Goal: Information Seeking & Learning: Learn about a topic

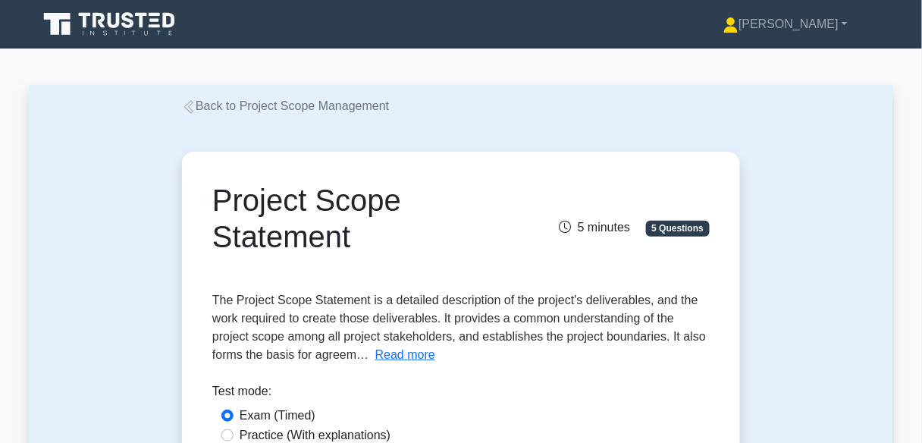
click at [195, 108] on icon at bounding box center [189, 107] width 14 height 14
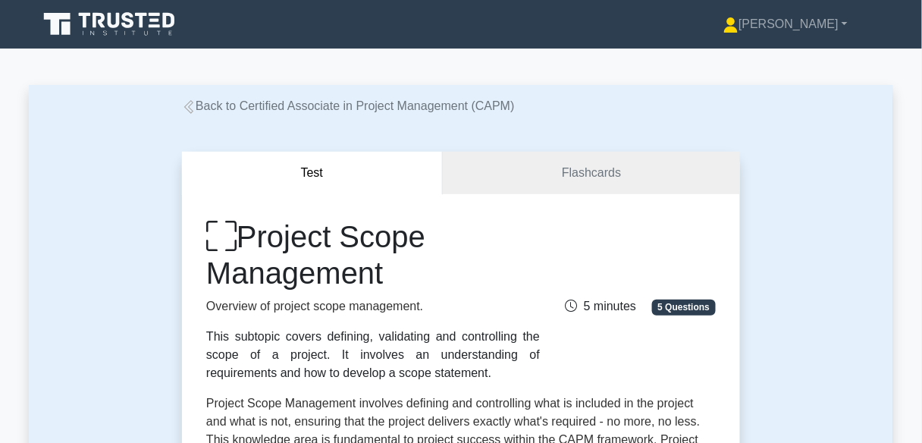
click at [205, 108] on link "Back to Certified Associate in Project Management (CAPM)" at bounding box center [348, 105] width 333 height 13
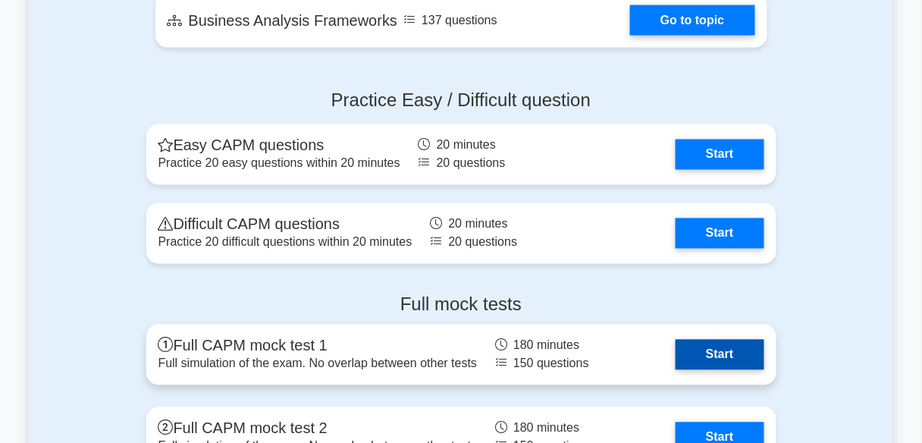
scroll to position [3563, 0]
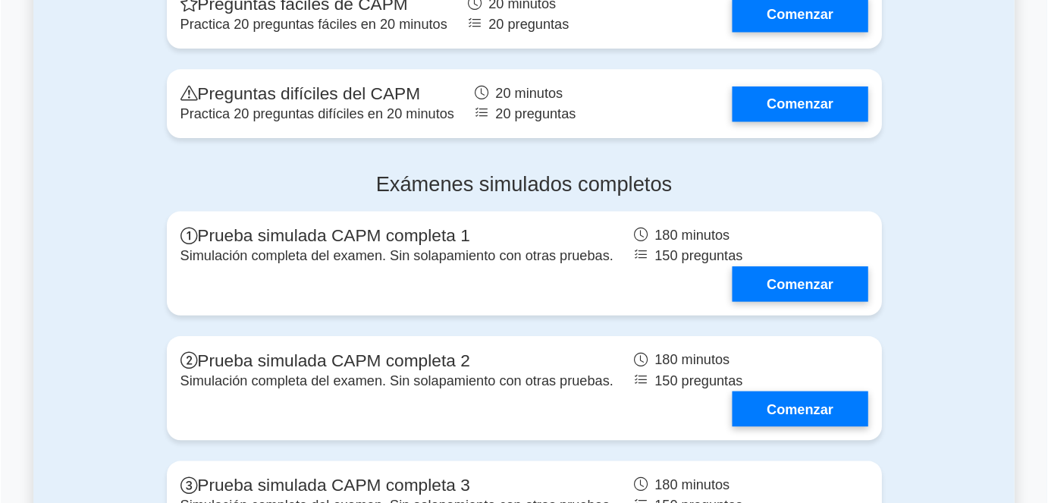
scroll to position [3664, 0]
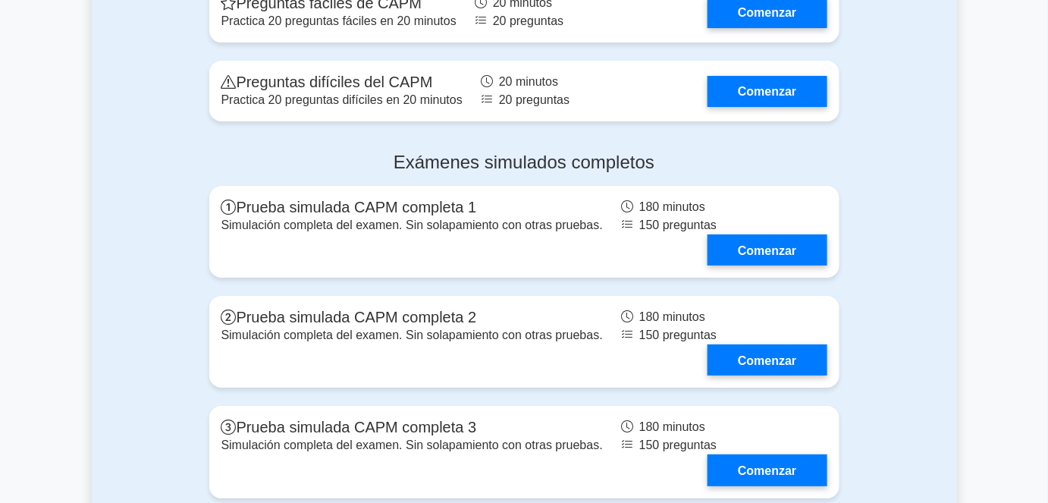
drag, startPoint x: 922, startPoint y: 0, endPoint x: 752, endPoint y: 181, distance: 247.9
click at [752, 174] on h4 "Exámenes simulados completos" at bounding box center [524, 163] width 630 height 22
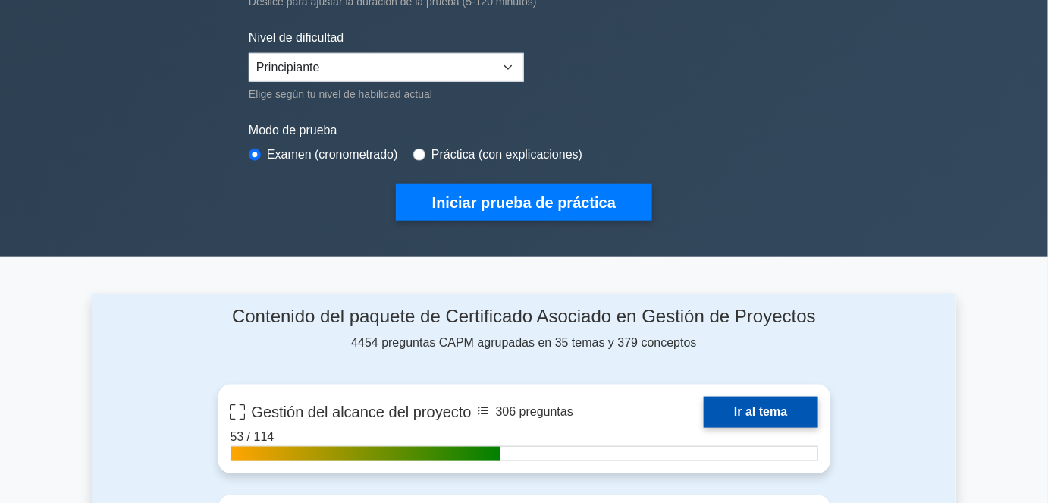
scroll to position [0, 0]
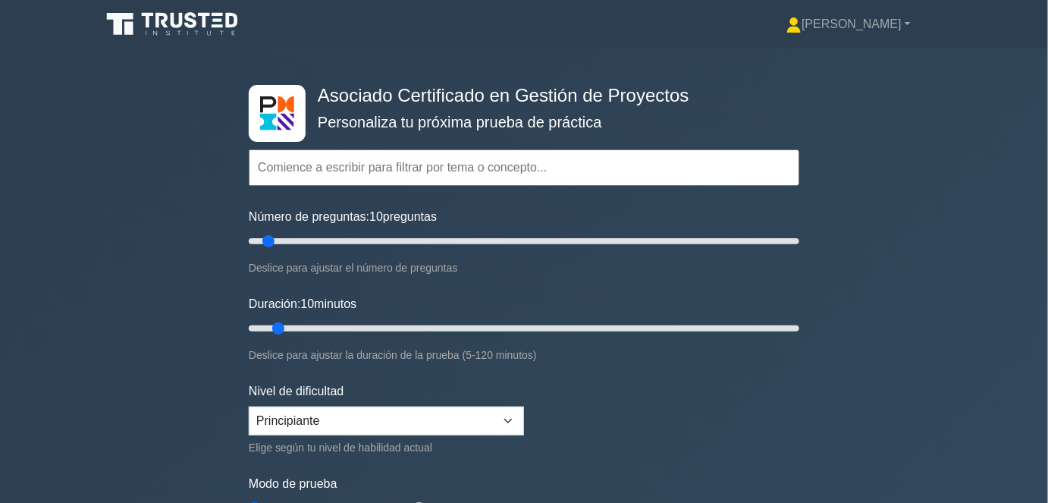
click at [223, 29] on icon at bounding box center [174, 24] width 146 height 29
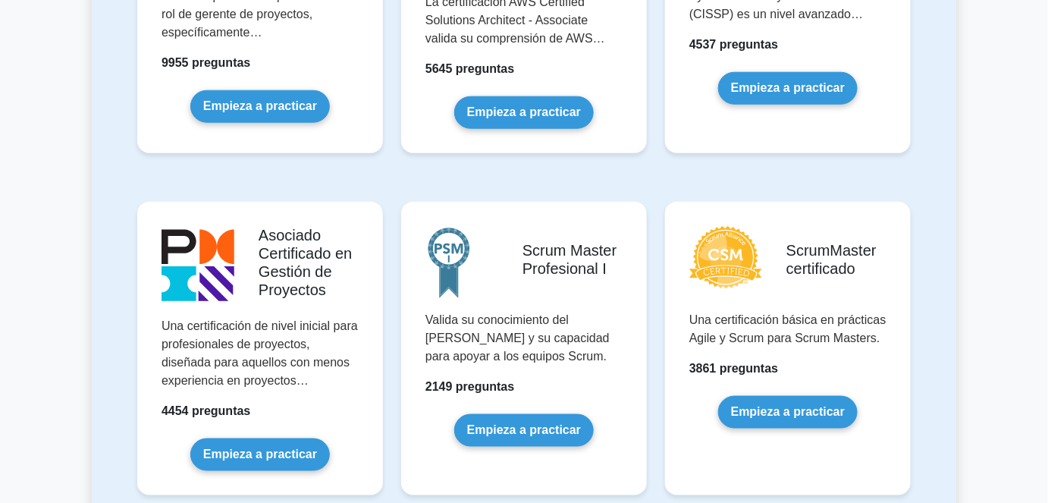
scroll to position [501, 0]
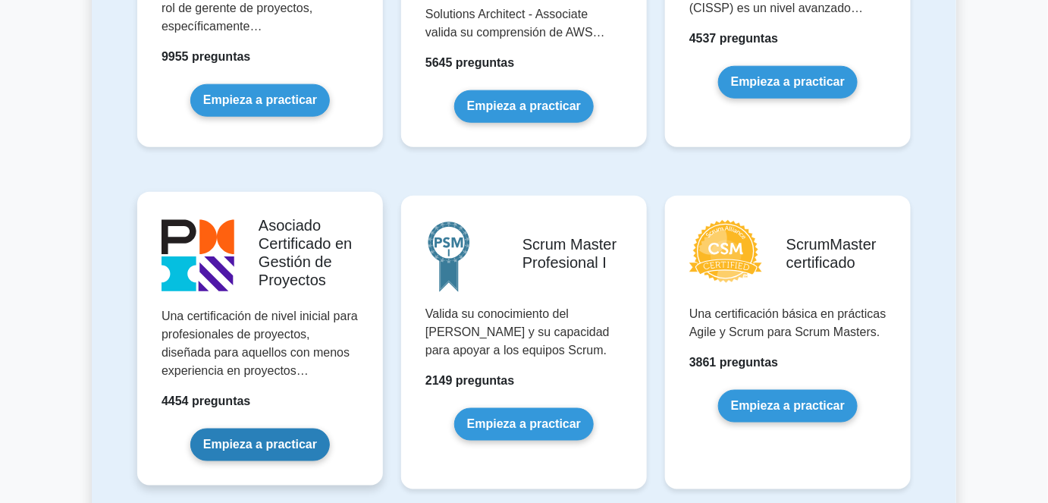
click at [297, 429] on link "Empieza a practicar" at bounding box center [260, 445] width 140 height 33
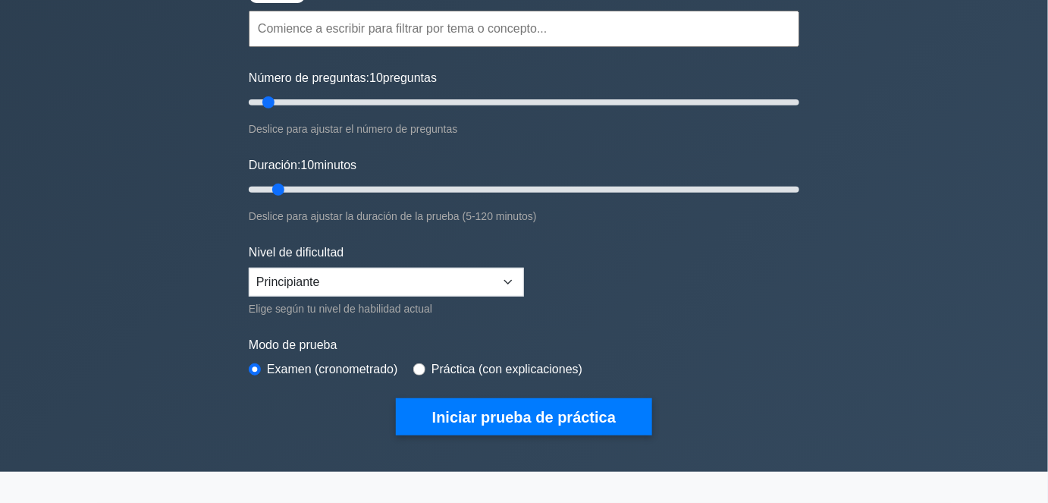
scroll to position [137, 0]
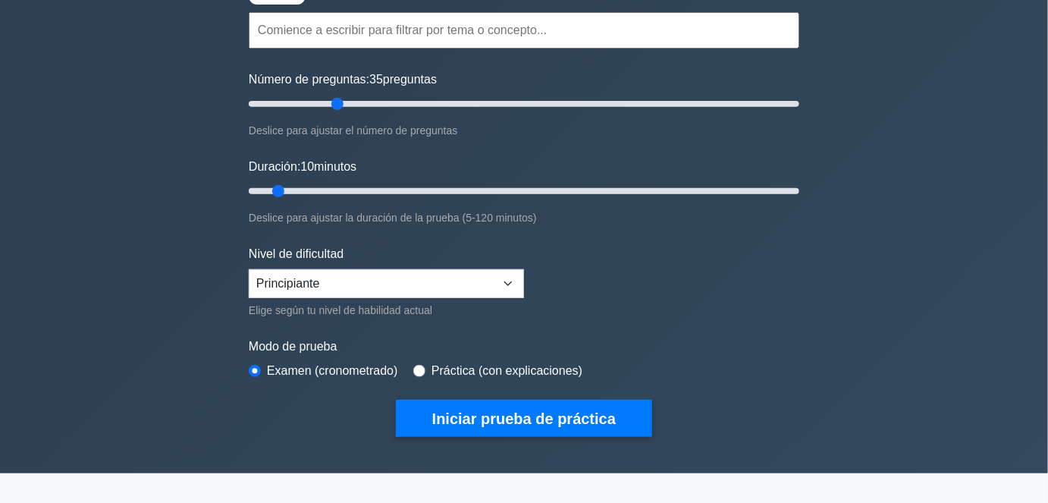
drag, startPoint x: 273, startPoint y: 99, endPoint x: 334, endPoint y: 91, distance: 61.3
type input "35"
click at [335, 95] on input "Número de preguntas: 35 preguntas" at bounding box center [524, 104] width 551 height 18
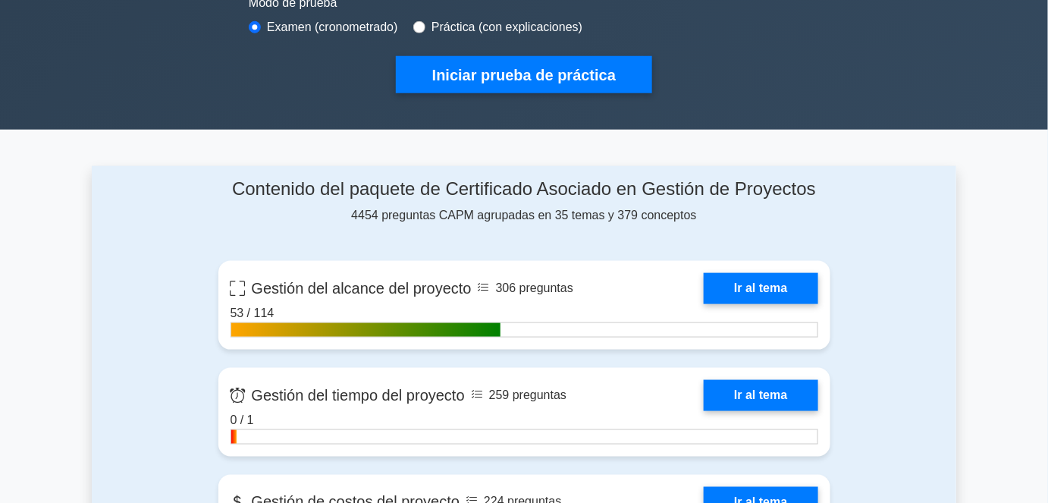
scroll to position [482, 0]
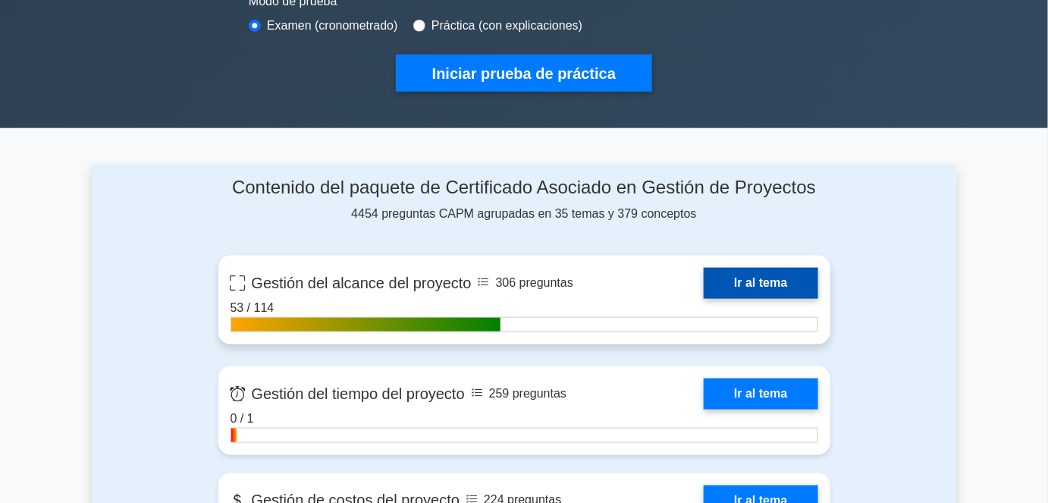
click at [738, 285] on link "Ir al tema" at bounding box center [761, 283] width 114 height 31
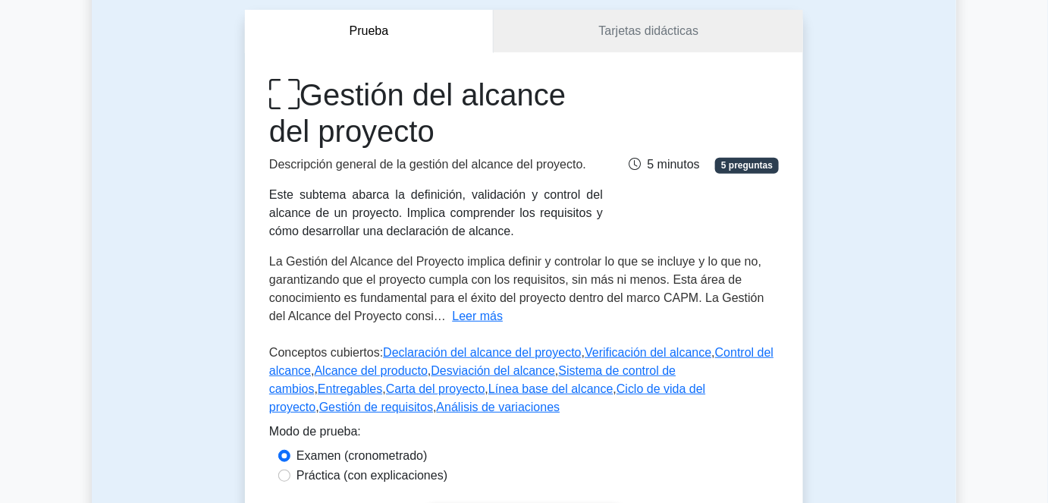
scroll to position [137, 0]
click at [581, 39] on link "Tarjetas didácticas" at bounding box center [648, 32] width 309 height 43
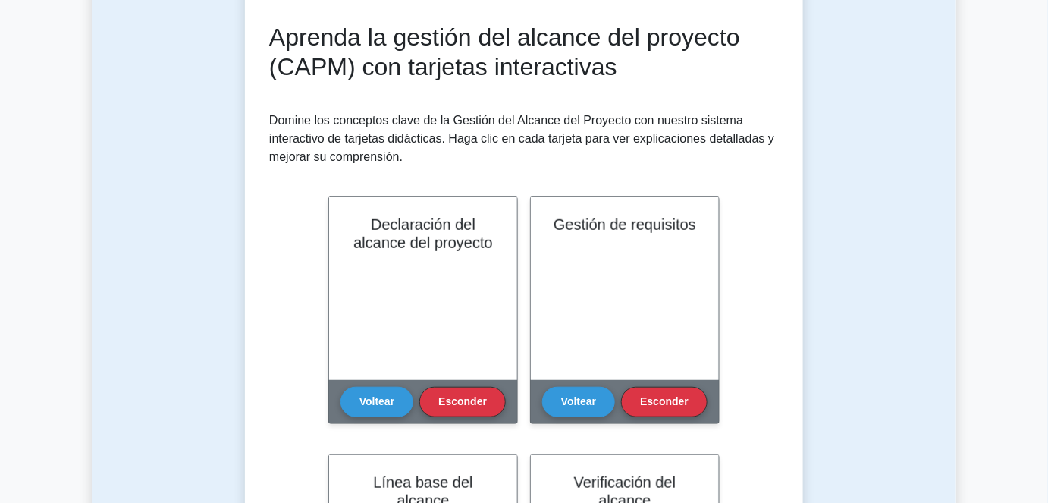
scroll to position [206, 0]
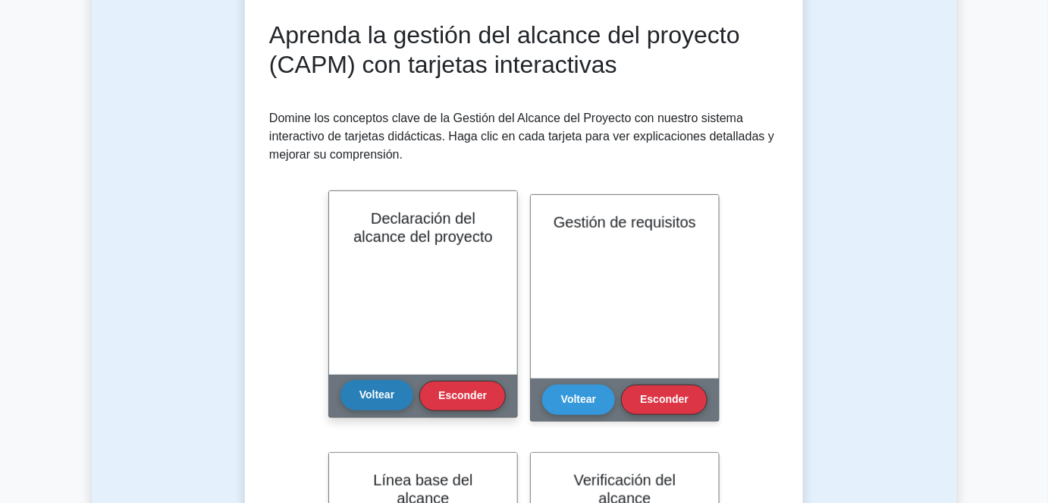
click at [380, 403] on button "Voltear" at bounding box center [377, 395] width 73 height 30
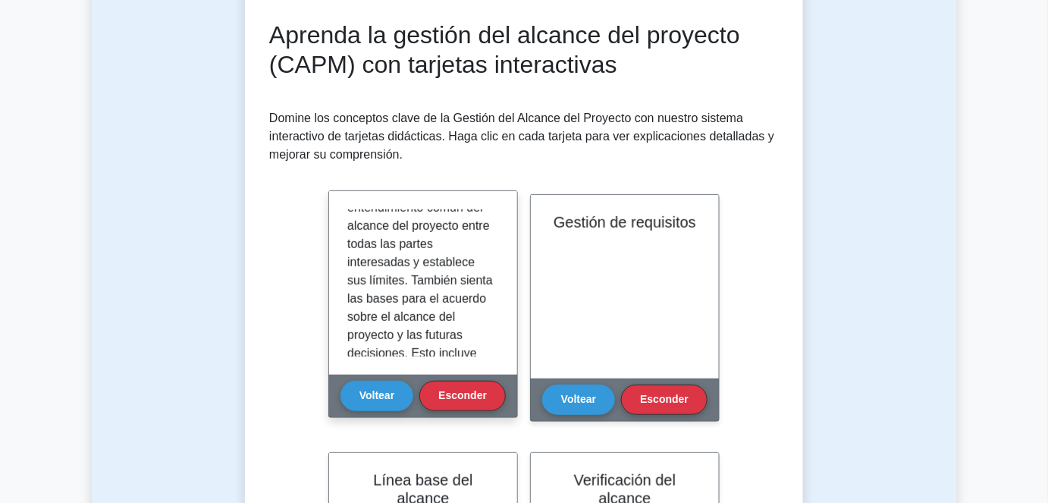
scroll to position [0, 0]
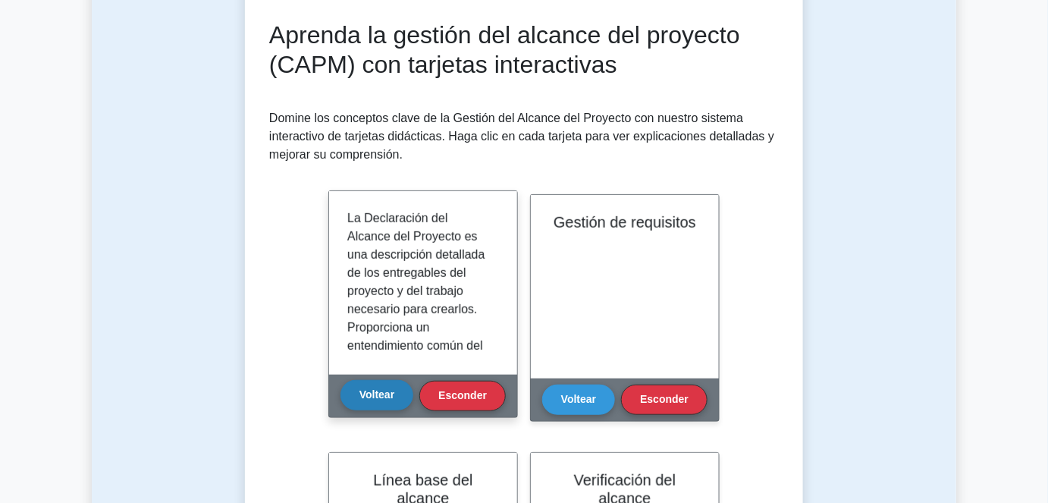
click at [398, 394] on button "Voltear" at bounding box center [377, 395] width 73 height 30
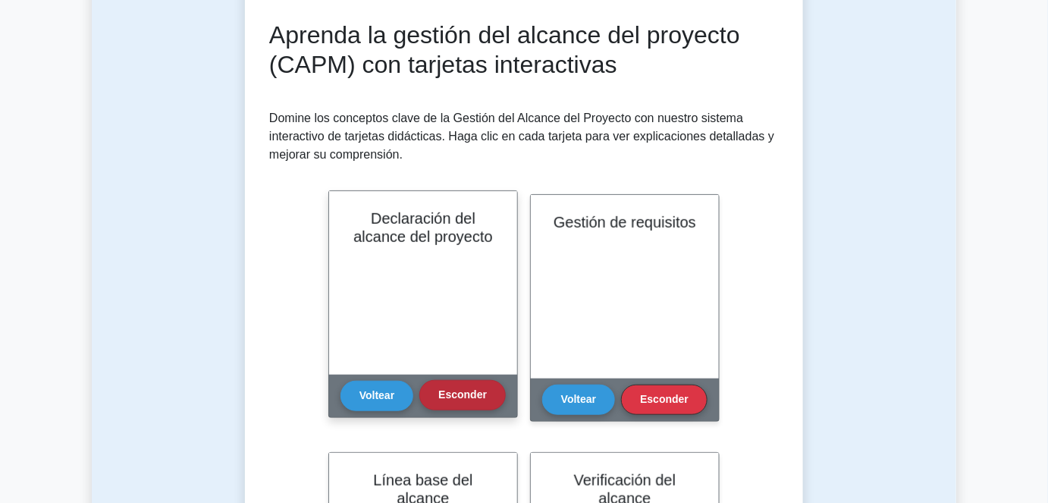
click at [444, 397] on font "Esconder" at bounding box center [462, 395] width 49 height 12
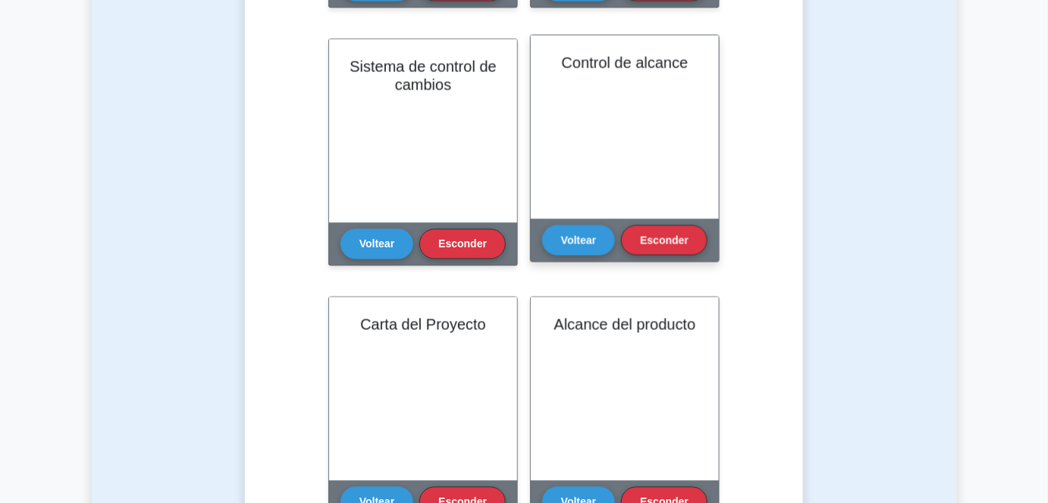
scroll to position [896, 0]
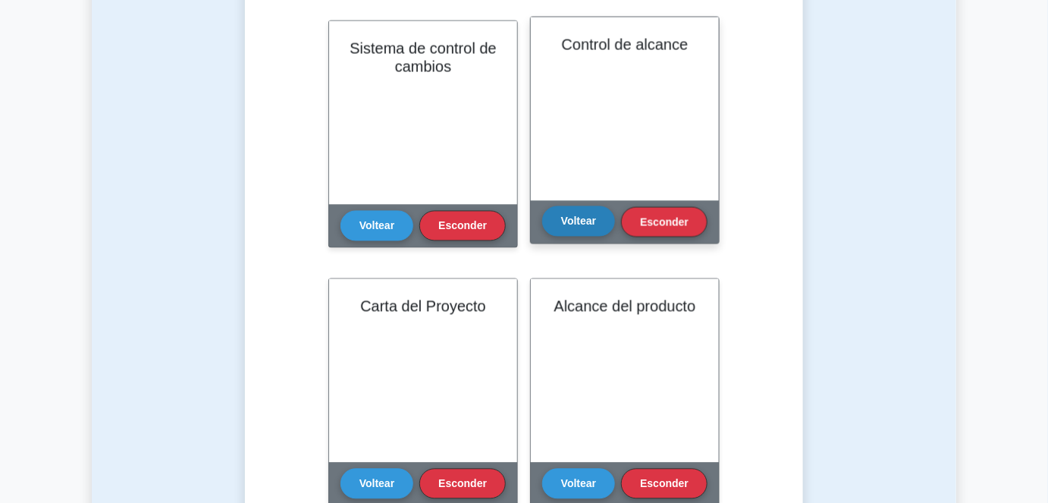
click at [584, 233] on button "Voltear" at bounding box center [578, 221] width 73 height 30
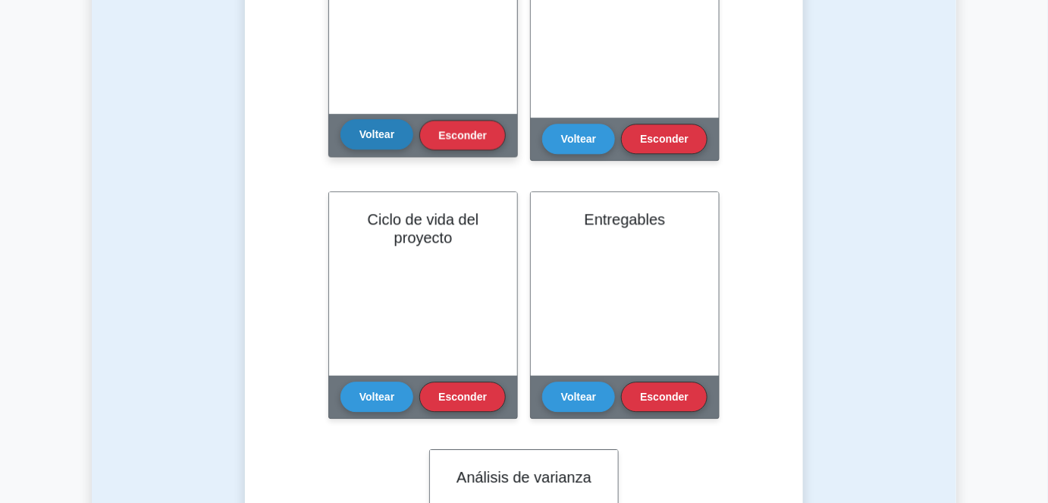
click at [362, 138] on font "Voltear" at bounding box center [377, 134] width 35 height 12
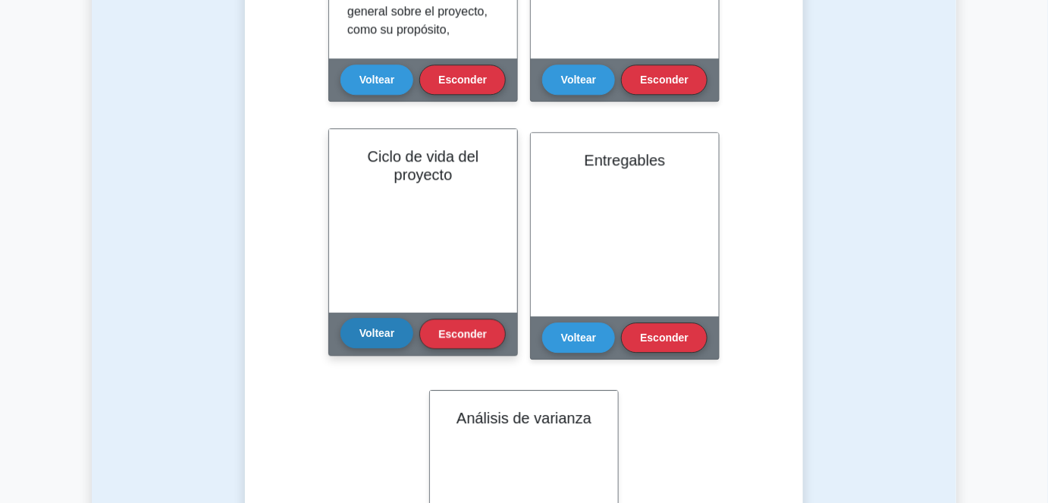
scroll to position [1379, 0]
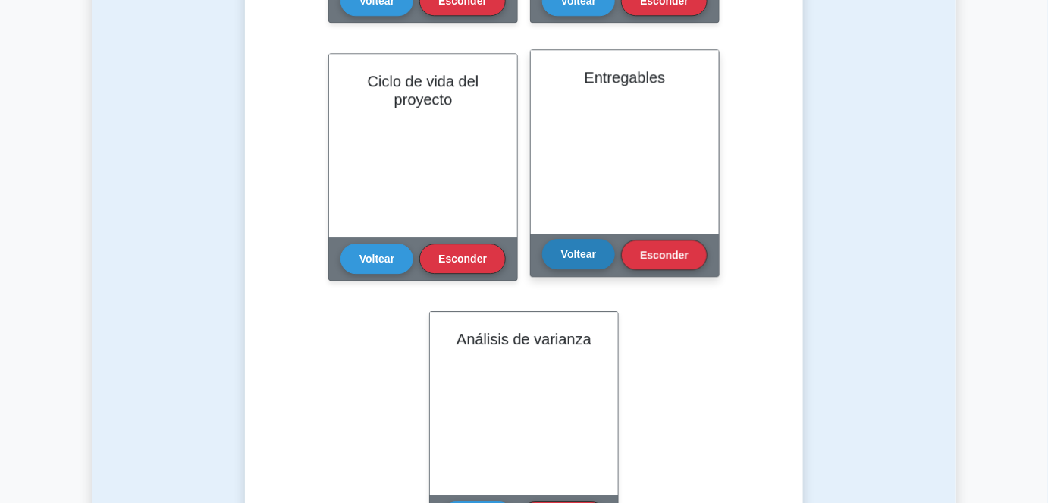
click at [588, 261] on button "Voltear" at bounding box center [578, 254] width 73 height 30
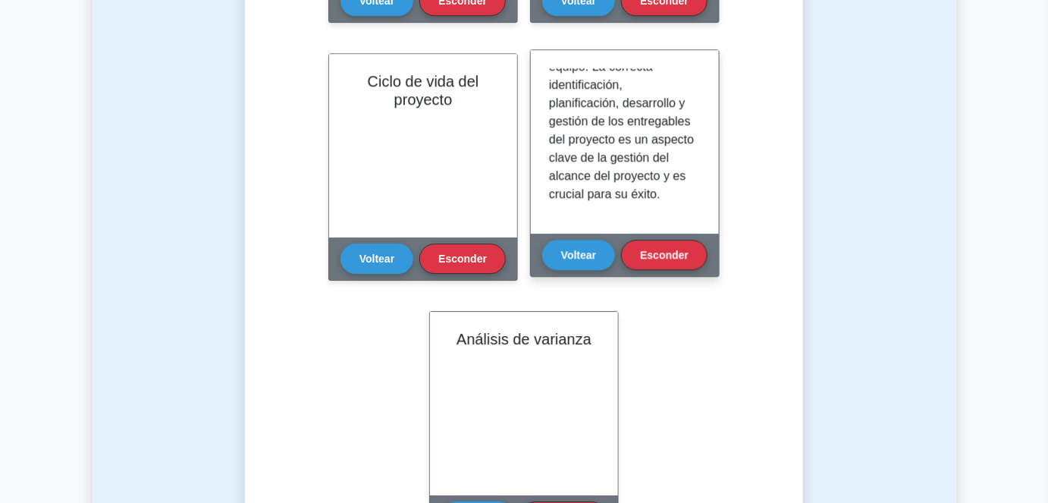
scroll to position [0, 0]
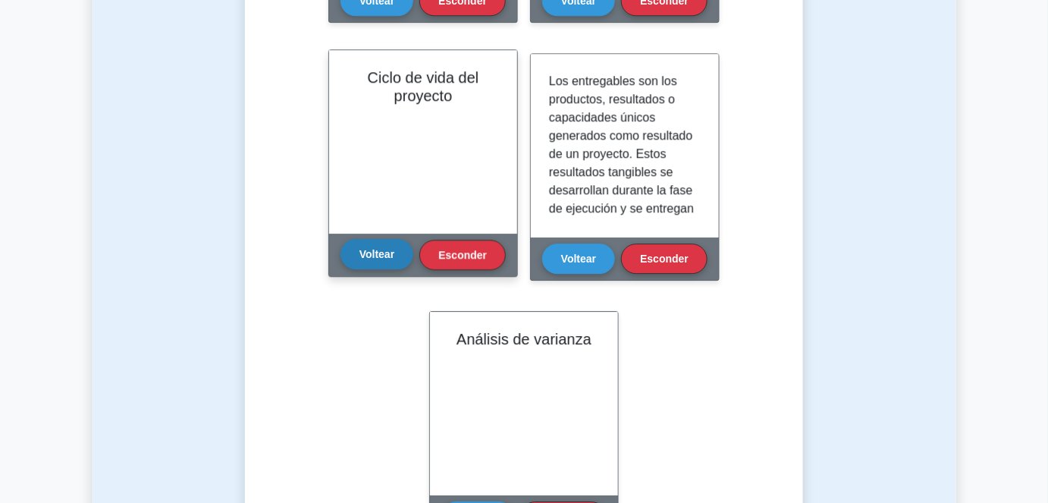
click at [375, 259] on font "Voltear" at bounding box center [377, 254] width 35 height 12
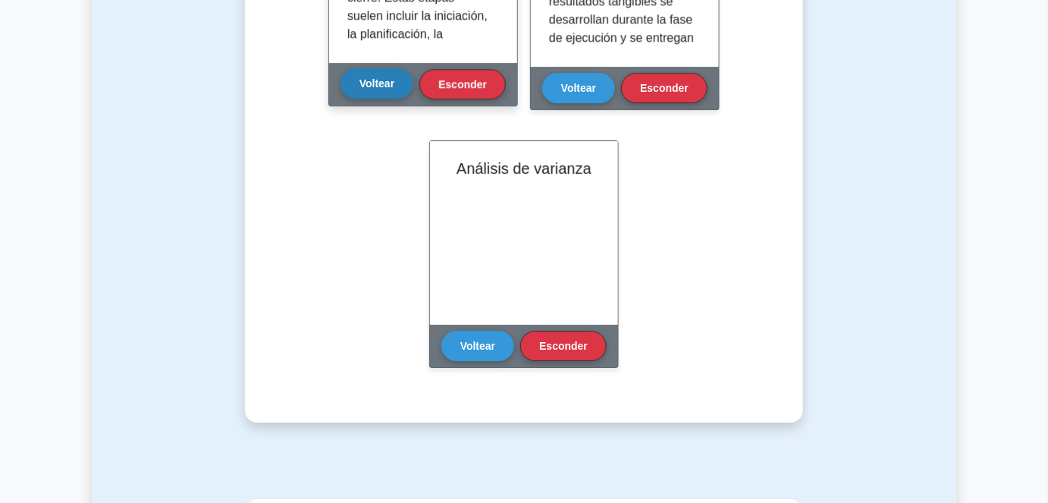
scroll to position [1654, 0]
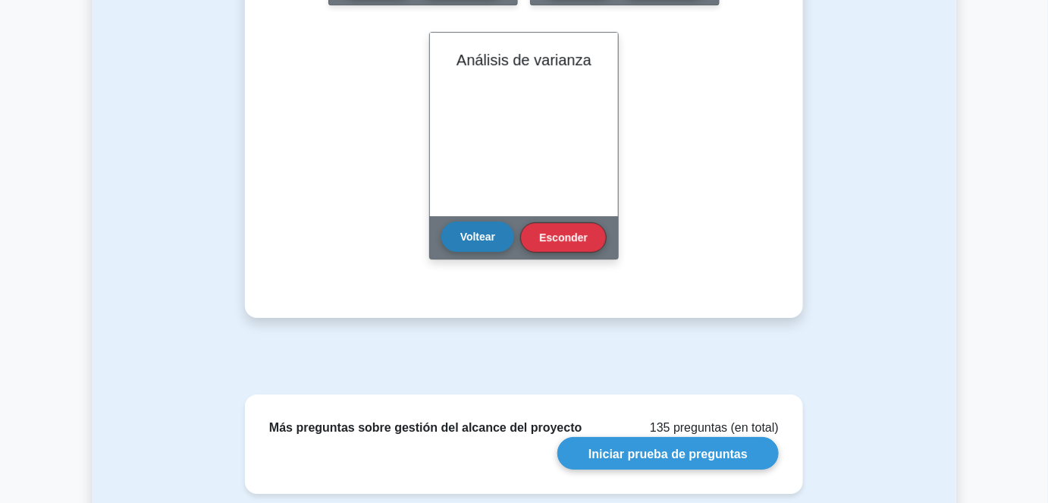
click at [463, 239] on font "Voltear" at bounding box center [477, 237] width 35 height 12
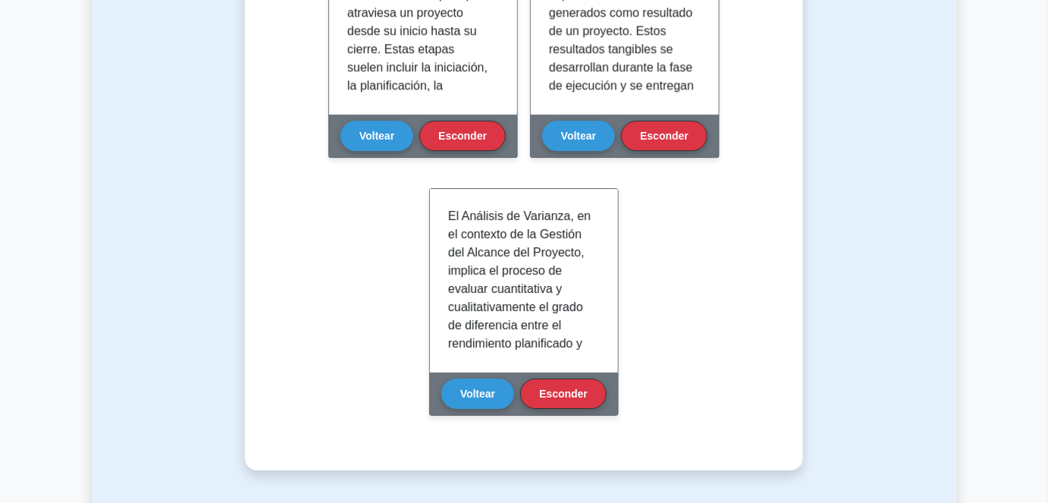
scroll to position [1490, 0]
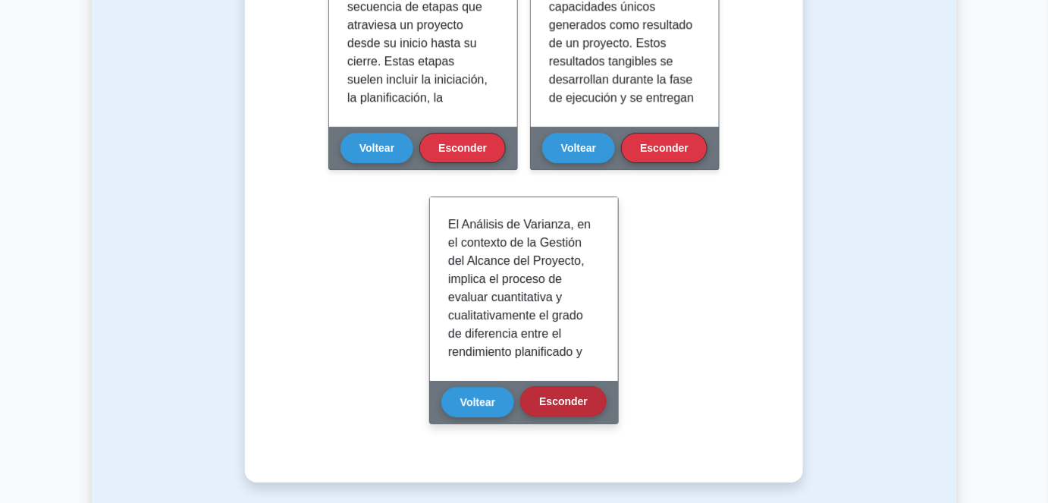
click at [554, 397] on font "Esconder" at bounding box center [563, 401] width 49 height 12
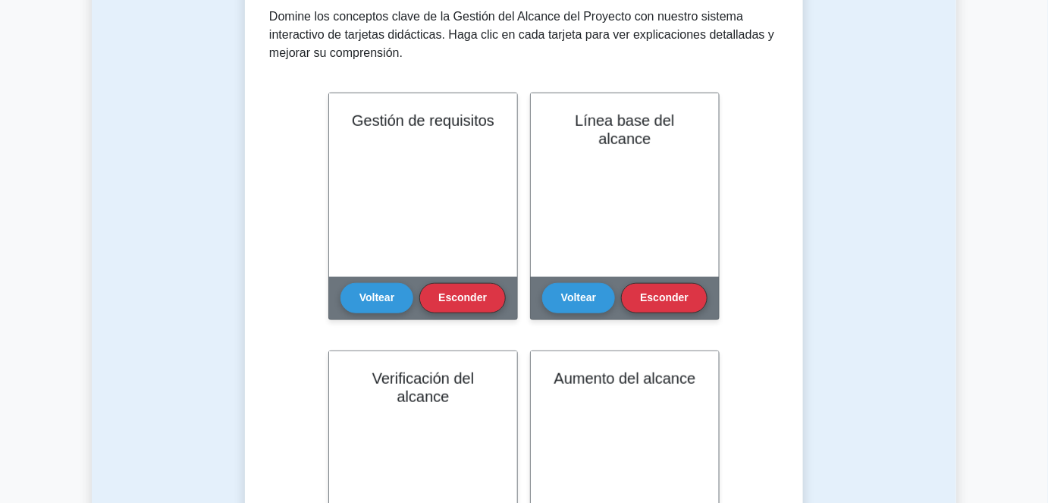
scroll to position [317, 0]
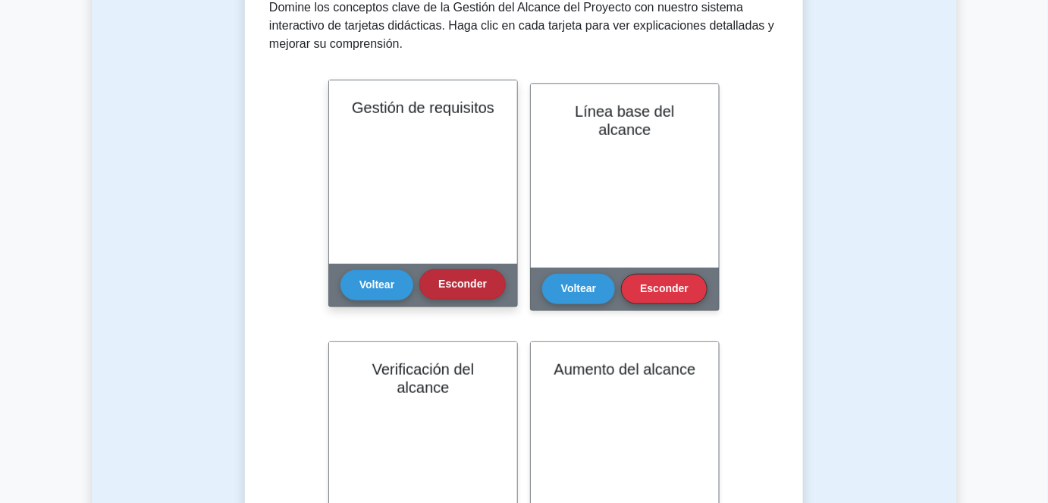
click at [492, 280] on button "Esconder" at bounding box center [462, 284] width 86 height 30
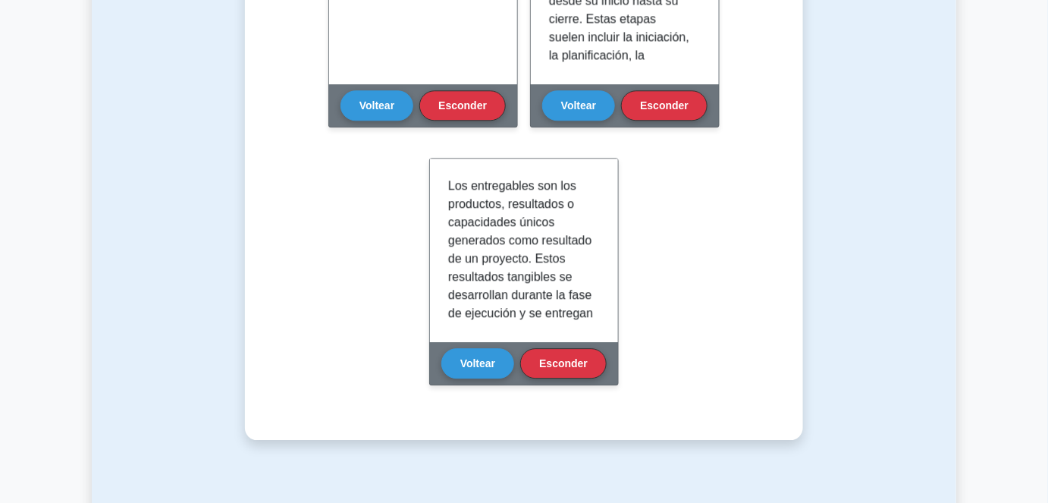
scroll to position [1283, 0]
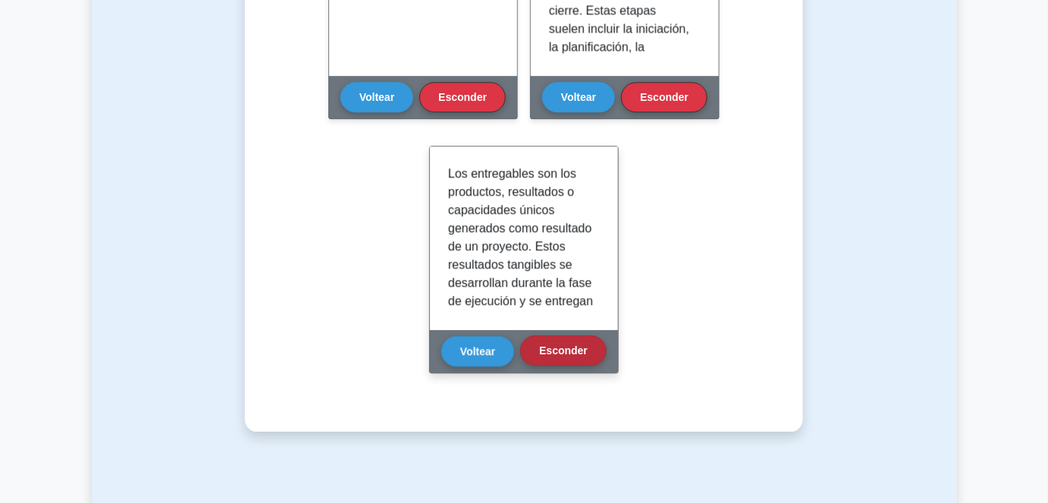
click at [553, 347] on font "Esconder" at bounding box center [563, 350] width 49 height 12
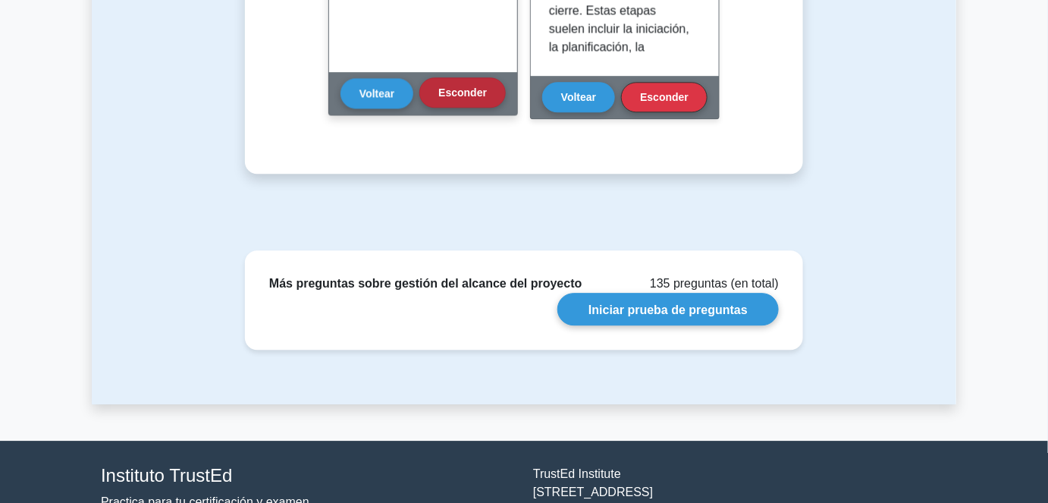
click at [481, 97] on font "Esconder" at bounding box center [462, 92] width 49 height 12
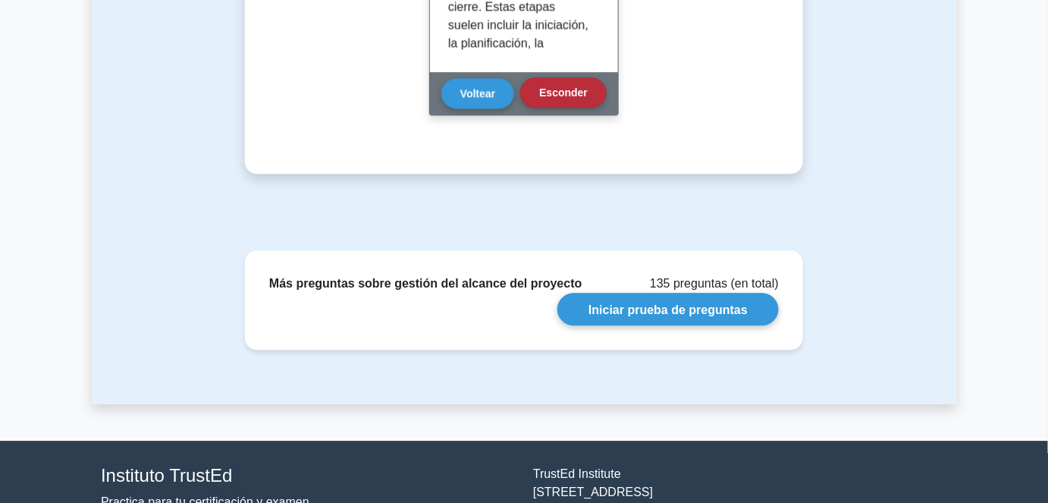
click at [583, 99] on button "Esconder" at bounding box center [563, 92] width 86 height 30
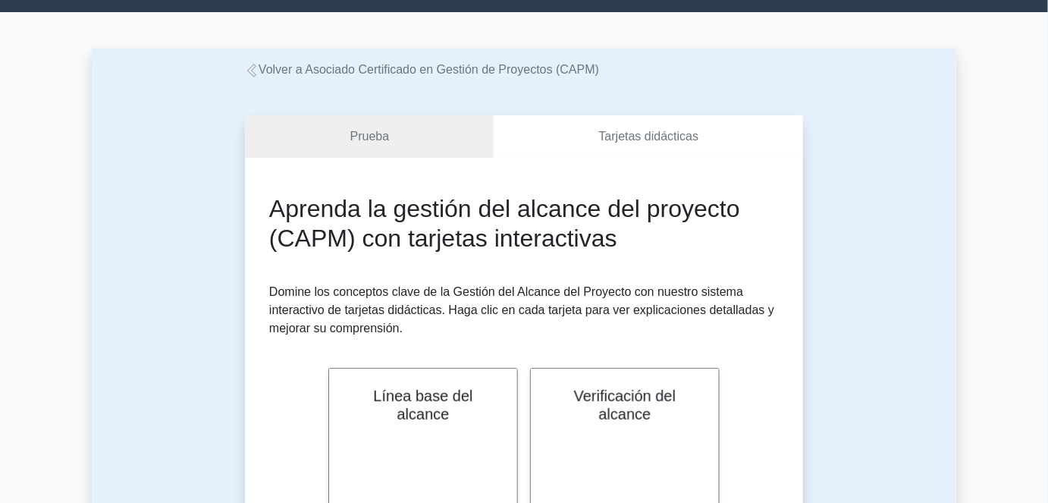
scroll to position [0, 0]
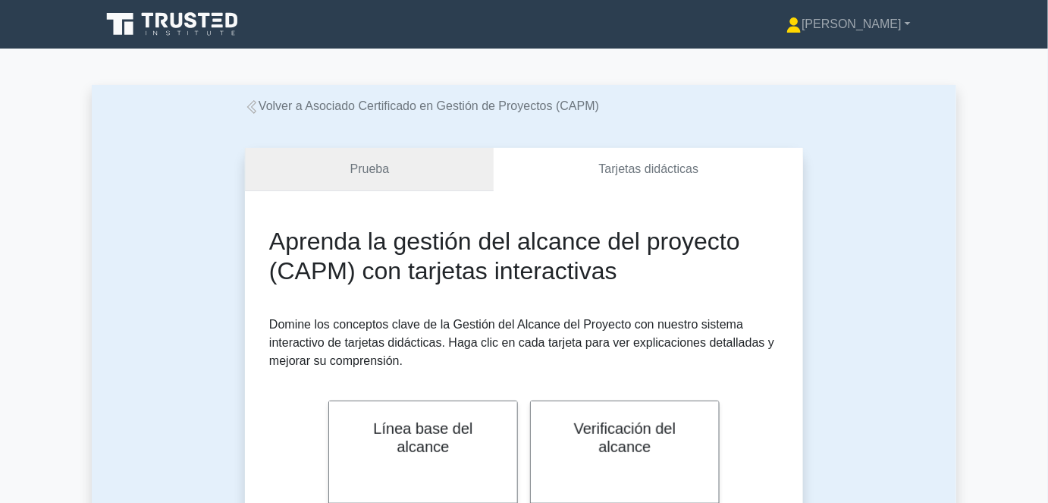
click at [429, 167] on link "Prueba" at bounding box center [369, 169] width 249 height 43
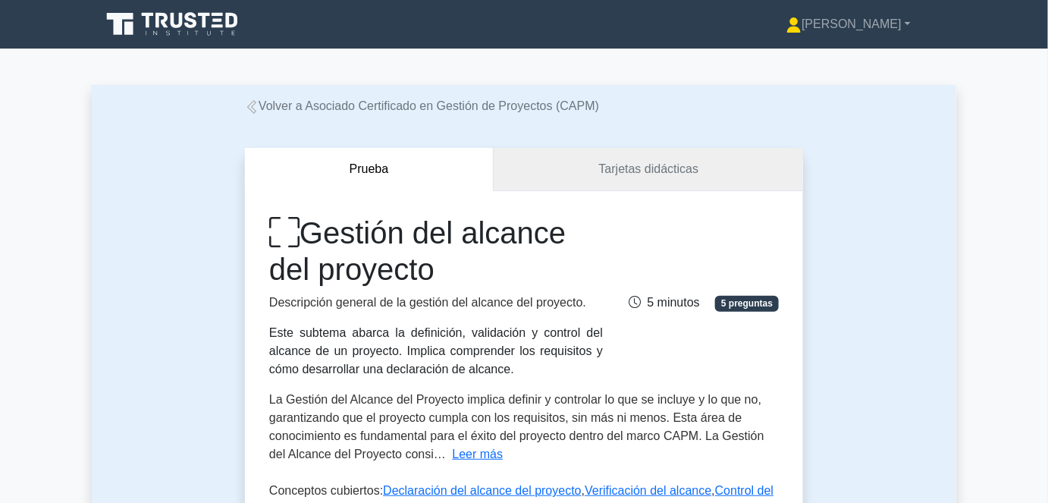
click at [669, 183] on link "Tarjetas didácticas" at bounding box center [648, 169] width 309 height 43
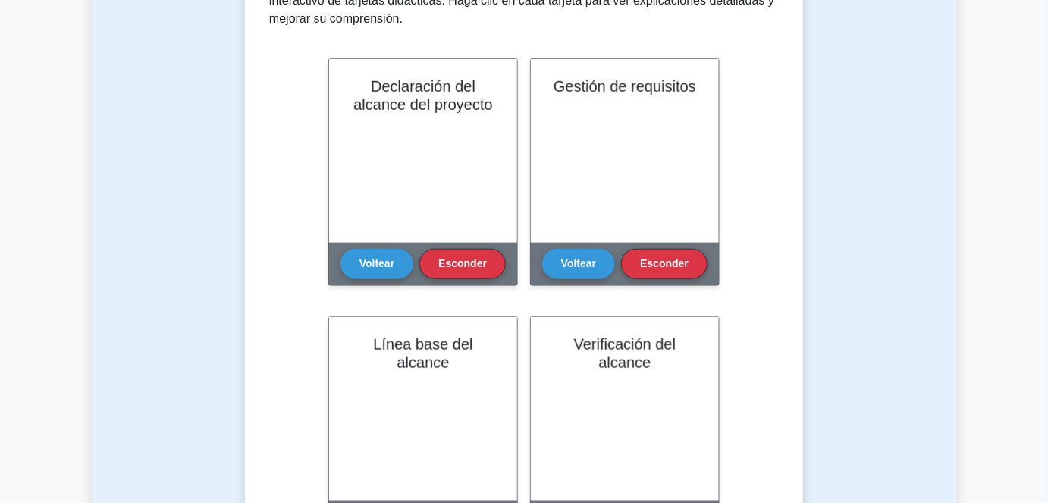
scroll to position [344, 0]
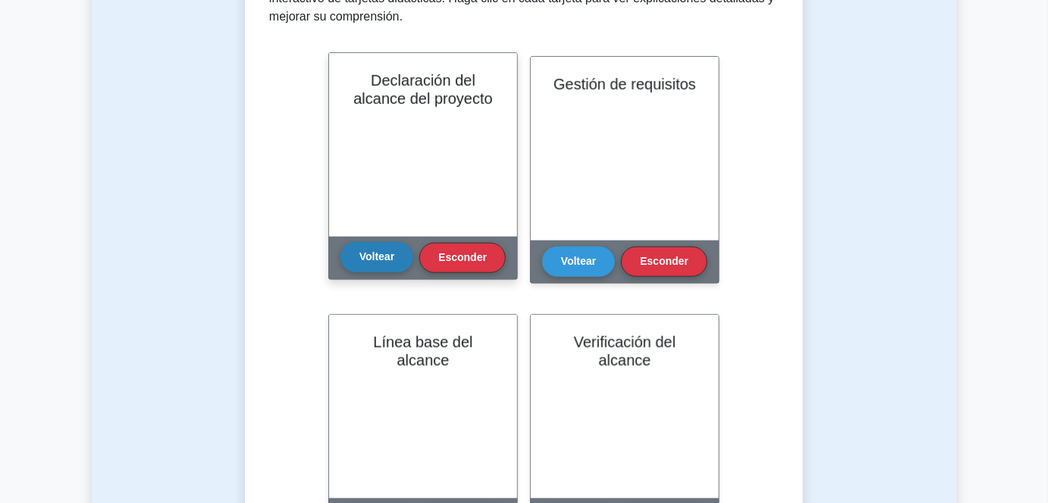
click at [398, 259] on button "Voltear" at bounding box center [377, 257] width 73 height 30
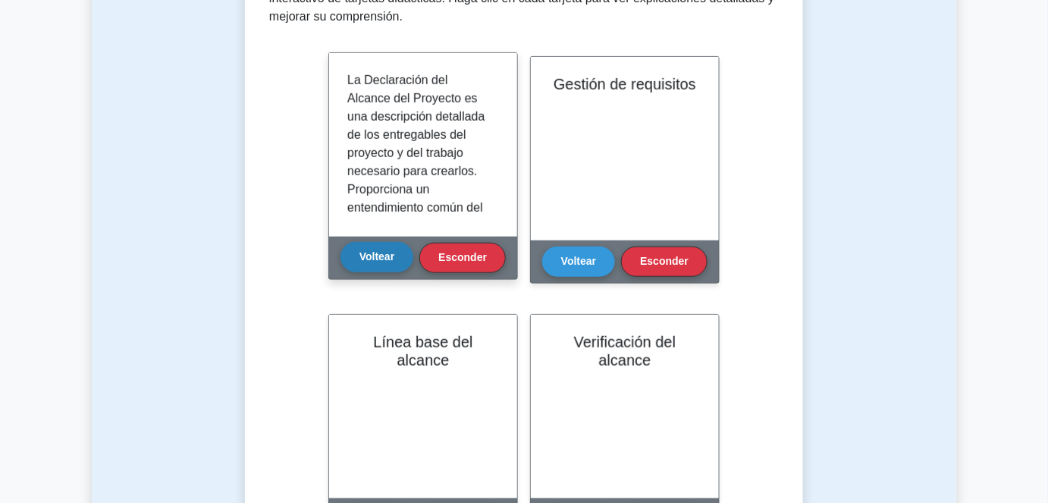
click at [398, 259] on button "Voltear" at bounding box center [377, 257] width 73 height 30
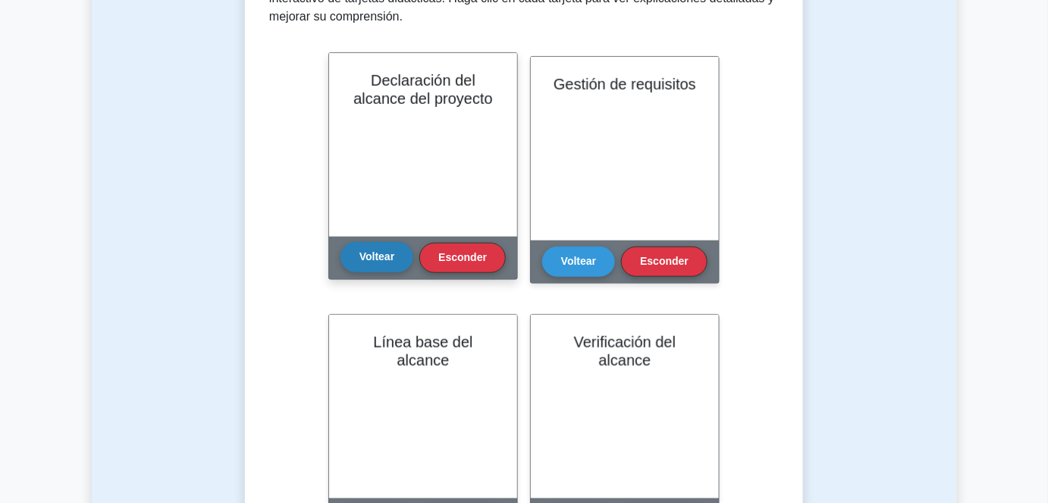
click at [398, 259] on button "Voltear" at bounding box center [377, 257] width 73 height 30
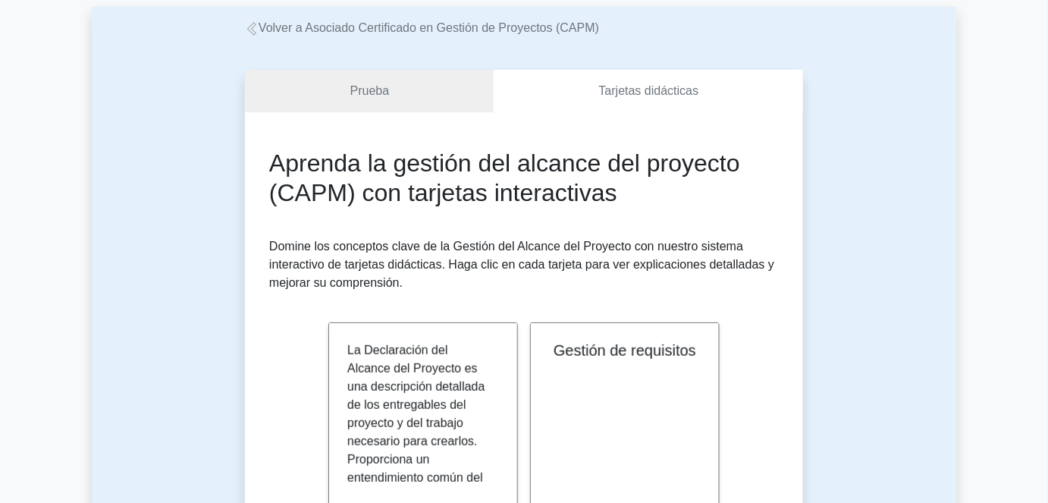
scroll to position [68, 0]
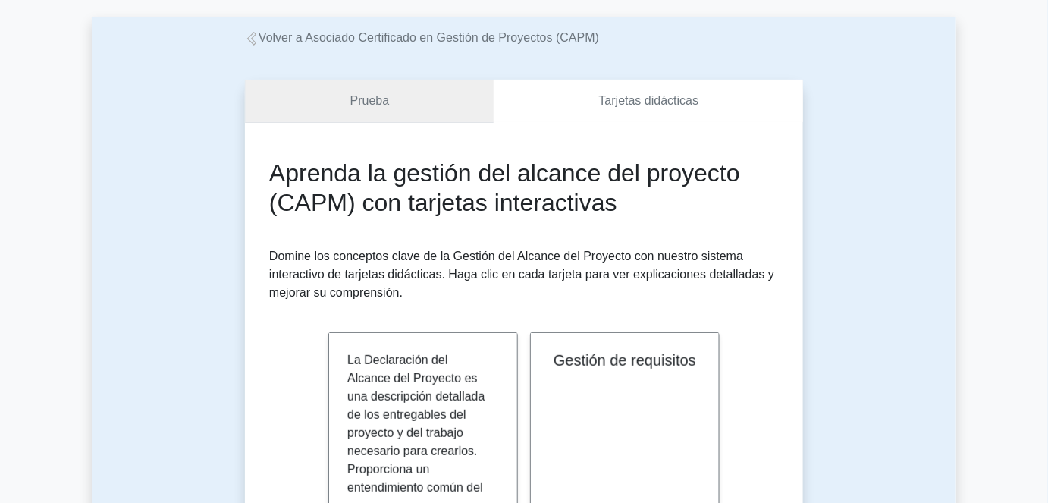
click at [409, 110] on link "Prueba" at bounding box center [369, 101] width 249 height 43
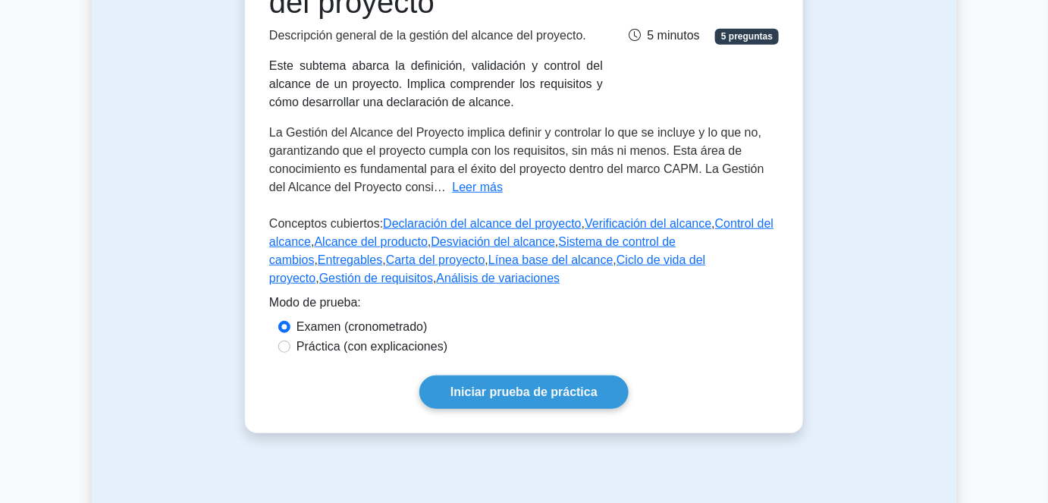
scroll to position [275, 0]
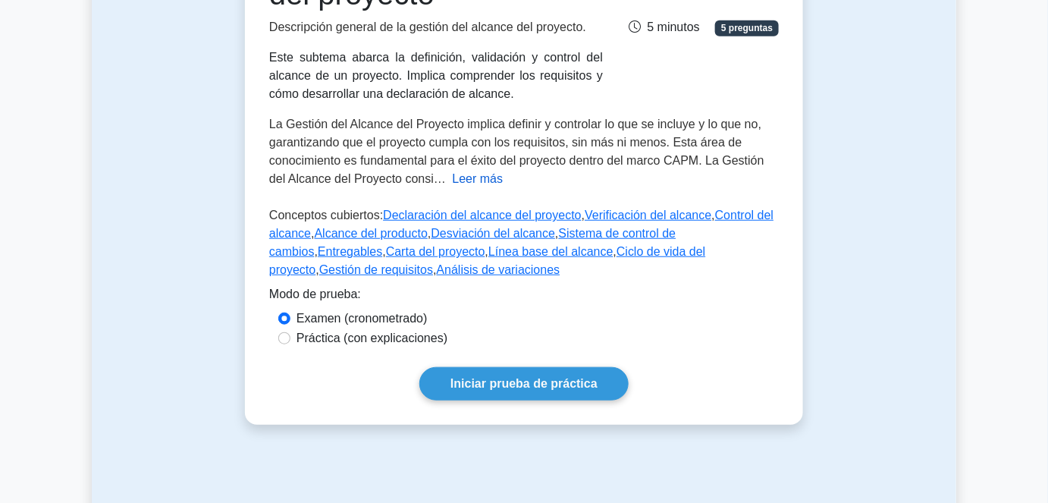
click at [479, 178] on font "Leer más" at bounding box center [477, 178] width 51 height 13
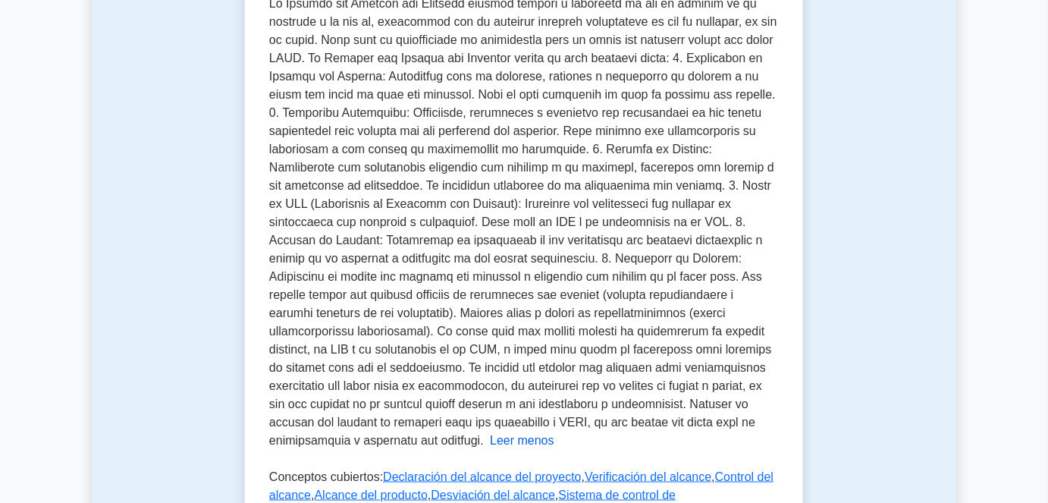
scroll to position [413, 0]
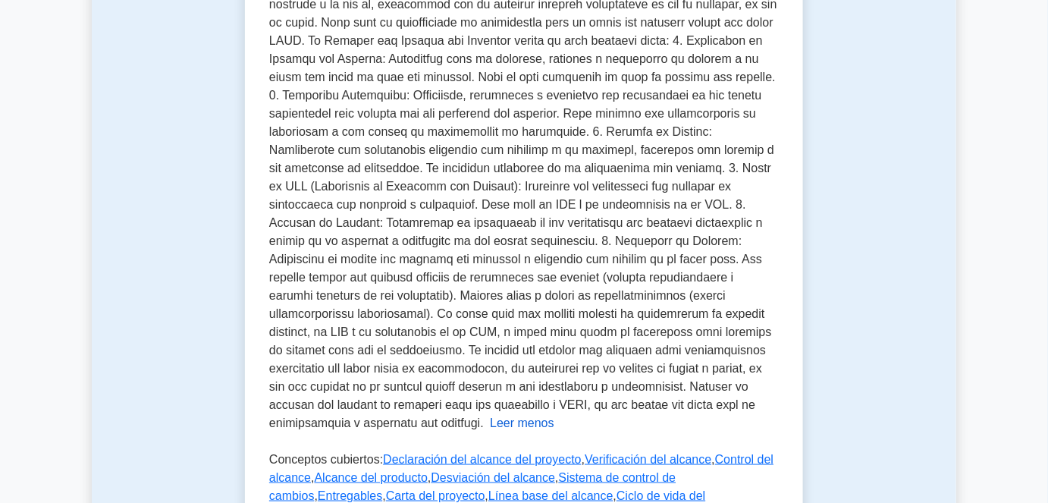
click at [663, 334] on font at bounding box center [523, 205] width 508 height 450
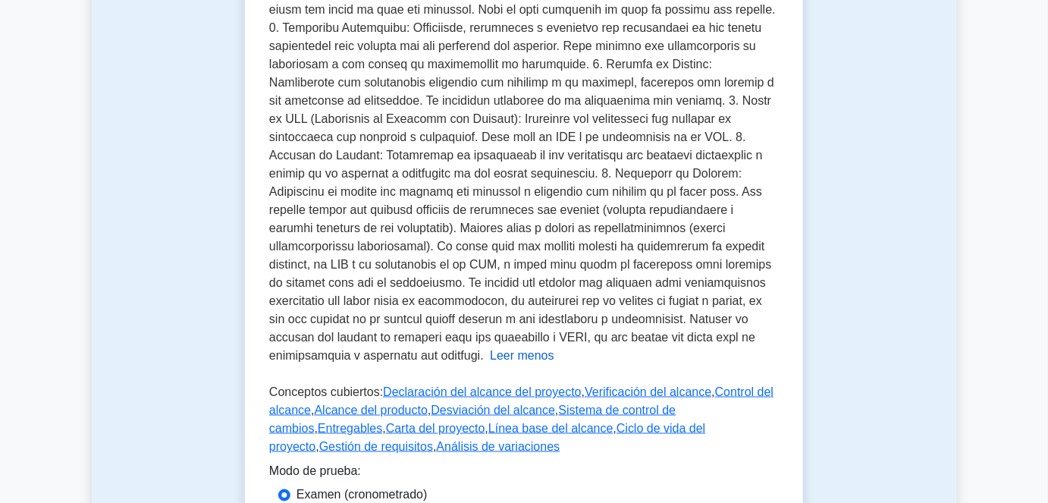
scroll to position [482, 0]
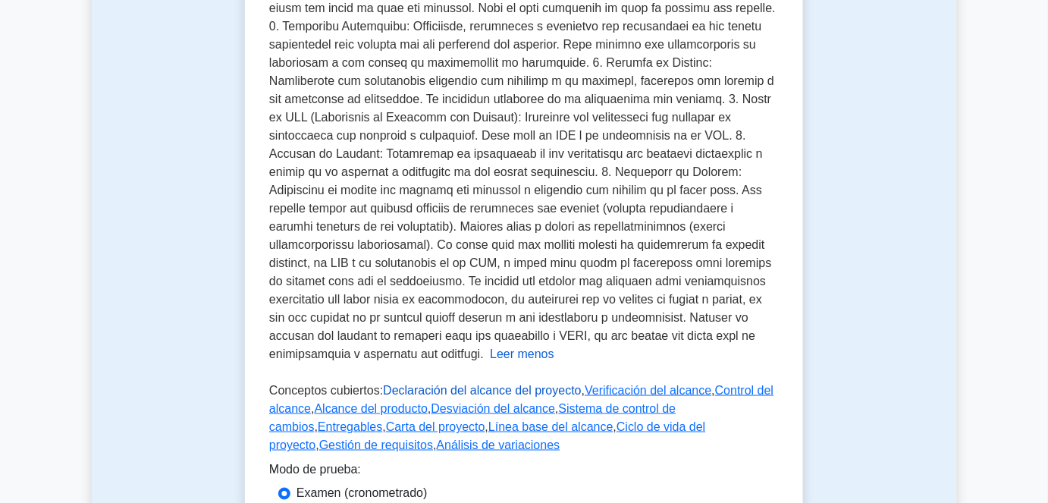
click at [495, 384] on font "Declaración del alcance del proyecto" at bounding box center [482, 390] width 198 height 13
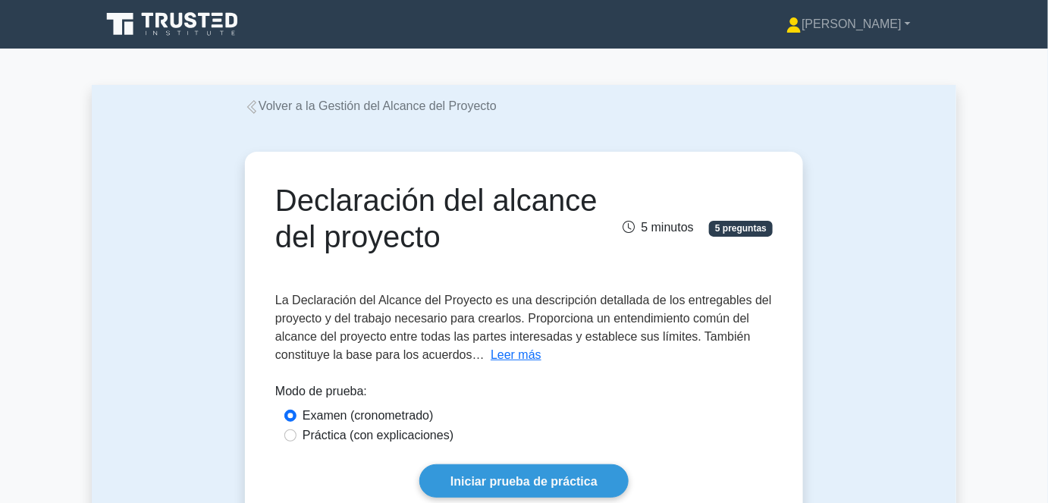
click at [348, 112] on font "Volver a la Gestión del Alcance del Proyecto" at bounding box center [378, 105] width 238 height 13
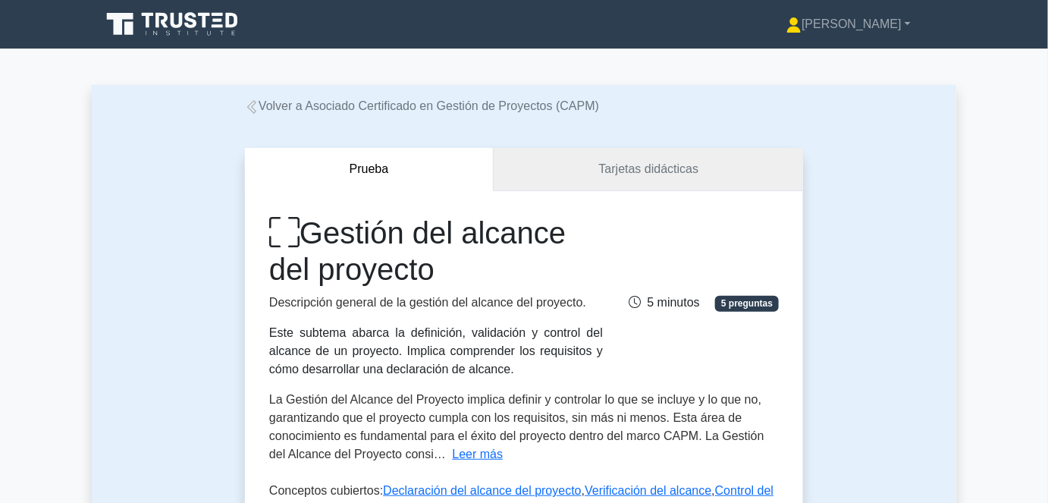
click at [589, 170] on link "Tarjetas didácticas" at bounding box center [648, 169] width 309 height 43
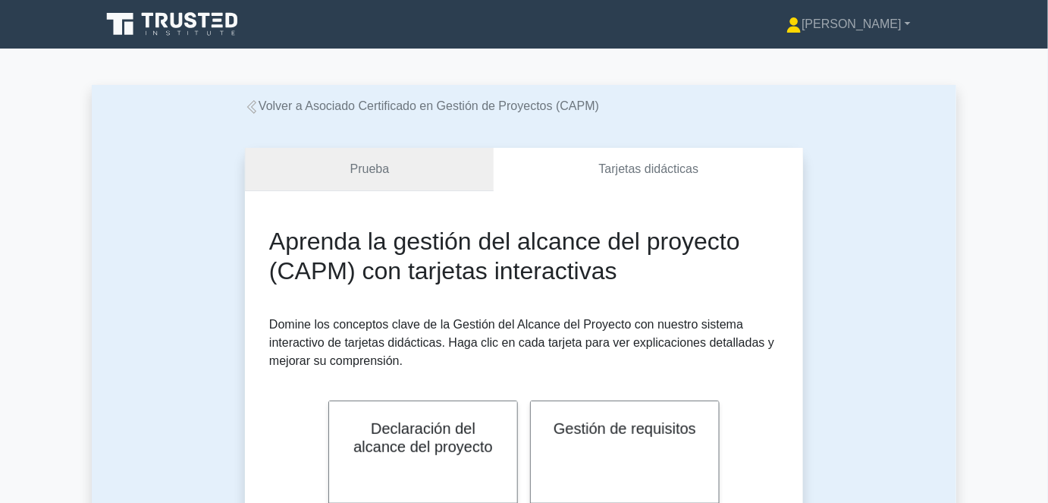
click at [451, 172] on link "Prueba" at bounding box center [369, 169] width 249 height 43
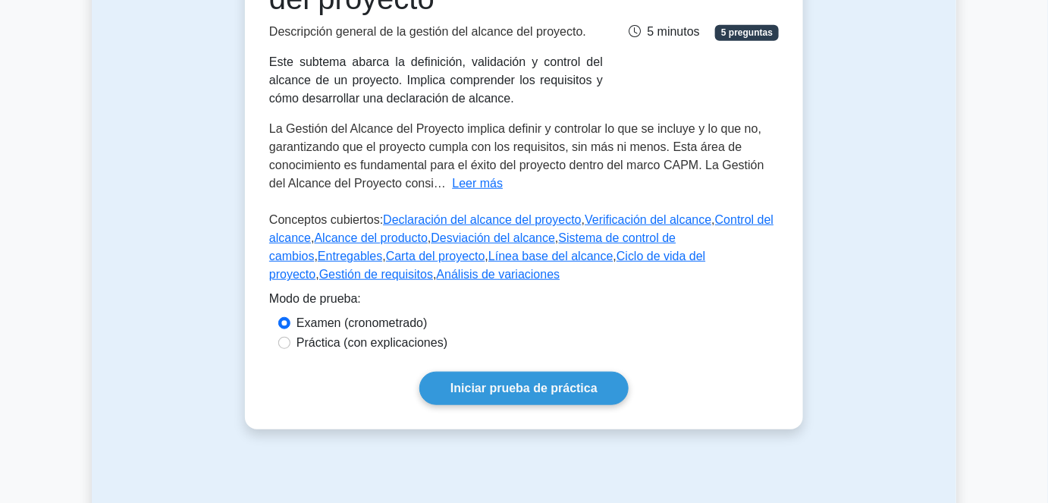
scroll to position [275, 0]
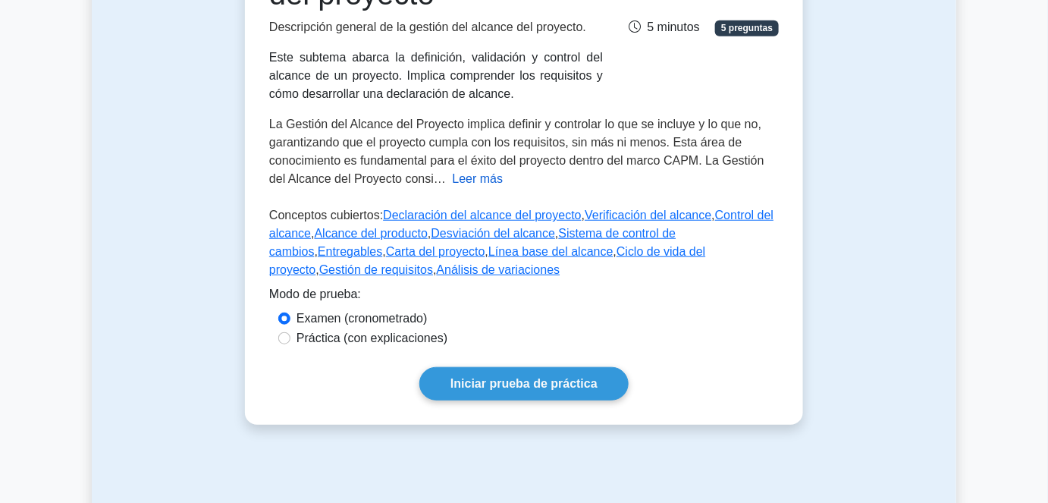
click at [482, 178] on font "Leer más" at bounding box center [477, 178] width 51 height 13
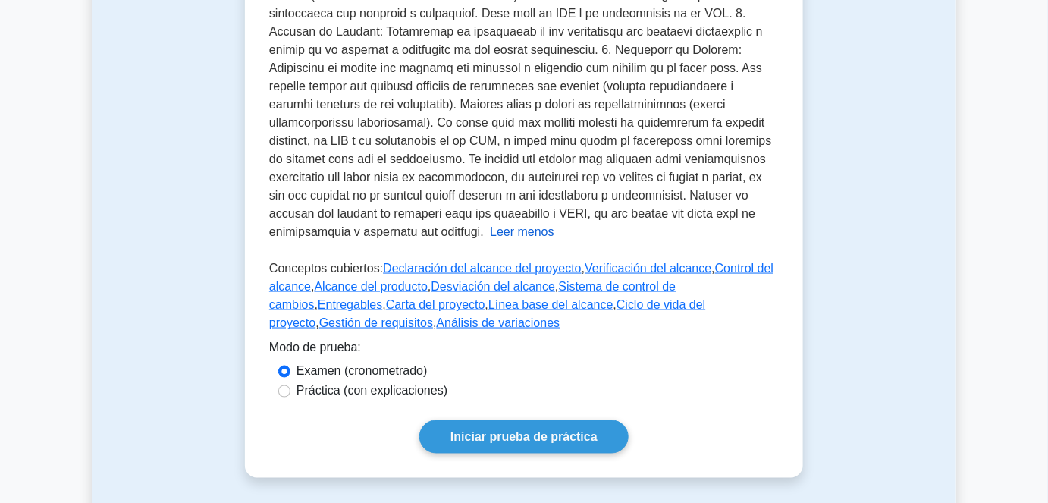
scroll to position [620, 0]
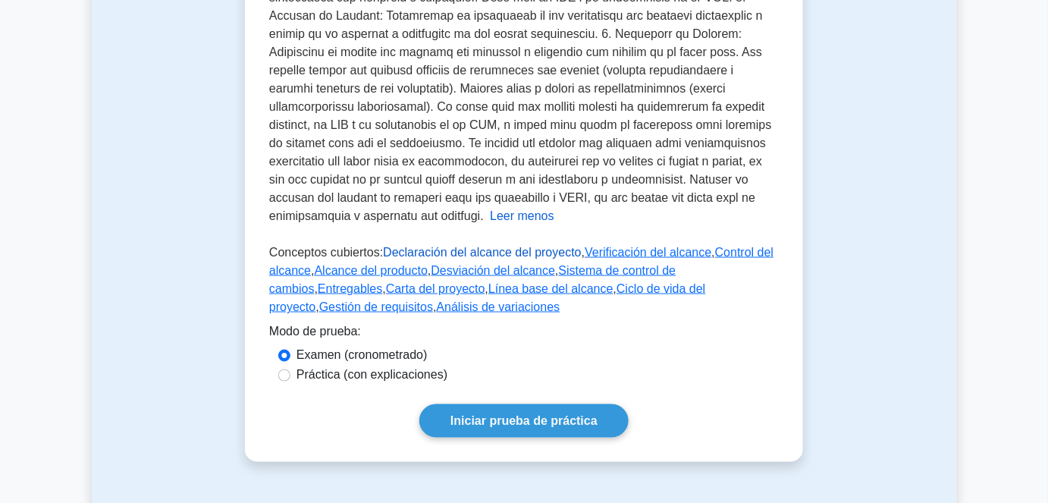
click at [421, 246] on font "Declaración del alcance del proyecto" at bounding box center [482, 252] width 198 height 13
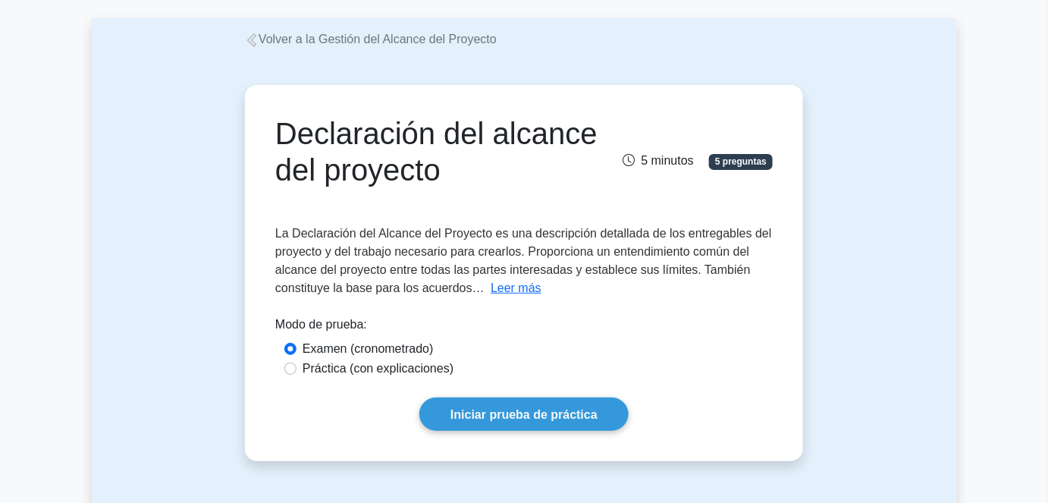
scroll to position [66, 0]
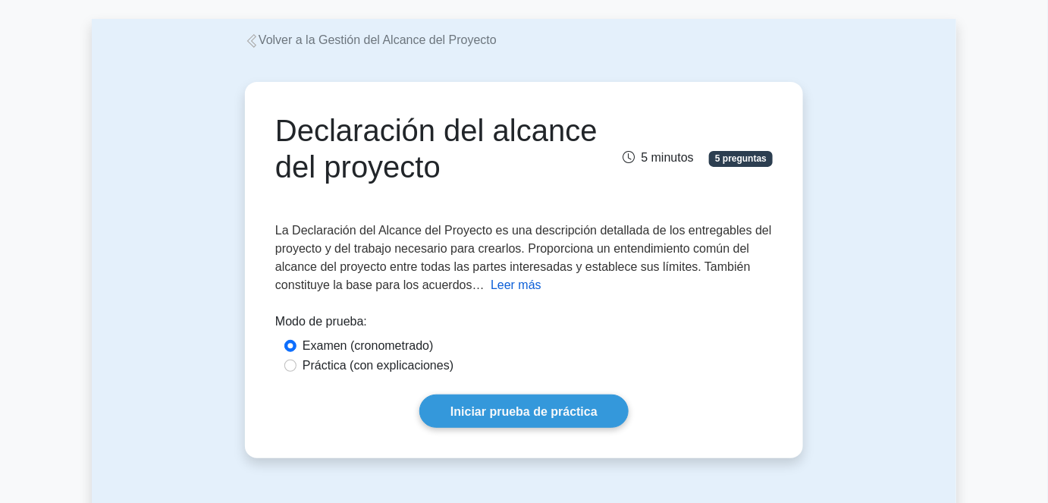
click at [508, 281] on font "Leer más" at bounding box center [516, 284] width 51 height 13
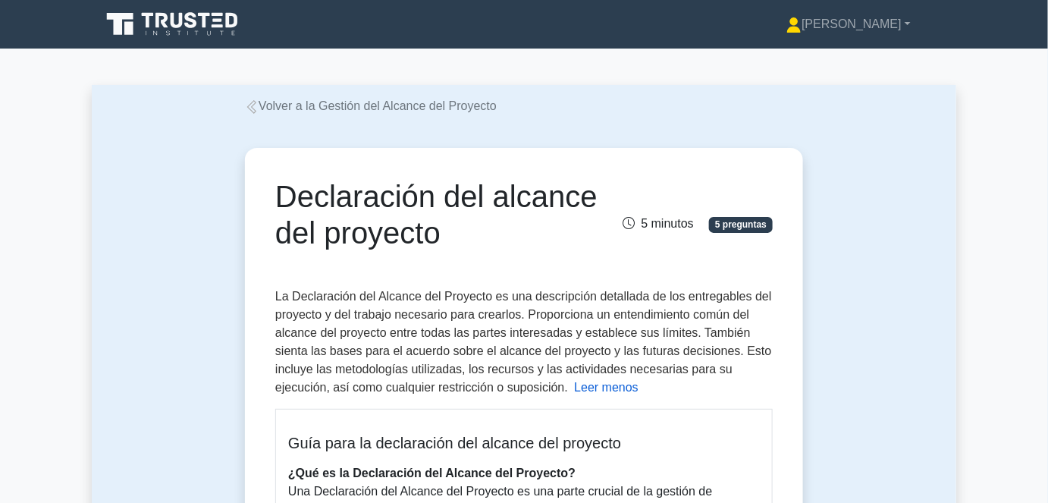
scroll to position [0, 0]
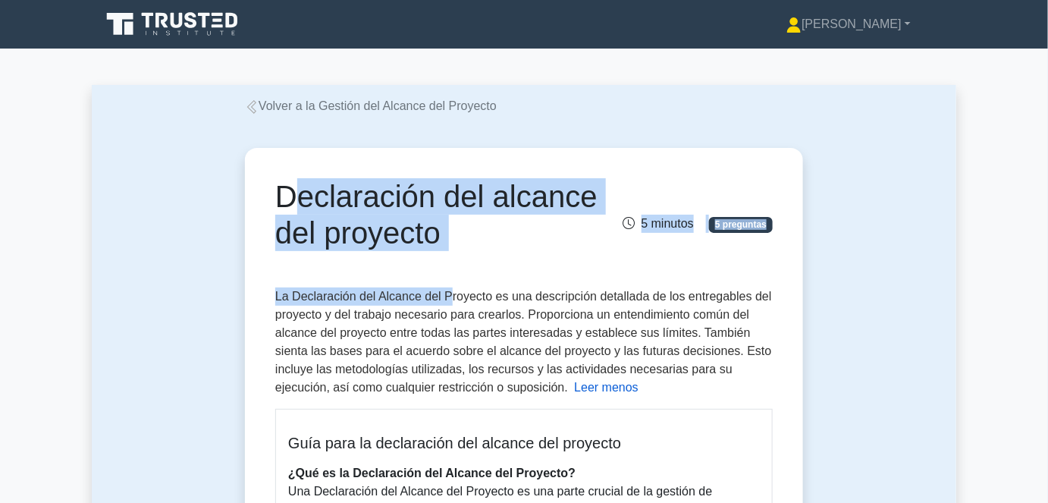
drag, startPoint x: 297, startPoint y: 196, endPoint x: 465, endPoint y: 303, distance: 198.8
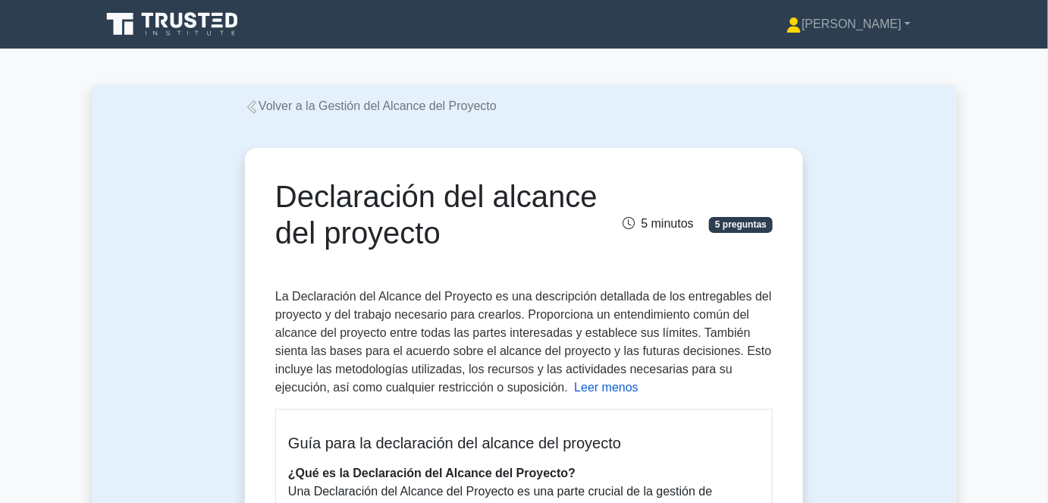
click at [466, 303] on font "La Declaración del Alcance del Proyecto es una descripción detallada de los ent…" at bounding box center [523, 342] width 497 height 104
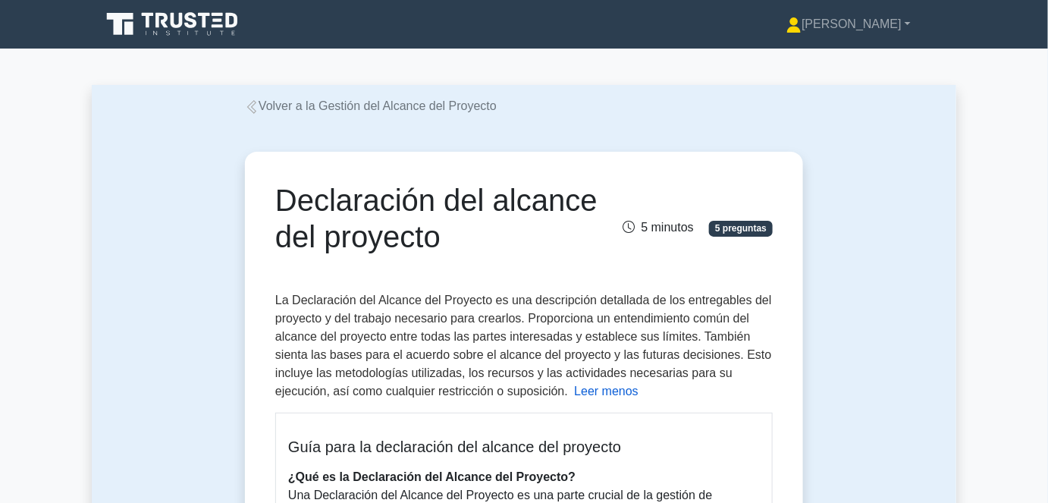
click at [661, 112] on div "Volver a la Gestión del Alcance del Proyecto" at bounding box center [524, 106] width 576 height 18
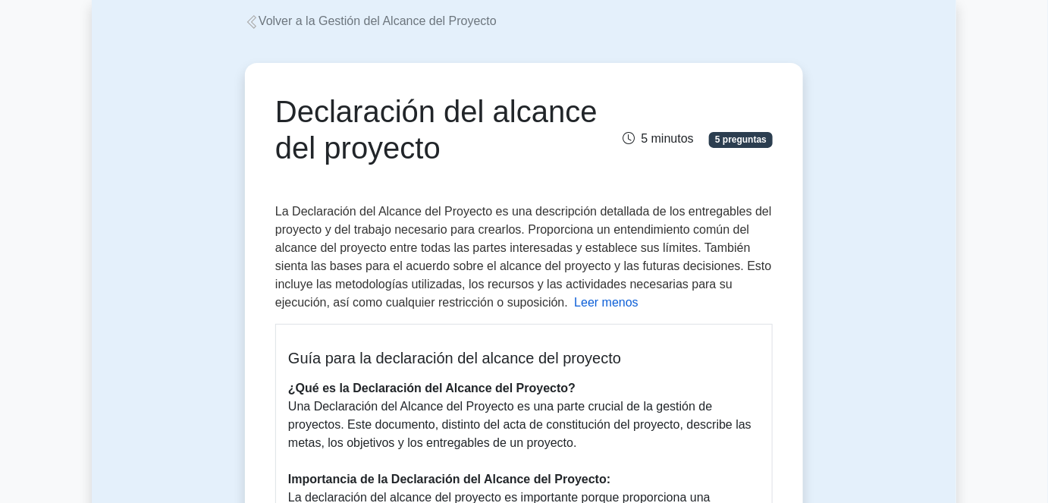
scroll to position [68, 0]
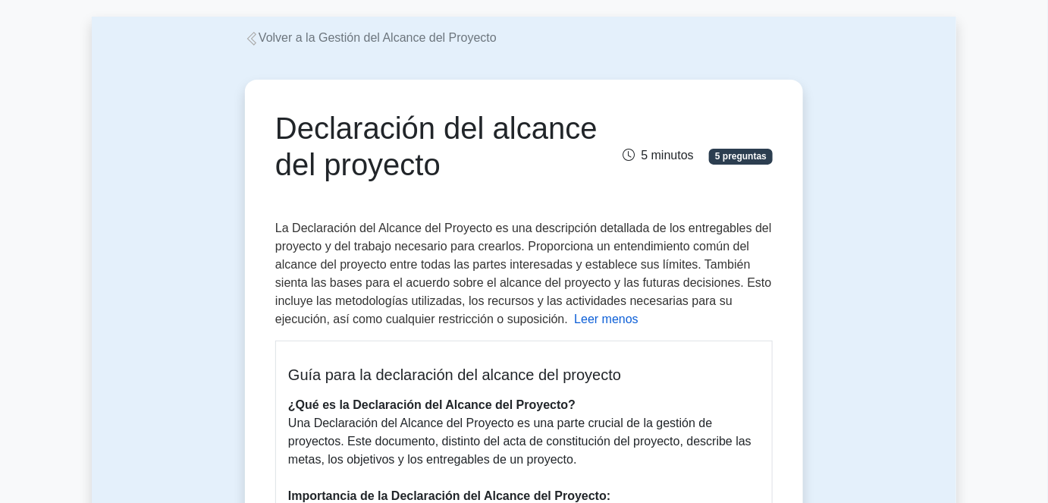
click at [504, 231] on font "La Declaración del Alcance del Proyecto es una descripción detallada de los ent…" at bounding box center [523, 273] width 497 height 104
click at [517, 230] on font "La Declaración del Alcance del Proyecto es una descripción detallada de los ent…" at bounding box center [523, 273] width 497 height 104
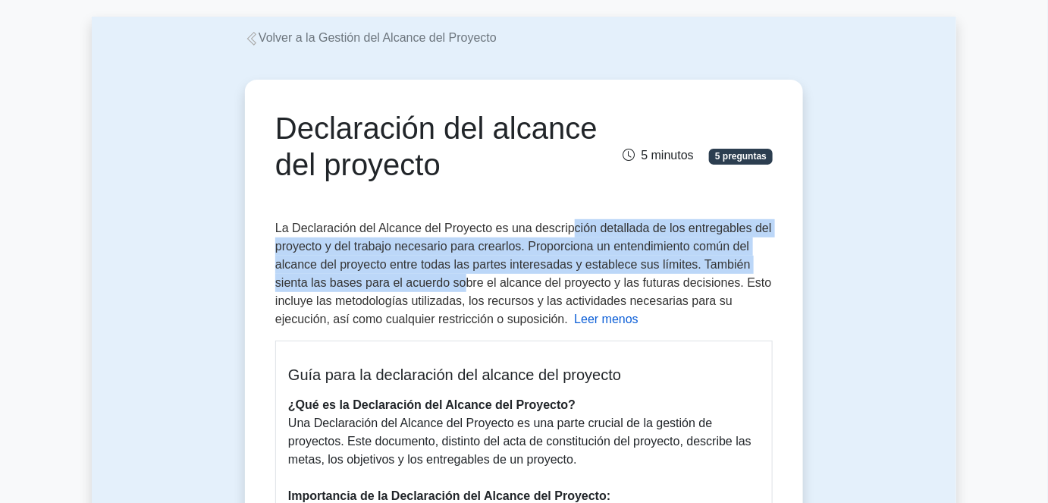
drag, startPoint x: 567, startPoint y: 226, endPoint x: 457, endPoint y: 278, distance: 121.8
click at [457, 278] on font "La Declaración del Alcance del Proyecto es una descripción detallada de los ent…" at bounding box center [523, 273] width 497 height 104
click at [413, 274] on font "La Declaración del Alcance del Proyecto es una descripción detallada de los ent…" at bounding box center [523, 273] width 497 height 104
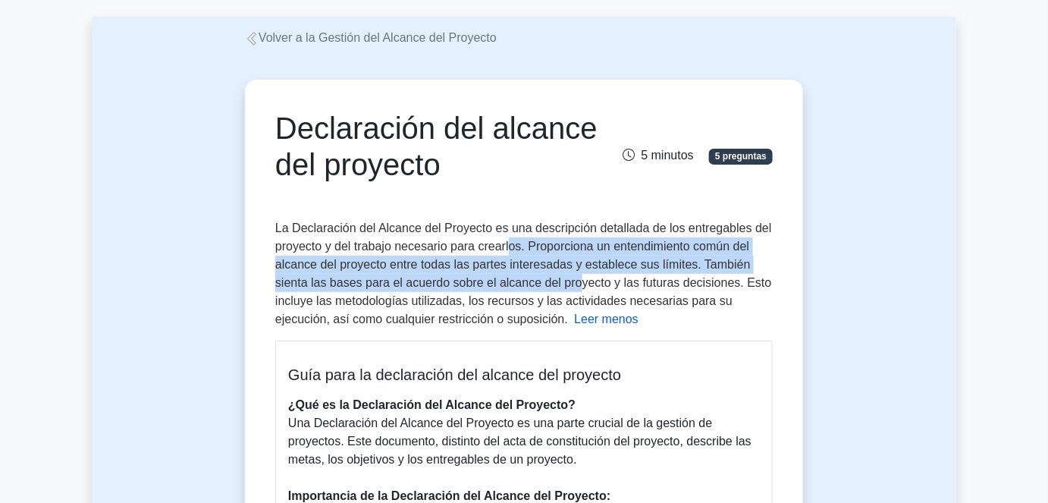
drag, startPoint x: 510, startPoint y: 243, endPoint x: 574, endPoint y: 287, distance: 77.6
click at [574, 287] on font "La Declaración del Alcance del Proyecto es una descripción detallada de los ent…" at bounding box center [523, 273] width 497 height 104
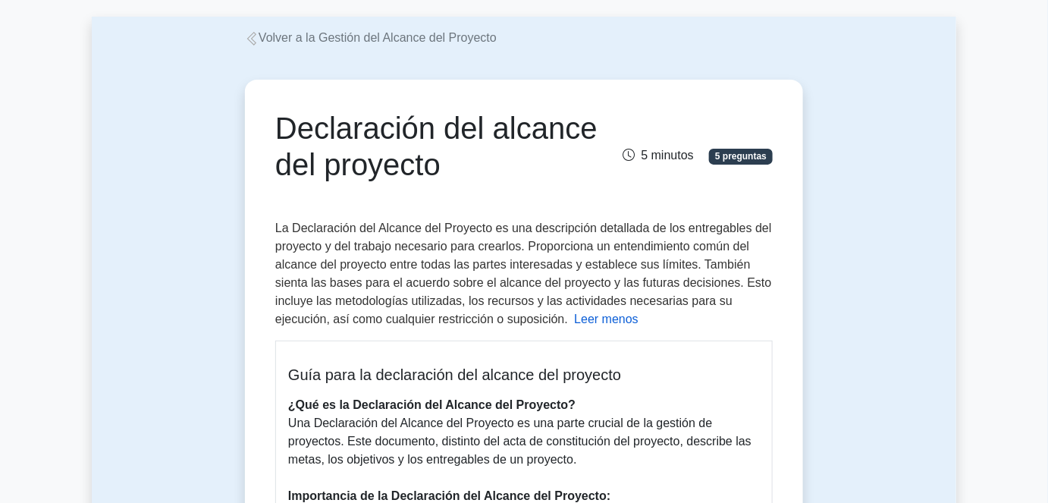
click at [422, 302] on font "La Declaración del Alcance del Proyecto es una descripción detallada de los ent…" at bounding box center [523, 273] width 497 height 104
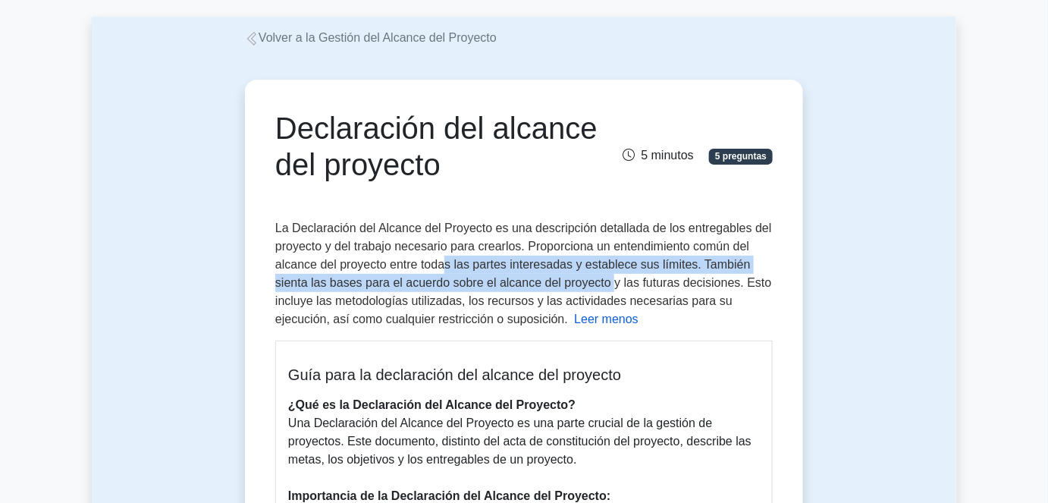
drag, startPoint x: 444, startPoint y: 263, endPoint x: 608, endPoint y: 278, distance: 165.3
click at [608, 277] on font "La Declaración del Alcance del Proyecto es una descripción detallada de los ent…" at bounding box center [523, 273] width 497 height 104
click at [580, 289] on font "La Declaración del Alcance del Proyecto es una descripción detallada de los ent…" at bounding box center [523, 273] width 497 height 104
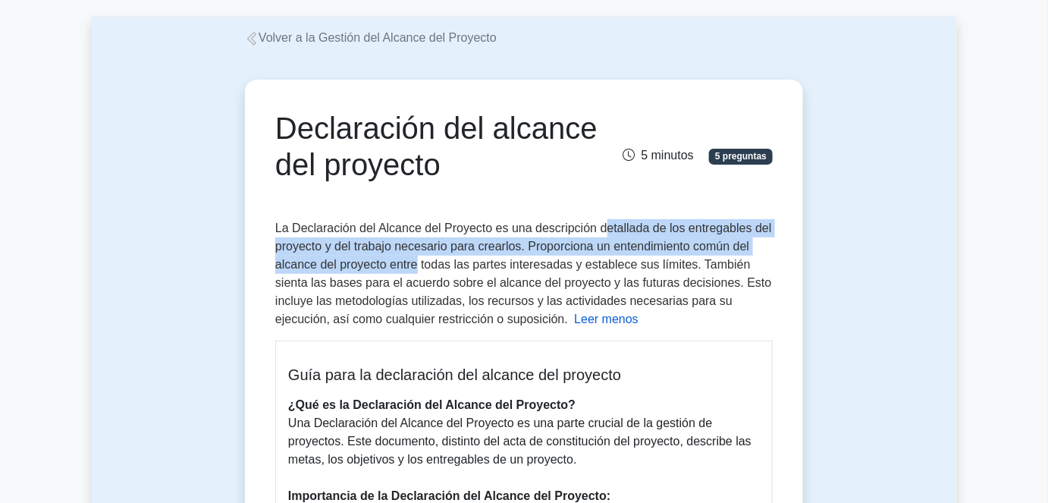
drag, startPoint x: 673, startPoint y: 231, endPoint x: 417, endPoint y: 264, distance: 257.8
click at [414, 269] on font "La Declaración del Alcance del Proyecto es una descripción detallada de los ent…" at bounding box center [523, 273] width 497 height 104
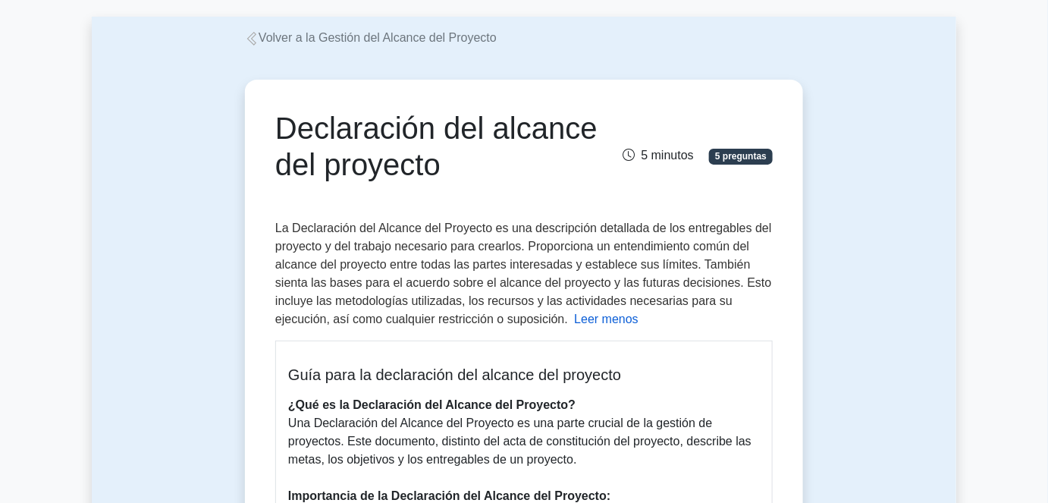
click at [463, 296] on font "La Declaración del Alcance del Proyecto es una descripción detallada de los ent…" at bounding box center [523, 273] width 497 height 104
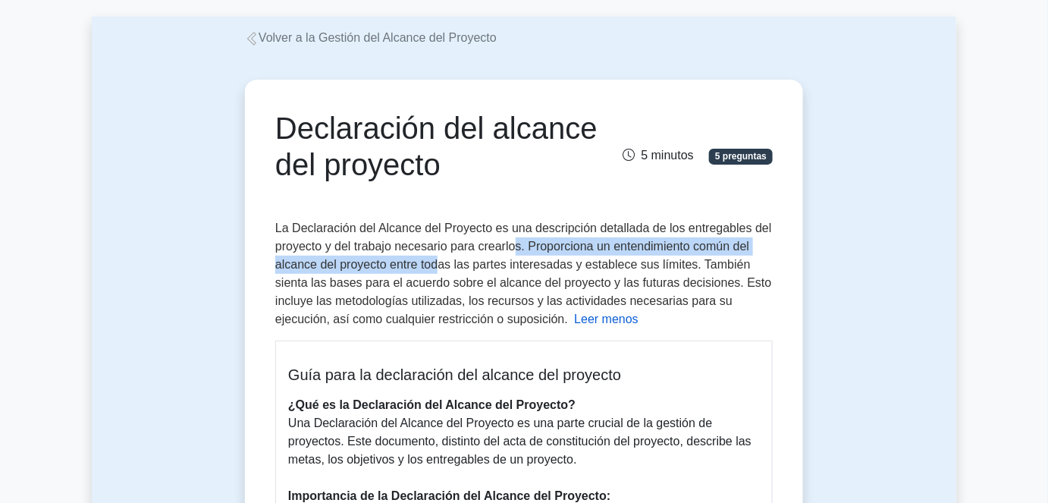
drag, startPoint x: 513, startPoint y: 251, endPoint x: 436, endPoint y: 267, distance: 78.2
click at [436, 267] on font "La Declaración del Alcance del Proyecto es una descripción detallada de los ent…" at bounding box center [523, 273] width 497 height 104
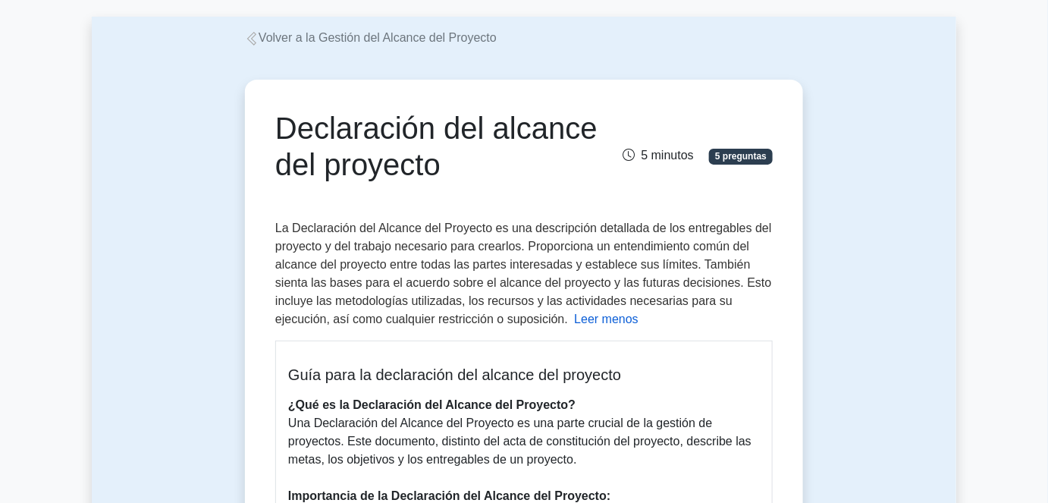
click at [507, 272] on font "La Declaración del Alcance del Proyecto es una descripción detallada de los ent…" at bounding box center [523, 273] width 497 height 104
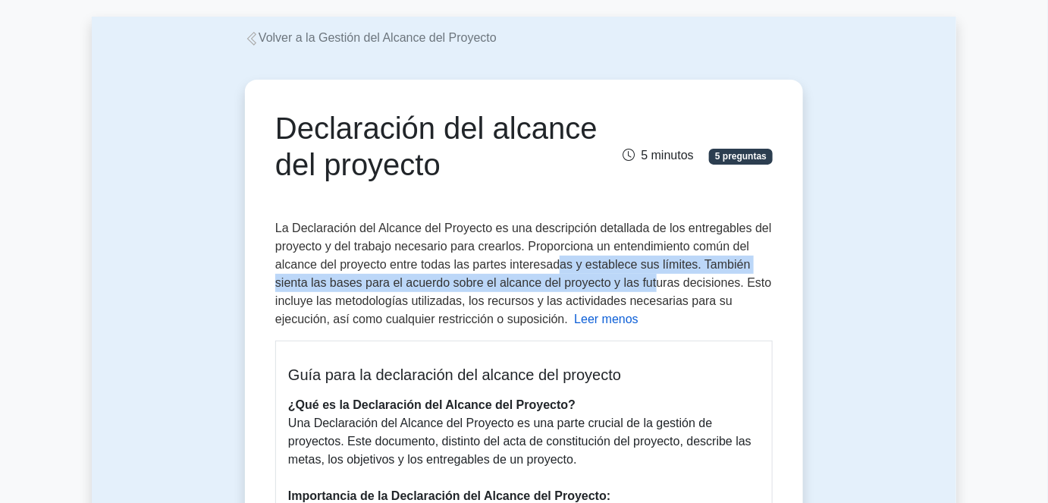
drag, startPoint x: 686, startPoint y: 263, endPoint x: 418, endPoint y: 270, distance: 268.6
click at [586, 283] on font "La Declaración del Alcance del Proyecto es una descripción detallada de los ent…" at bounding box center [523, 273] width 497 height 104
click at [408, 275] on font "La Declaración del Alcance del Proyecto es una descripción detallada de los ent…" at bounding box center [523, 273] width 497 height 104
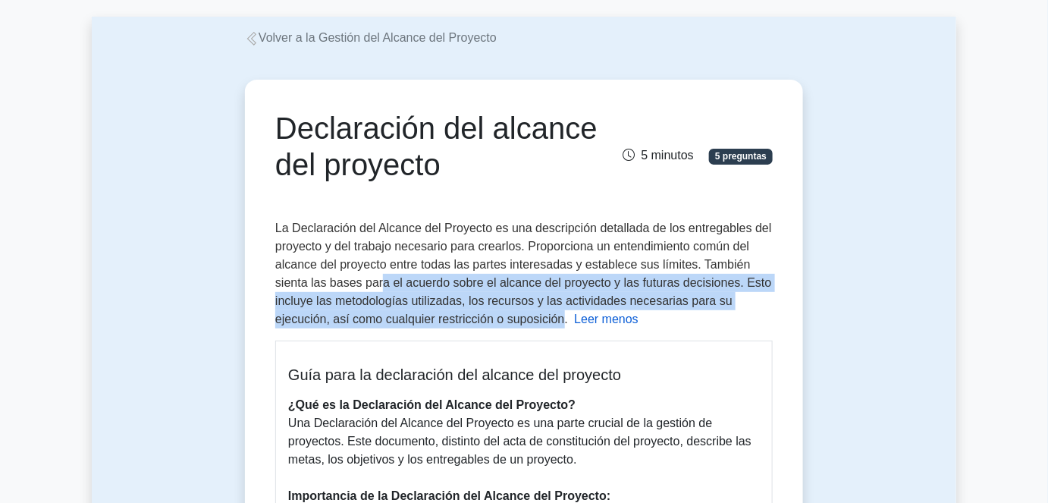
drag, startPoint x: 378, startPoint y: 281, endPoint x: 561, endPoint y: 313, distance: 185.4
click at [561, 313] on font "La Declaración del Alcance del Proyecto es una descripción detallada de los ent…" at bounding box center [523, 273] width 497 height 104
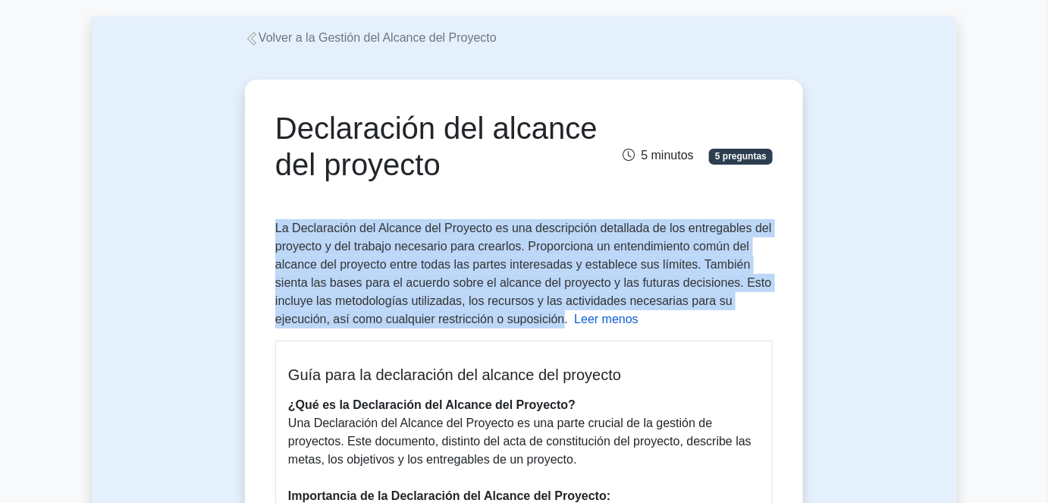
drag, startPoint x: 562, startPoint y: 318, endPoint x: 272, endPoint y: 220, distance: 305.8
click at [307, 241] on font "La Declaración del Alcance del Proyecto es una descripción detallada de los ent…" at bounding box center [523, 273] width 497 height 104
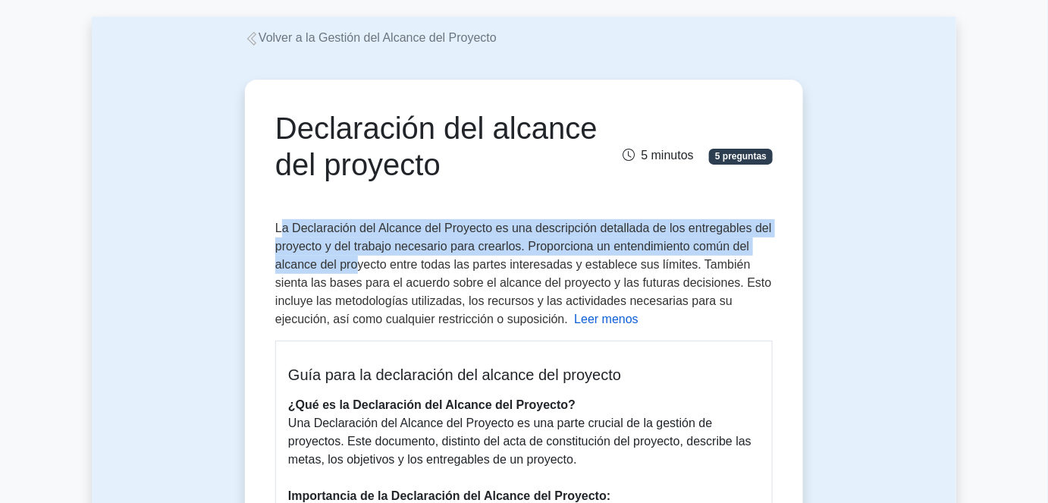
drag, startPoint x: 279, startPoint y: 227, endPoint x: 358, endPoint y: 261, distance: 86.0
click at [358, 261] on font "La Declaración del Alcance del Proyecto es una descripción detallada de los ent…" at bounding box center [523, 273] width 497 height 104
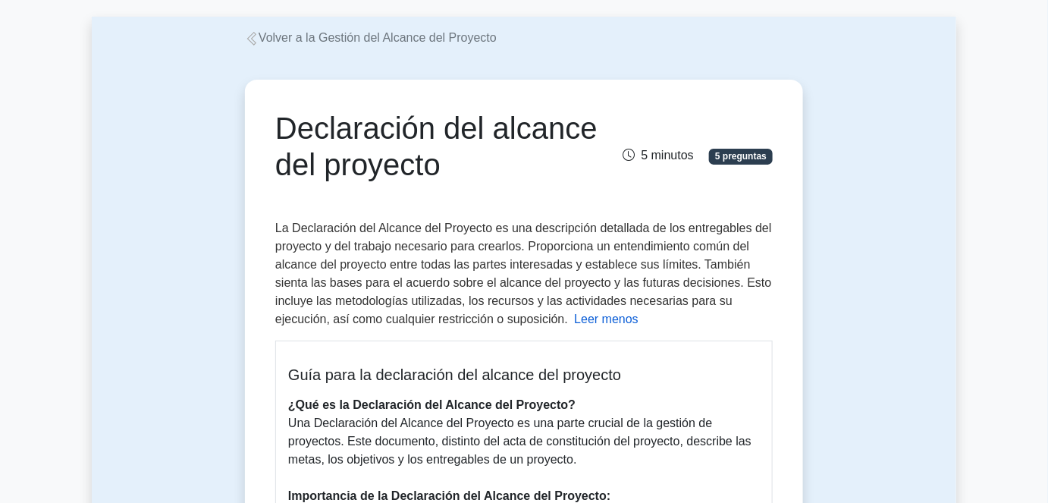
click at [412, 265] on font "La Declaración del Alcance del Proyecto es una descripción detallada de los ent…" at bounding box center [523, 273] width 497 height 104
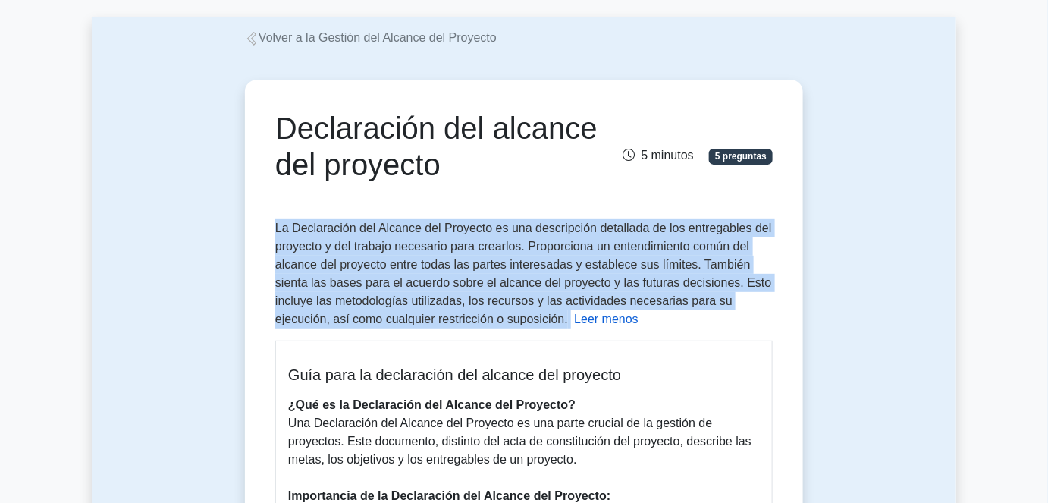
drag, startPoint x: 243, startPoint y: 214, endPoint x: 566, endPoint y: 312, distance: 337.6
click at [413, 287] on font "La Declaración del Alcance del Proyecto es una descripción detallada de los ent…" at bounding box center [523, 273] width 497 height 104
drag, startPoint x: 285, startPoint y: 232, endPoint x: 566, endPoint y: 321, distance: 294.3
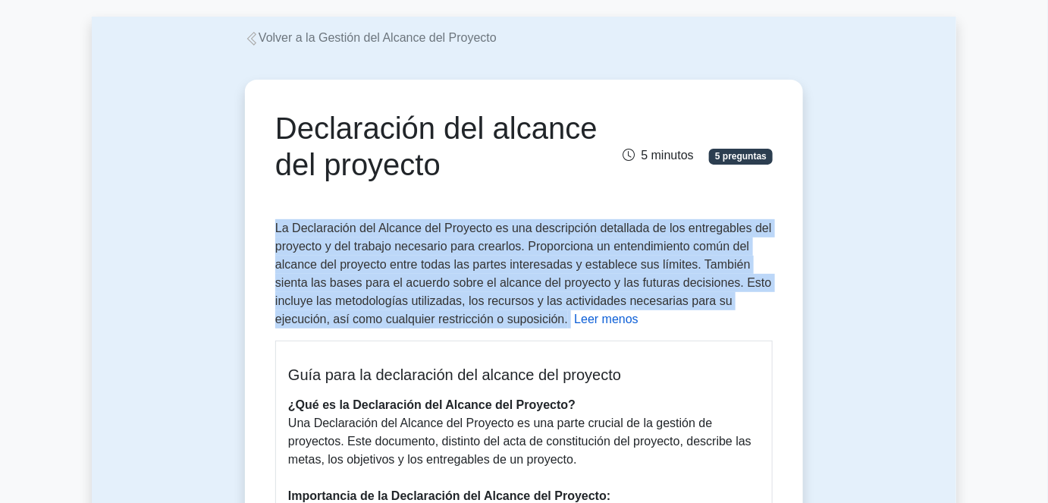
click at [345, 260] on font "La Declaración del Alcance del Proyecto es una descripción detallada de los ent…" at bounding box center [523, 273] width 497 height 104
drag, startPoint x: 255, startPoint y: 209, endPoint x: 566, endPoint y: 316, distance: 329.1
click at [467, 276] on font "La Declaración del Alcance del Proyecto es una descripción detallada de los ent…" at bounding box center [523, 273] width 497 height 104
drag, startPoint x: 272, startPoint y: 224, endPoint x: 646, endPoint y: 324, distance: 387.8
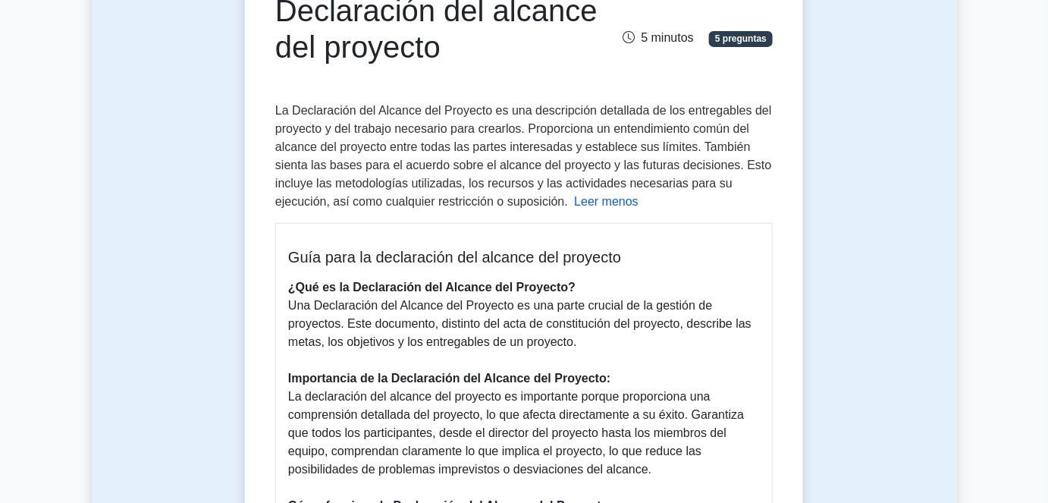
scroll to position [137, 0]
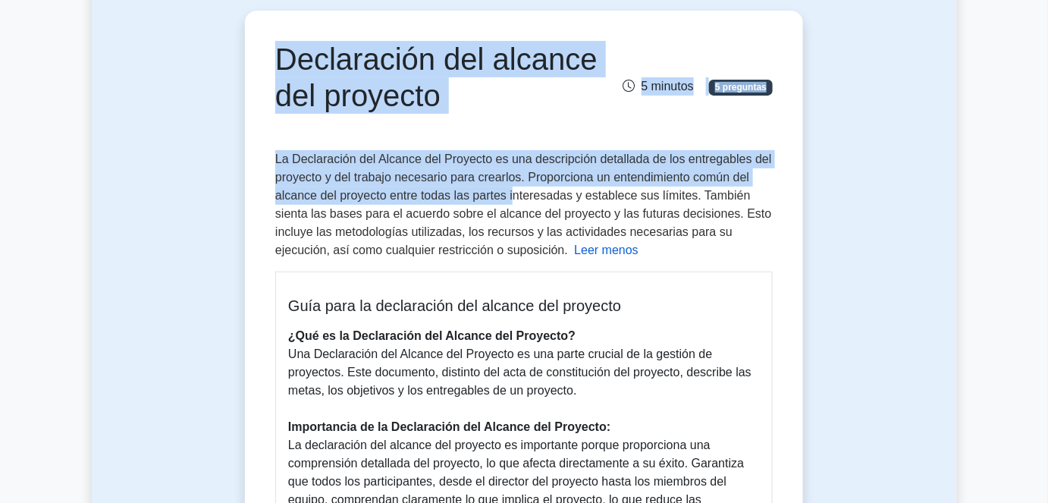
drag, startPoint x: 270, startPoint y: 65, endPoint x: 509, endPoint y: 196, distance: 272.6
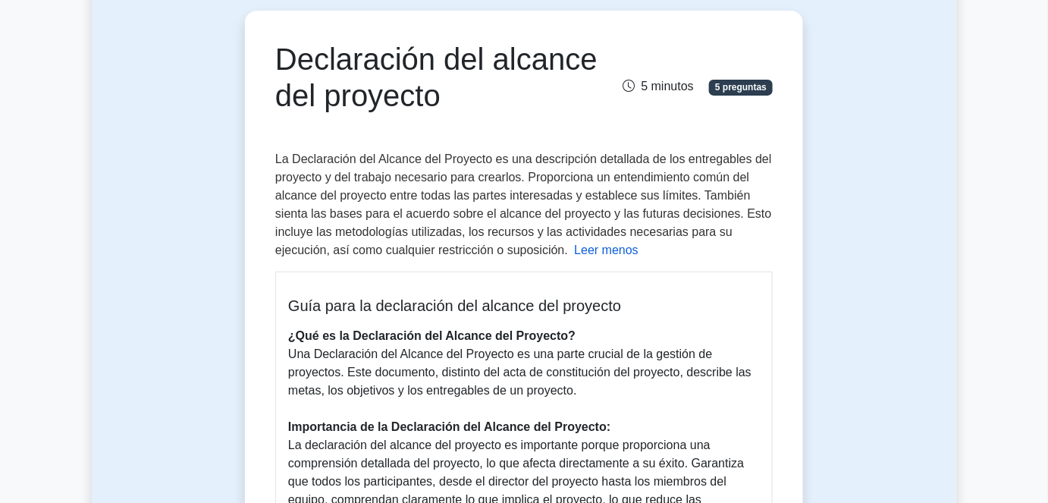
click at [459, 236] on font "La Declaración del Alcance del Proyecto es una descripción detallada de los ent…" at bounding box center [523, 204] width 497 height 104
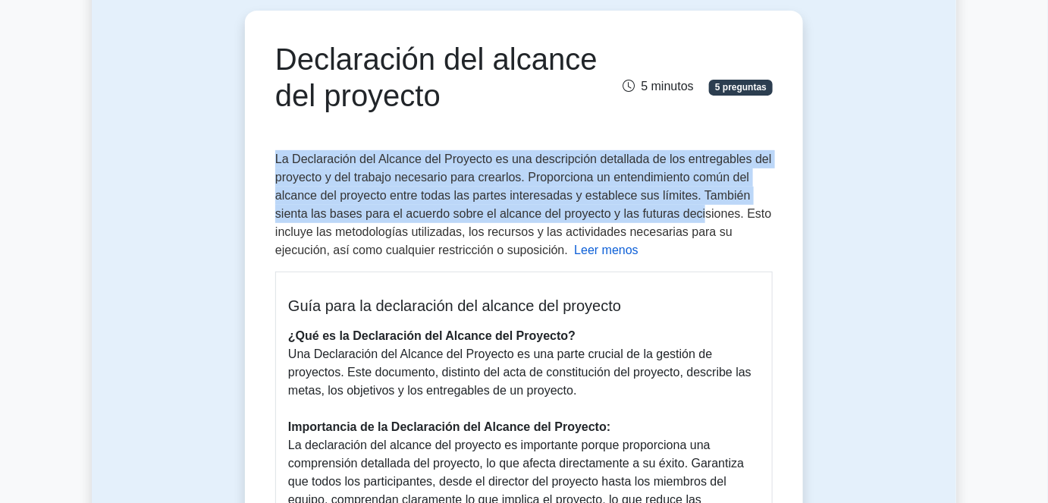
drag, startPoint x: 263, startPoint y: 164, endPoint x: 669, endPoint y: 213, distance: 408.8
click at [659, 205] on font "La Declaración del Alcance del Proyecto es una descripción detallada de los ent…" at bounding box center [523, 204] width 497 height 104
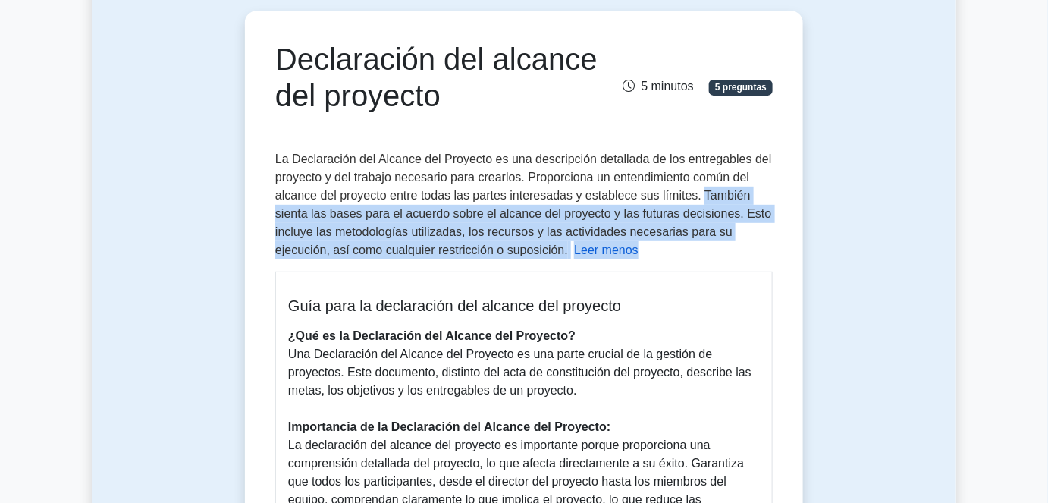
drag, startPoint x: 697, startPoint y: 192, endPoint x: 673, endPoint y: 253, distance: 66.1
click at [673, 253] on div "La Declaración del Alcance del Proyecto es una descripción detallada de los ent…" at bounding box center [524, 505] width 498 height 711
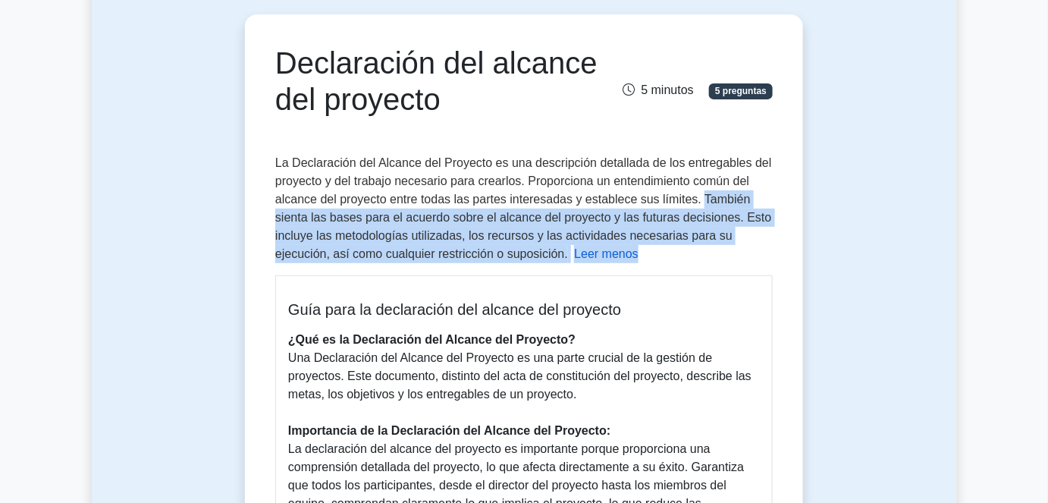
click at [593, 253] on font "Leer menos" at bounding box center [606, 253] width 64 height 13
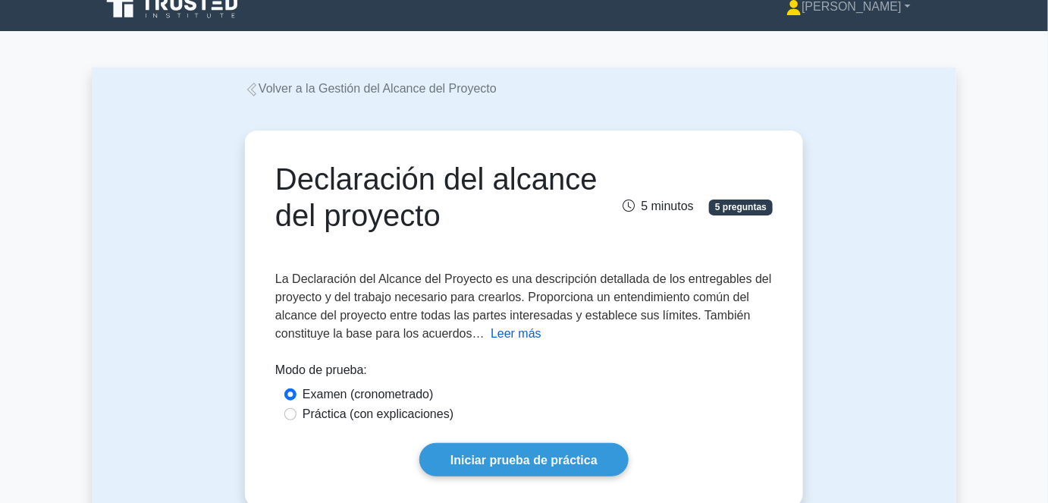
scroll to position [0, 0]
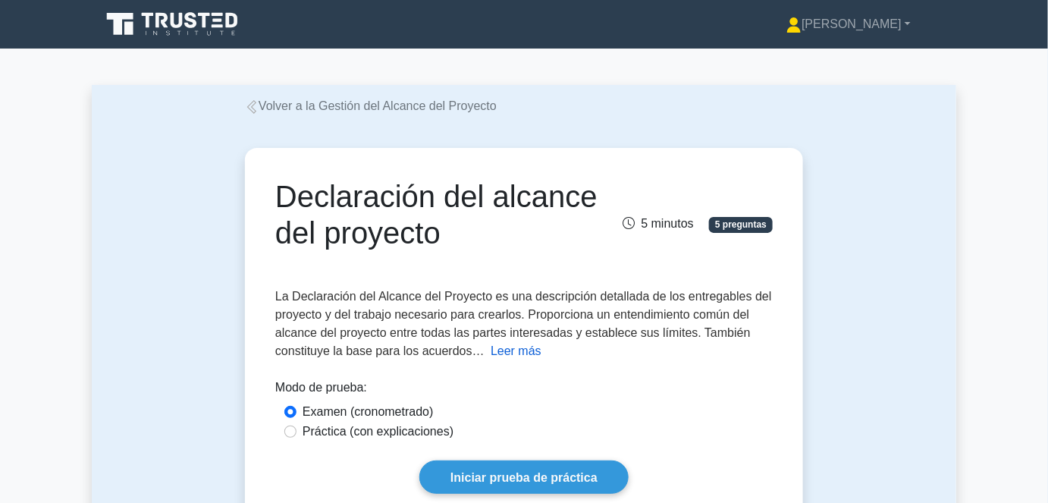
click at [499, 361] on div "Declaración del alcance del proyecto 5 minutos 5 preguntas Leer más" at bounding box center [524, 335] width 546 height 363
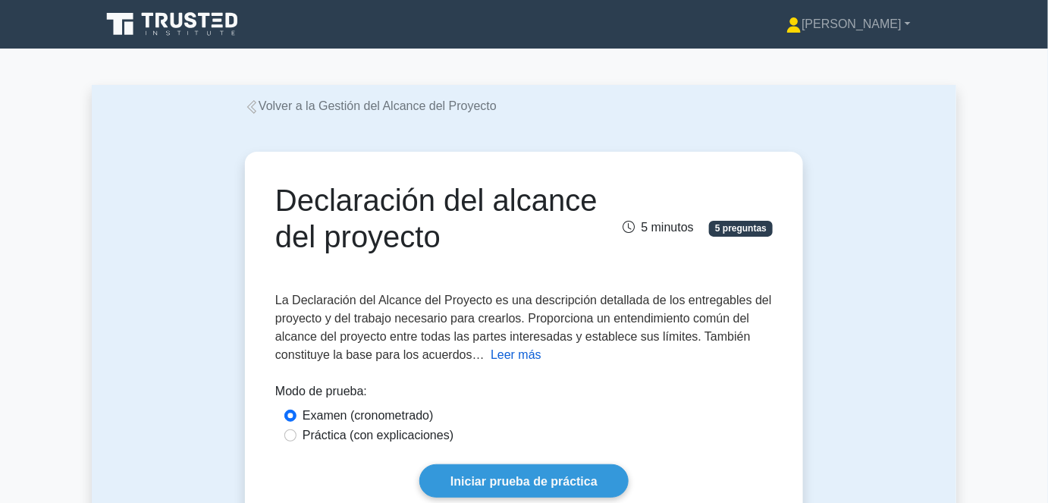
click at [504, 356] on font "Leer más" at bounding box center [516, 354] width 51 height 13
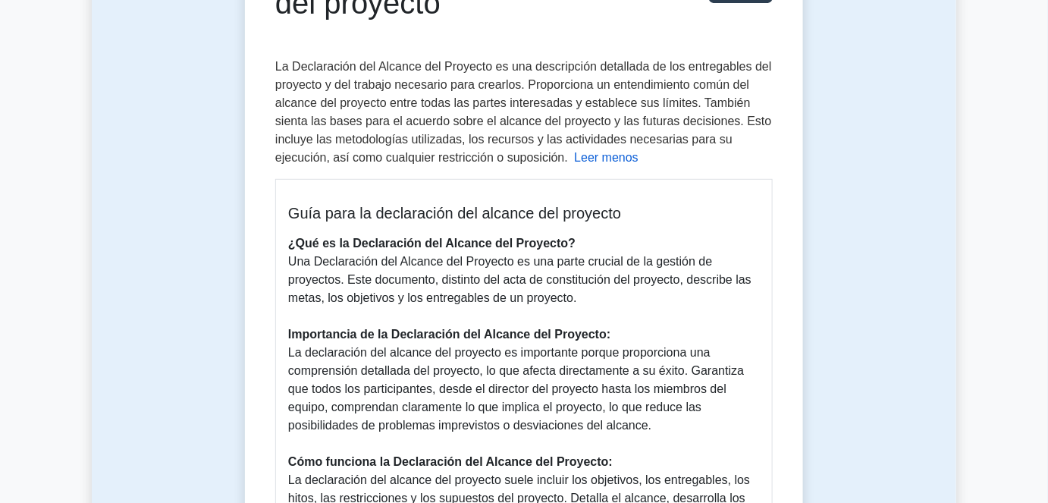
scroll to position [413, 0]
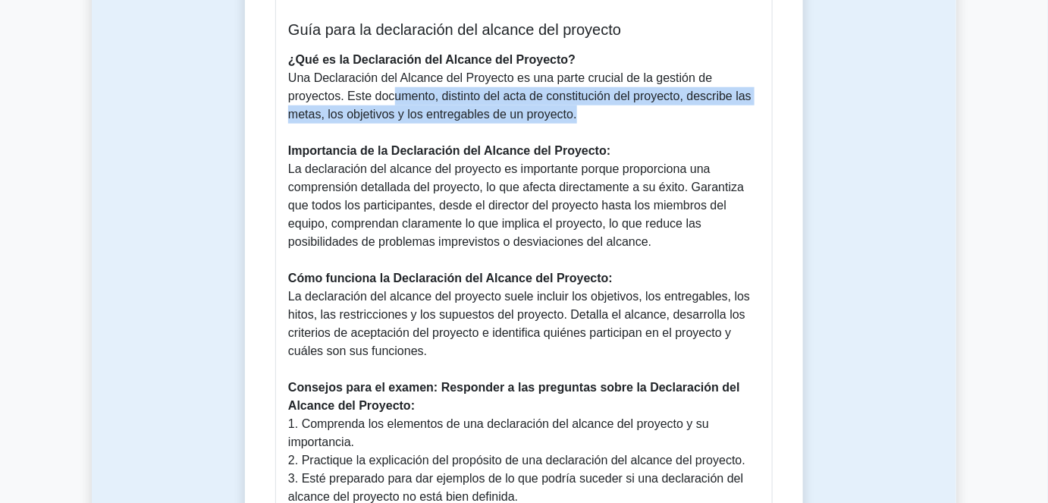
drag, startPoint x: 573, startPoint y: 117, endPoint x: 385, endPoint y: 102, distance: 188.0
click at [385, 102] on font "Una Declaración del Alcance del Proyecto es una parte crucial de la gestión de …" at bounding box center [519, 95] width 463 height 49
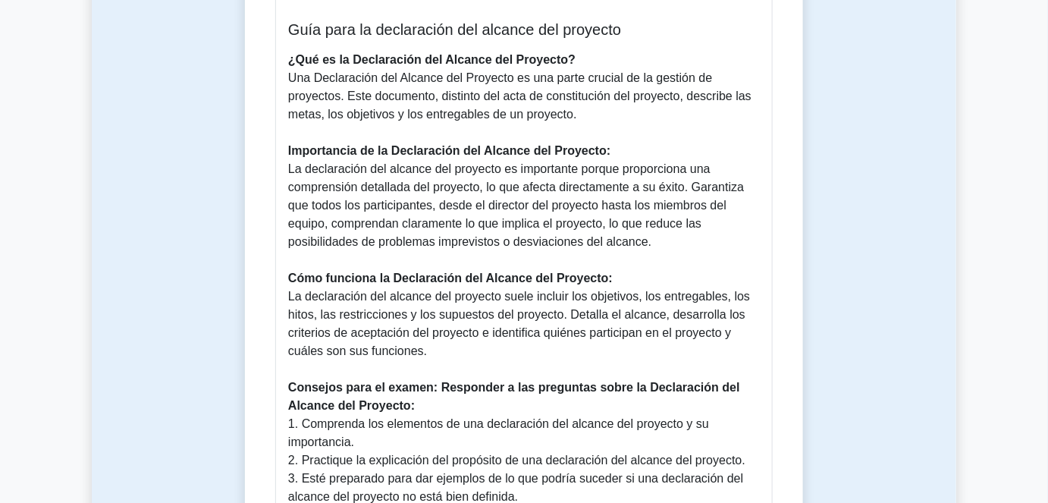
click at [392, 125] on p "¿Qué es la Declaración del Alcance del Proyecto? Una Declaración del Alcance de…" at bounding box center [524, 306] width 472 height 510
drag, startPoint x: 323, startPoint y: 118, endPoint x: 586, endPoint y: 121, distance: 262.5
click at [586, 121] on p "¿Qué es la Declaración del Alcance del Proyecto? Una Declaración del Alcance de…" at bounding box center [524, 306] width 472 height 510
click at [584, 120] on p "¿Qué es la Declaración del Alcance del Proyecto? Una Declaración del Alcance de…" at bounding box center [524, 306] width 472 height 510
drag, startPoint x: 539, startPoint y: 115, endPoint x: 346, endPoint y: 90, distance: 195.0
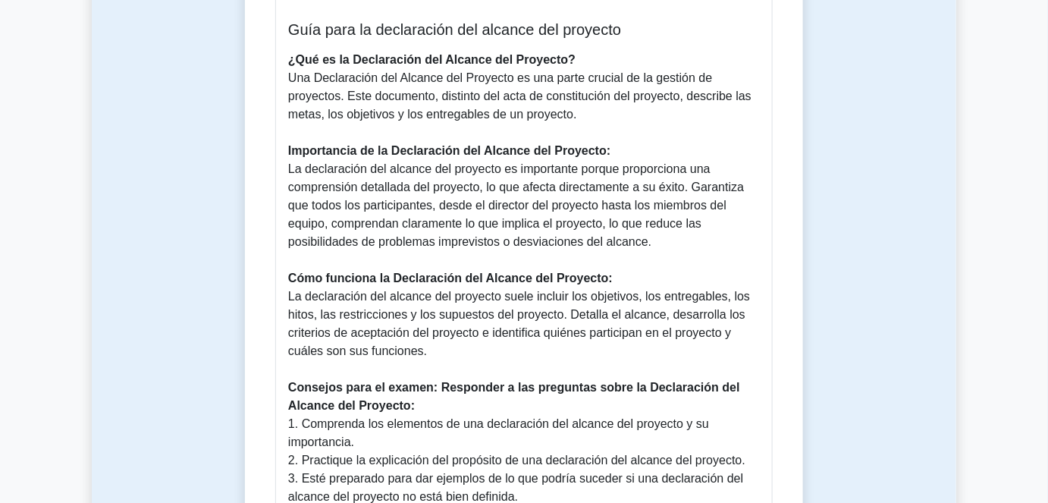
click at [346, 90] on p "¿Qué es la Declaración del Alcance del Proyecto? Una Declaración del Alcance de…" at bounding box center [524, 306] width 472 height 510
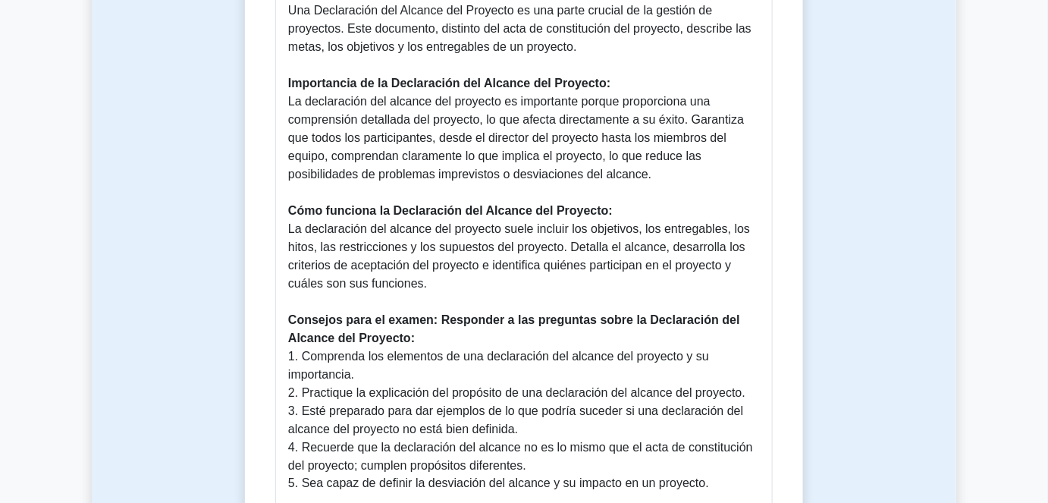
scroll to position [482, 0]
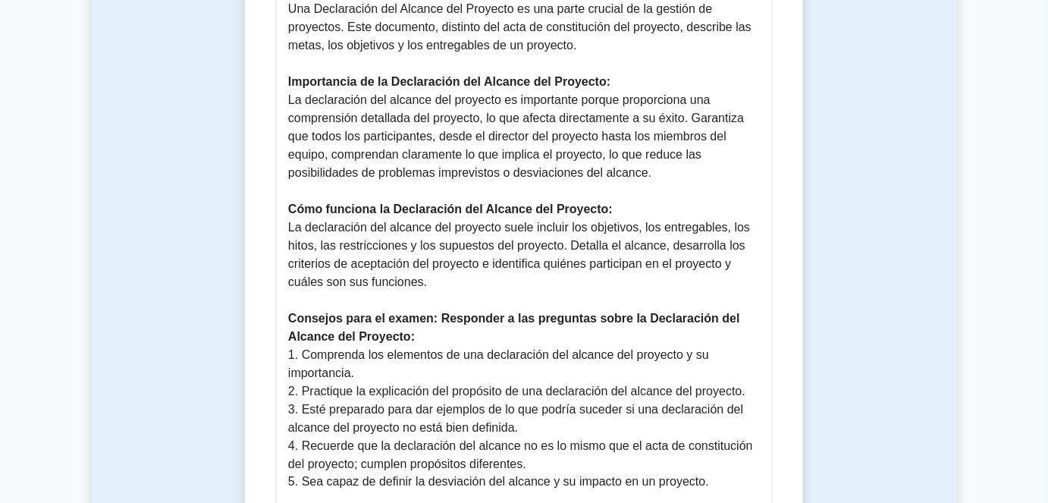
drag, startPoint x: 287, startPoint y: 98, endPoint x: 655, endPoint y: 174, distance: 376.5
click at [655, 174] on div "Guía para la declaración del alcance del proyecto ¿Qué es la Declaración del Al…" at bounding box center [524, 221] width 498 height 590
click at [661, 184] on p "¿Qué es la Declaración del Alcance del Proyecto? Una Declaración del Alcance de…" at bounding box center [524, 237] width 472 height 510
drag, startPoint x: 657, startPoint y: 181, endPoint x: 288, endPoint y: 105, distance: 376.4
click at [287, 103] on div "Guía para la declaración del alcance del proyecto ¿Qué es la Declaración del Al…" at bounding box center [524, 221] width 498 height 590
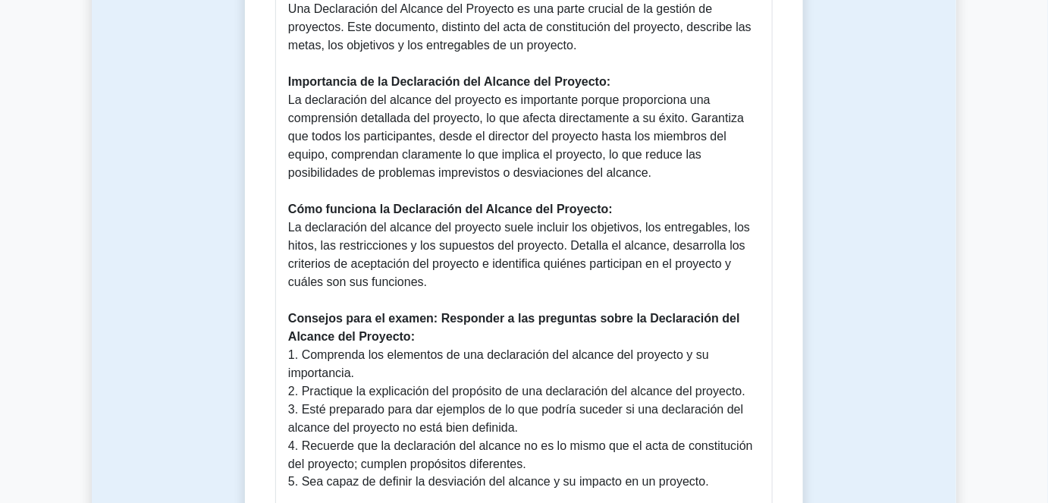
click at [295, 130] on font "La declaración del alcance del proyecto es importante porque proporciona una co…" at bounding box center [516, 136] width 456 height 86
drag, startPoint x: 285, startPoint y: 106, endPoint x: 647, endPoint y: 174, distance: 368.1
click at [647, 174] on div "Guía para la declaración del alcance del proyecto ¿Qué es la Declaración del Al…" at bounding box center [524, 221] width 498 height 590
click at [667, 190] on p "¿Qué es la Declaración del Alcance del Proyecto? Una Declaración del Alcance de…" at bounding box center [524, 237] width 472 height 510
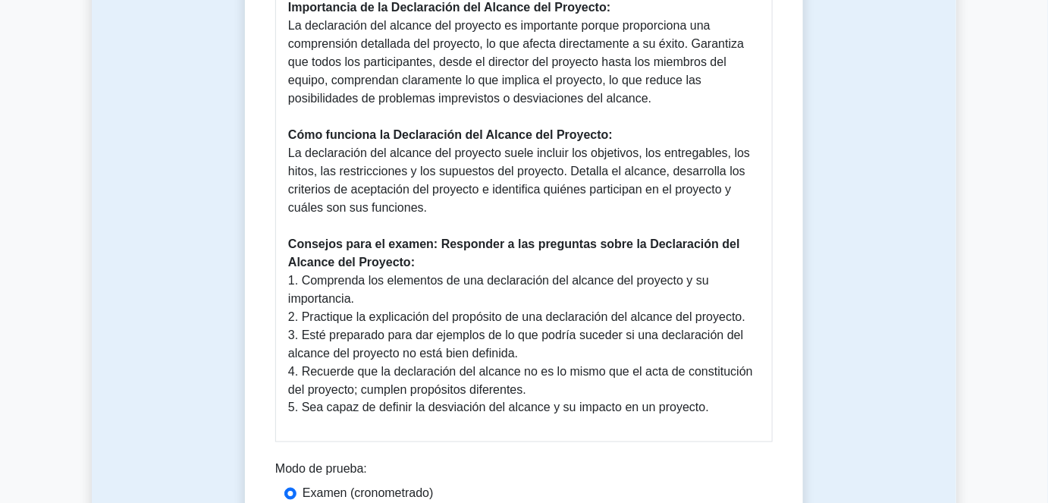
scroll to position [620, 0]
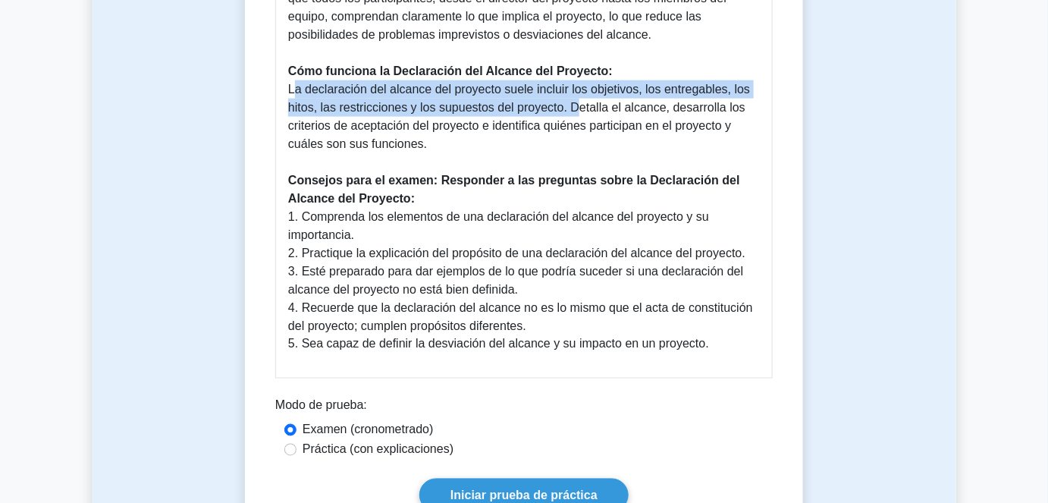
drag, startPoint x: 287, startPoint y: 90, endPoint x: 568, endPoint y: 110, distance: 282.2
click at [568, 110] on div "Guía para la declaración del alcance del proyecto ¿Qué es la Declaración del Al…" at bounding box center [524, 83] width 498 height 590
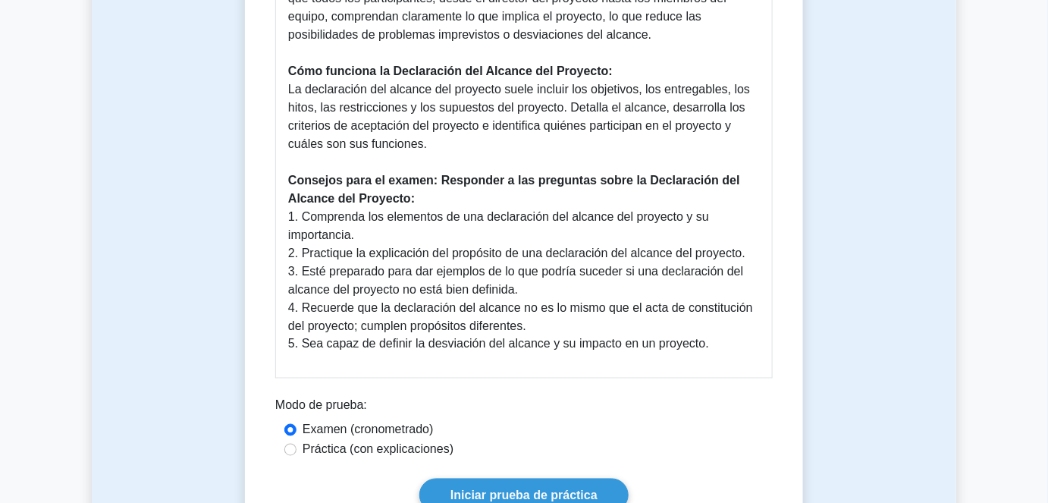
click at [516, 136] on p "¿Qué es la Declaración del Alcance del Proyecto? Una Declaración del Alcance de…" at bounding box center [524, 99] width 472 height 510
drag, startPoint x: 509, startPoint y: 140, endPoint x: 287, endPoint y: 85, distance: 228.1
click at [288, 85] on p "¿Qué es la Declaración del Alcance del Proyecto? Una Declaración del Alcance de…" at bounding box center [524, 99] width 472 height 510
click at [467, 145] on p "¿Qué es la Declaración del Alcance del Proyecto? Una Declaración del Alcance de…" at bounding box center [524, 99] width 472 height 510
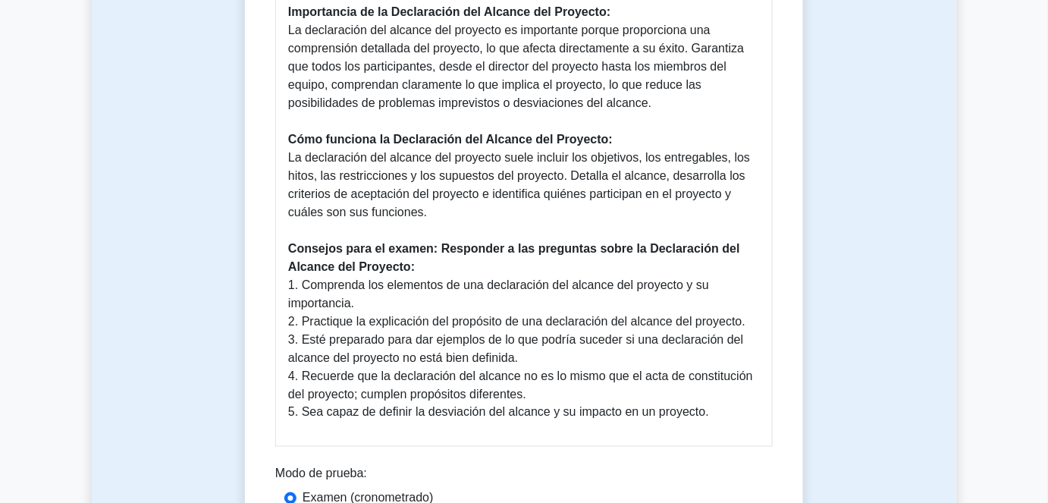
scroll to position [551, 0]
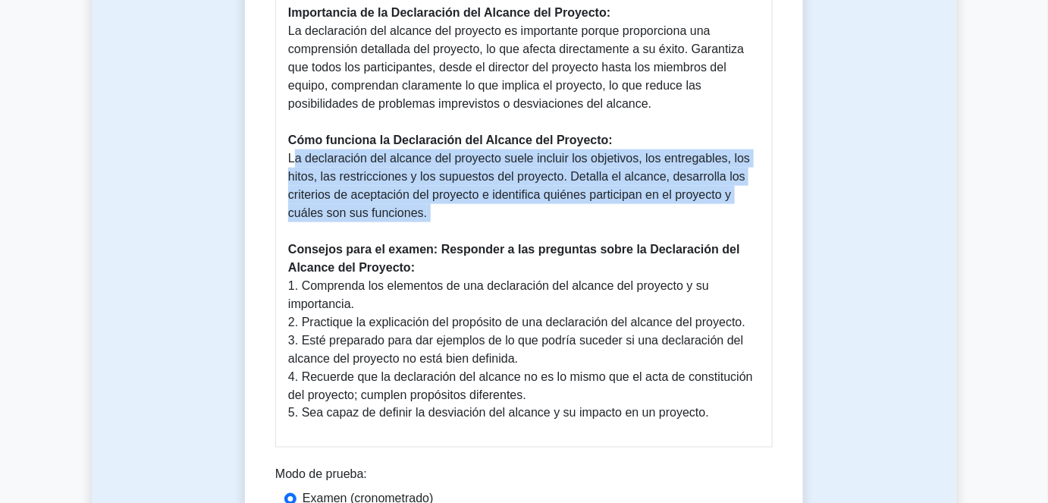
drag, startPoint x: 434, startPoint y: 225, endPoint x: 290, endPoint y: 154, distance: 160.8
click at [290, 154] on p "¿Qué es la Declaración del Alcance del Proyecto? Una Declaración del Alcance de…" at bounding box center [524, 168] width 472 height 510
click at [469, 209] on p "¿Qué es la Declaración del Alcance del Proyecto? Una Declaración del Alcance de…" at bounding box center [524, 168] width 472 height 510
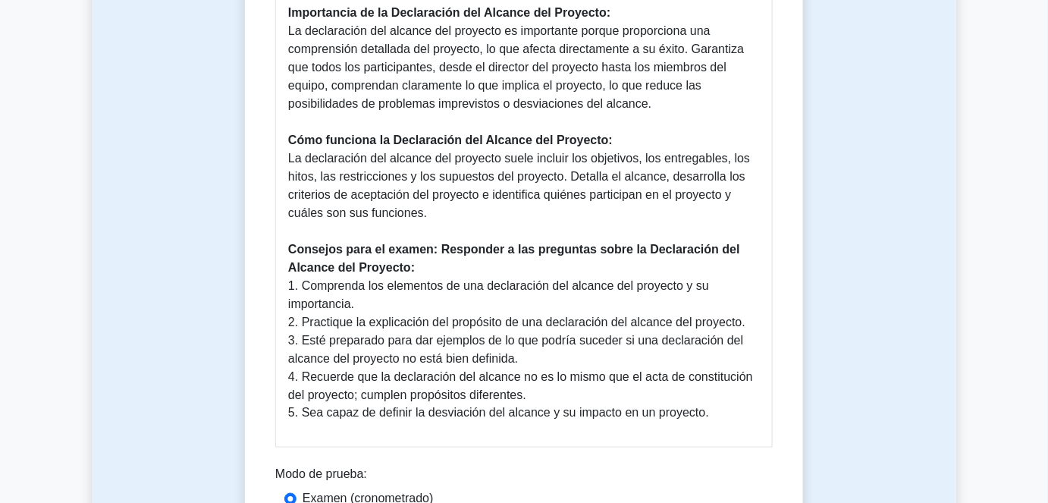
drag, startPoint x: 422, startPoint y: 204, endPoint x: 287, endPoint y: 143, distance: 147.6
click at [288, 143] on p "¿Qué es la Declaración del Alcance del Proyecto? Una Declaración del Alcance de…" at bounding box center [524, 168] width 472 height 510
click at [496, 213] on p "¿Qué es la Declaración del Alcance del Proyecto? Una Declaración del Alcance de…" at bounding box center [524, 168] width 472 height 510
drag, startPoint x: 490, startPoint y: 213, endPoint x: 284, endPoint y: 148, distance: 216.4
click at [284, 148] on div "Guía para la declaración del alcance del proyecto ¿Qué es la Declaración del Al…" at bounding box center [524, 152] width 498 height 590
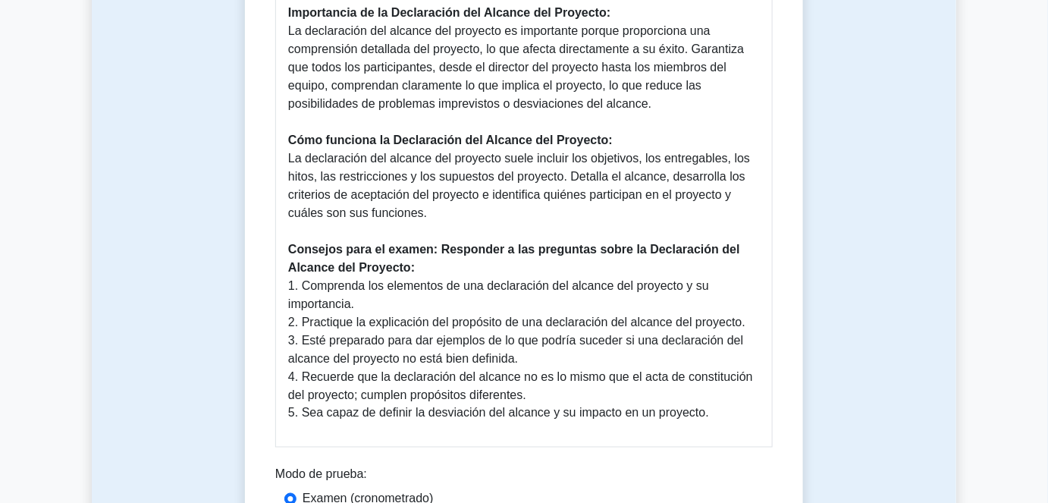
click at [467, 211] on p "¿Qué es la Declaración del Alcance del Proyecto? Una Declaración del Alcance de…" at bounding box center [524, 168] width 472 height 510
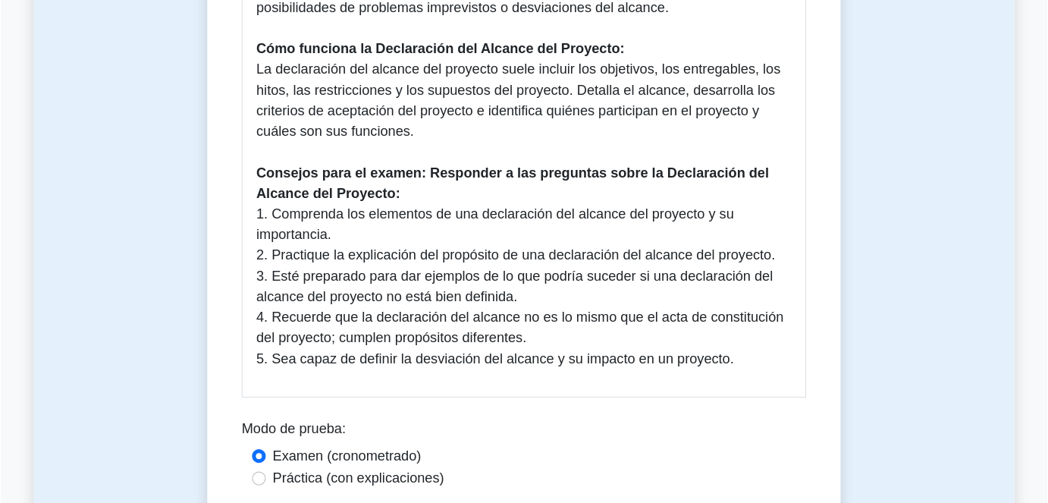
scroll to position [652, 0]
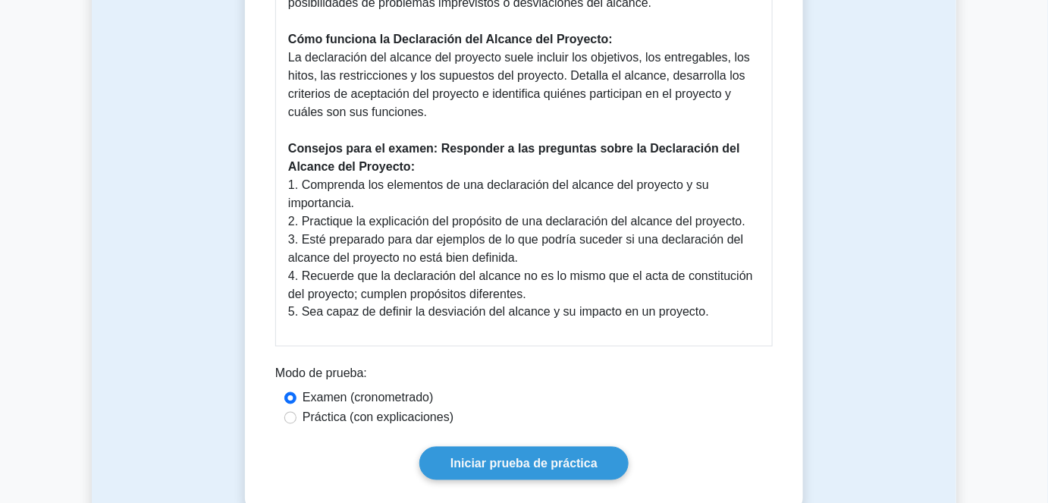
drag, startPoint x: 742, startPoint y: 8, endPoint x: 678, endPoint y: 183, distance: 186.4
click at [678, 183] on font "1. Comprenda los elementos de una declaración del alcance del proyecto y su imp…" at bounding box center [498, 193] width 421 height 31
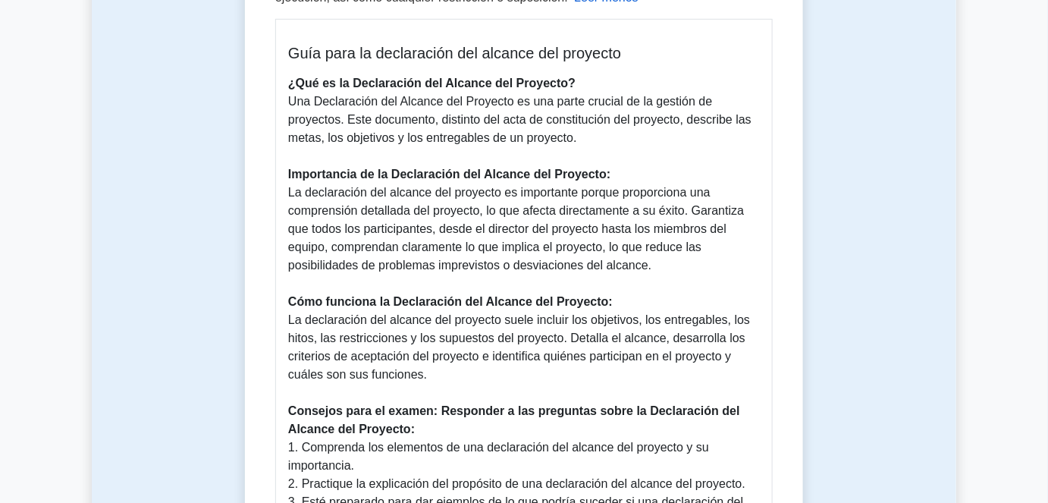
scroll to position [376, 0]
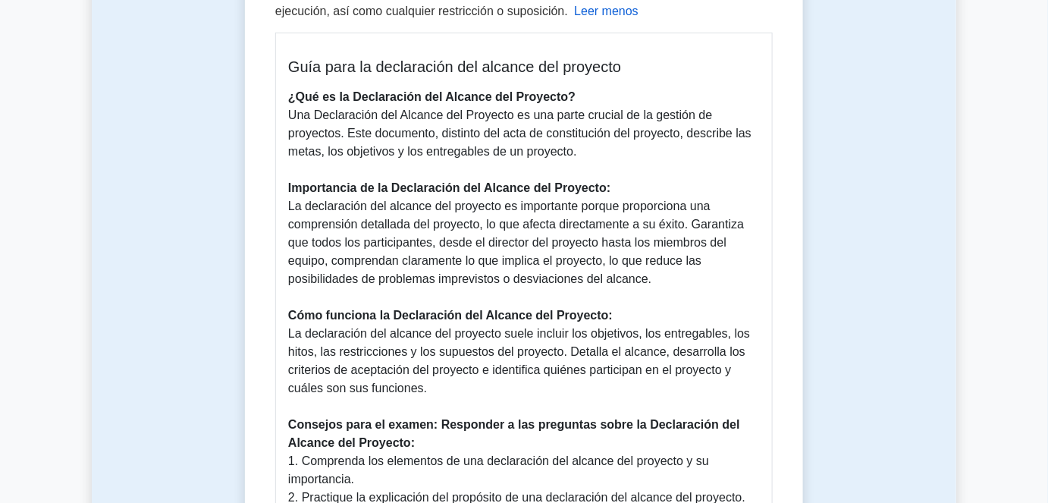
drag, startPoint x: 659, startPoint y: 277, endPoint x: 281, endPoint y: 184, distance: 389.6
click at [281, 184] on div "Guía para la declaración del alcance del proyecto ¿Qué es la Declaración del Al…" at bounding box center [524, 328] width 498 height 590
click at [283, 71] on div "Guía para la declaración del alcance del proyecto ¿Qué es la Declaración del Al…" at bounding box center [524, 328] width 498 height 590
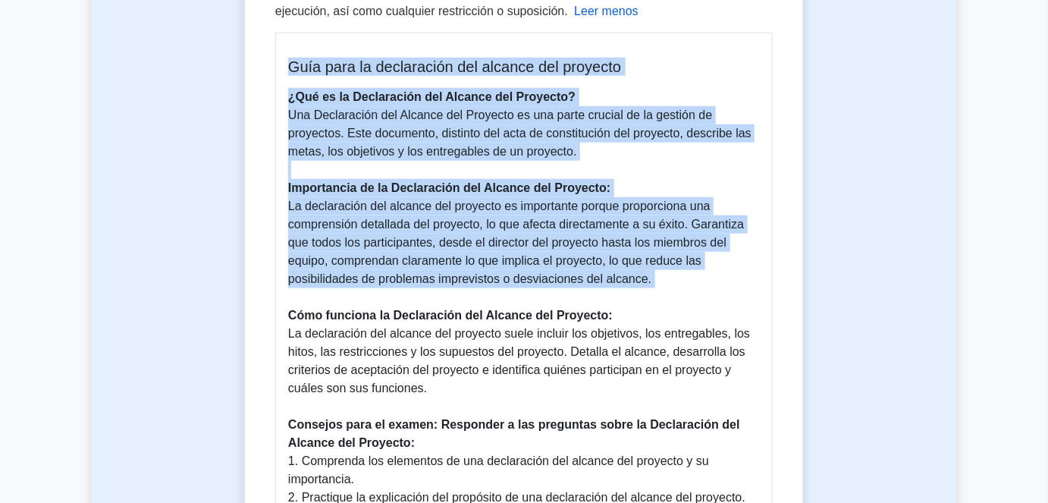
drag, startPoint x: 287, startPoint y: 65, endPoint x: 669, endPoint y: 299, distance: 447.4
click at [669, 299] on div "Guía para la declaración del alcance del proyecto ¿Qué es la Declaración del Al…" at bounding box center [524, 328] width 498 height 590
click at [667, 284] on p "¿Qué es la Declaración del Alcance del Proyecto? Una Declaración del Alcance de…" at bounding box center [524, 343] width 472 height 510
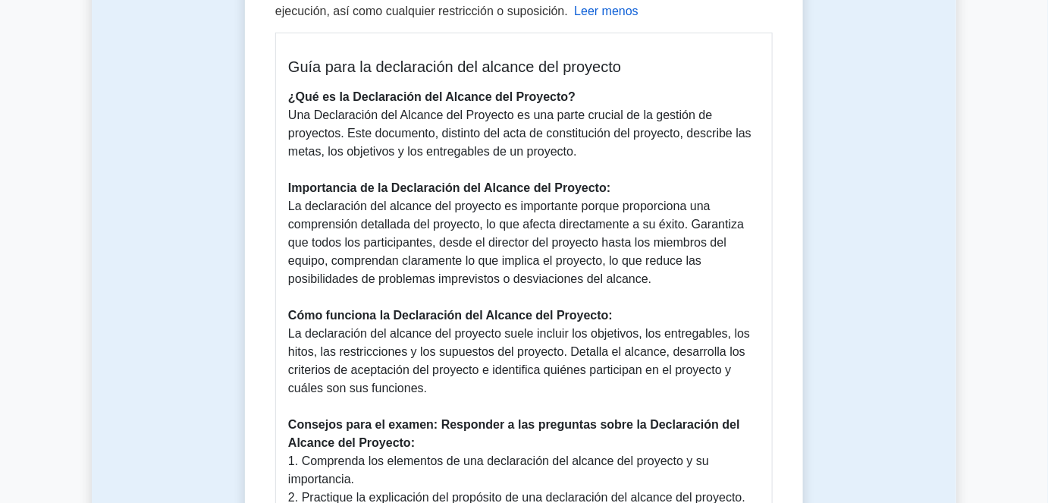
drag, startPoint x: 666, startPoint y: 281, endPoint x: 279, endPoint y: 64, distance: 443.5
click at [279, 64] on div "Guía para la declaración del alcance del proyecto ¿Qué es la Declaración del Al…" at bounding box center [524, 328] width 498 height 590
click at [331, 137] on font "Una Declaración del Alcance del Proyecto es una parte crucial de la gestión de …" at bounding box center [519, 132] width 463 height 49
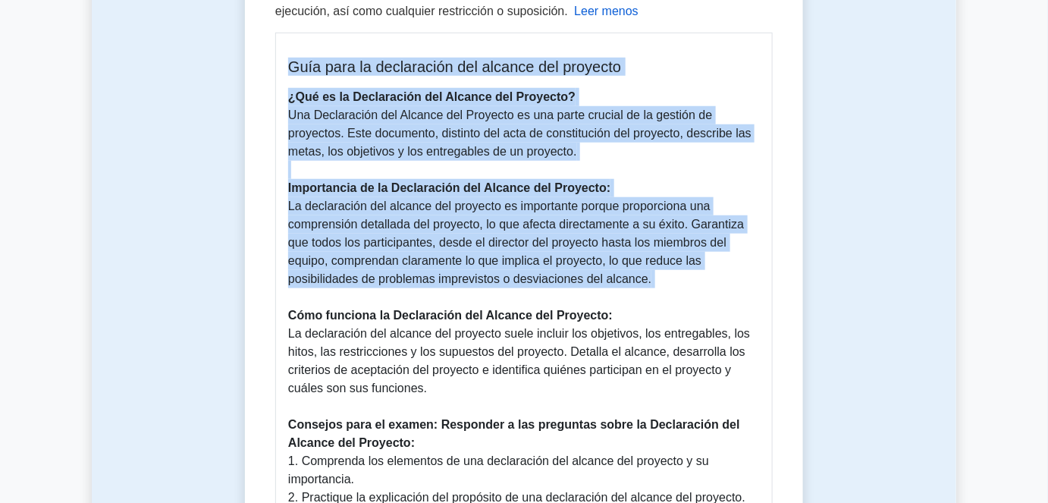
drag, startPoint x: 280, startPoint y: 64, endPoint x: 663, endPoint y: 289, distance: 444.0
click at [663, 289] on div "Guía para la declaración del alcance del proyecto ¿Qué es la Declaración del Al…" at bounding box center [524, 328] width 498 height 590
click at [663, 278] on p "¿Qué es la Declaración del Alcance del Proyecto? Una Declaración del Alcance de…" at bounding box center [524, 343] width 472 height 510
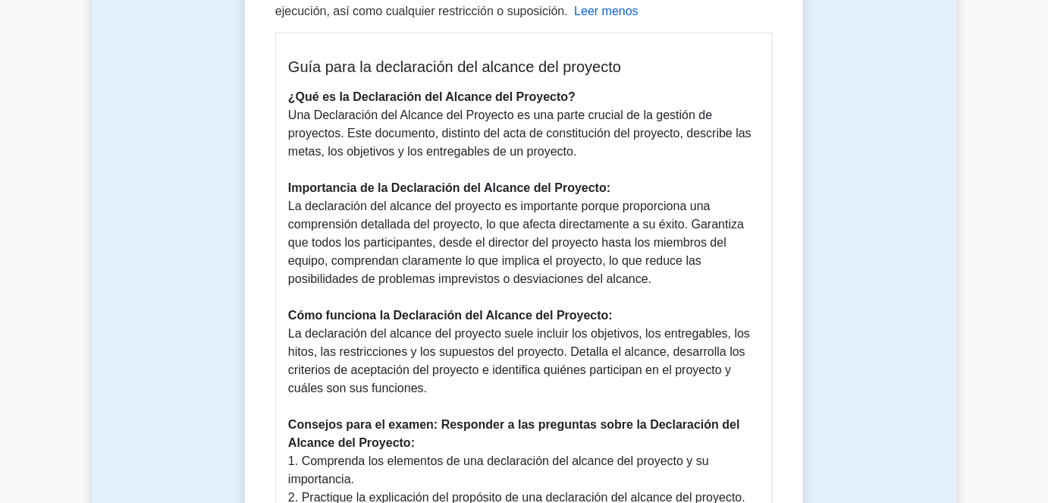
drag, startPoint x: 662, startPoint y: 278, endPoint x: 282, endPoint y: 64, distance: 436.1
click at [282, 64] on div "Guía para la declaración del alcance del proyecto ¿Qué es la Declaración del Al…" at bounding box center [524, 328] width 498 height 590
click at [283, 65] on div "Guía para la declaración del alcance del proyecto ¿Qué es la Declaración del Al…" at bounding box center [524, 328] width 498 height 590
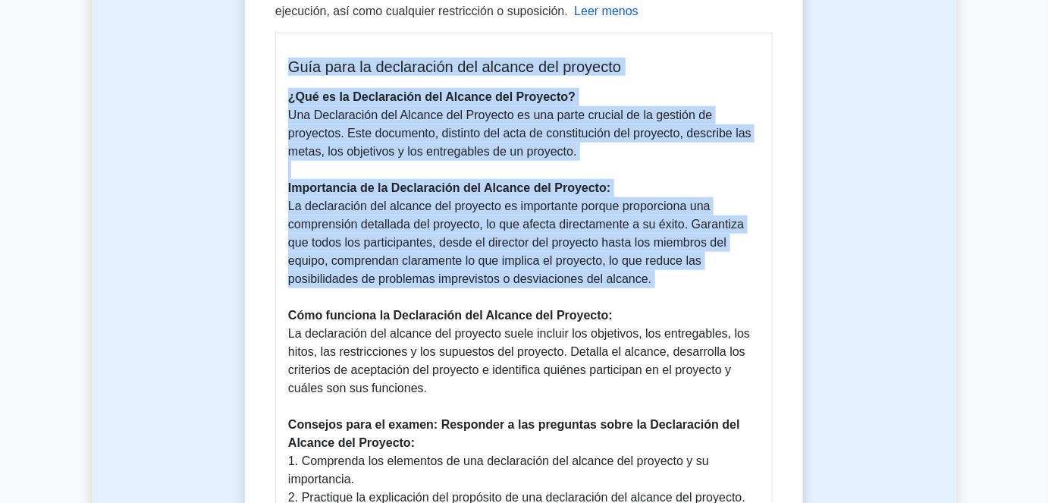
drag, startPoint x: 284, startPoint y: 59, endPoint x: 650, endPoint y: 288, distance: 432.1
click at [650, 288] on div "Guía para la declaración del alcance del proyecto ¿Qué es la Declaración del Al…" at bounding box center [524, 328] width 498 height 590
click at [655, 281] on p "¿Qué es la Declaración del Alcance del Proyecto? Una Declaración del Alcance de…" at bounding box center [524, 343] width 472 height 510
drag, startPoint x: 658, startPoint y: 279, endPoint x: 274, endPoint y: 65, distance: 439.4
click at [274, 65] on div "Declaración del alcance del proyecto 5 minutos 5 preguntas Leer menos" at bounding box center [524, 279] width 546 height 1002
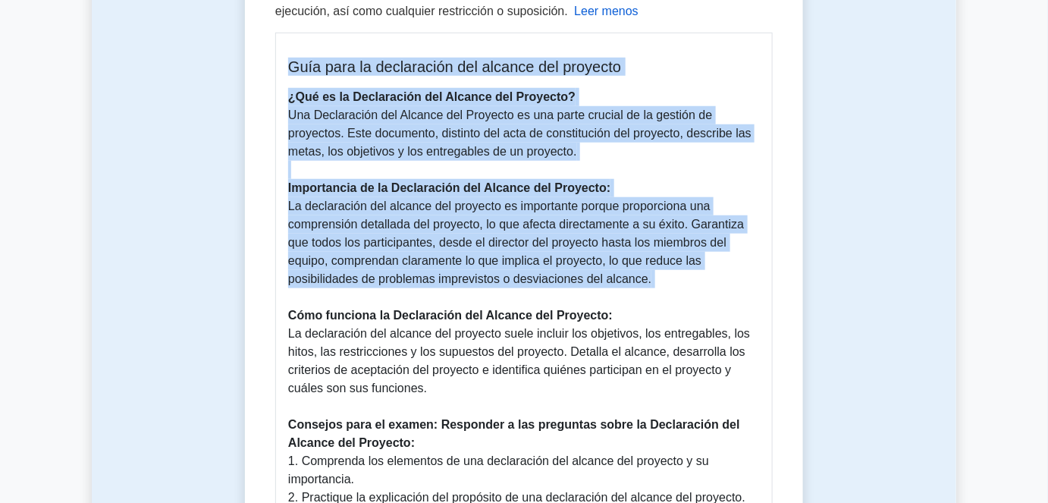
click at [282, 70] on div "Guía para la declaración del alcance del proyecto ¿Qué es la Declaración del Al…" at bounding box center [524, 328] width 498 height 590
drag, startPoint x: 277, startPoint y: 69, endPoint x: 663, endPoint y: 273, distance: 436.7
click at [663, 273] on div "Guía para la declaración del alcance del proyecto ¿Qué es la Declaración del Al…" at bounding box center [524, 328] width 498 height 590
click at [664, 282] on p "¿Qué es la Declaración del Alcance del Proyecto? Una Declaración del Alcance de…" at bounding box center [524, 343] width 472 height 510
drag, startPoint x: 674, startPoint y: 281, endPoint x: 281, endPoint y: 69, distance: 446.6
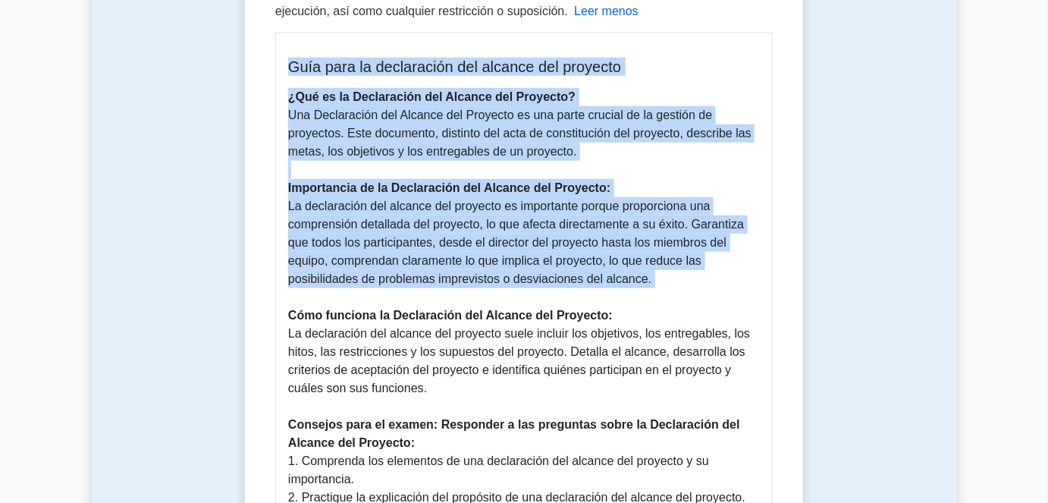
click at [281, 69] on div "Guía para la declaración del alcance del proyecto ¿Qué es la Declaración del Al…" at bounding box center [524, 328] width 498 height 590
click at [292, 108] on font "Una Declaración del Alcance del Proyecto es una parte crucial de la gestión de …" at bounding box center [519, 132] width 463 height 49
drag, startPoint x: 278, startPoint y: 109, endPoint x: 612, endPoint y: 391, distance: 437.6
click at [612, 391] on div "Guía para la declaración del alcance del proyecto ¿Qué es la Declaración del Al…" at bounding box center [524, 328] width 498 height 590
click at [525, 390] on p "¿Qué es la Declaración del Alcance del Proyecto? Una Declaración del Alcance de…" at bounding box center [524, 343] width 472 height 510
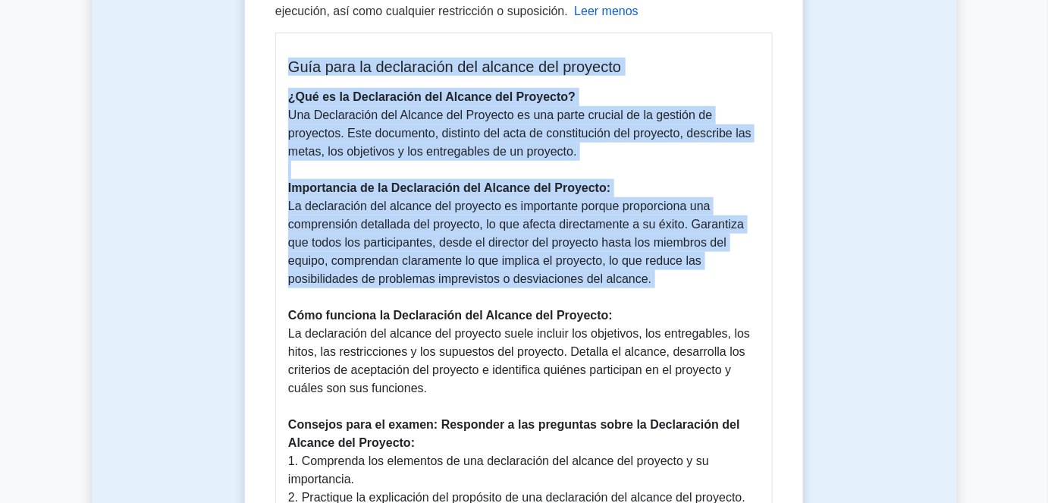
drag, startPoint x: 501, startPoint y: 391, endPoint x: 283, endPoint y: 90, distance: 372.0
click at [283, 90] on div "Guía para la declaración del alcance del proyecto ¿Qué es la Declaración del Al…" at bounding box center [524, 328] width 498 height 590
click at [335, 160] on p "¿Qué es la Declaración del Alcance del Proyecto? Una Declaración del Alcance de…" at bounding box center [524, 343] width 472 height 510
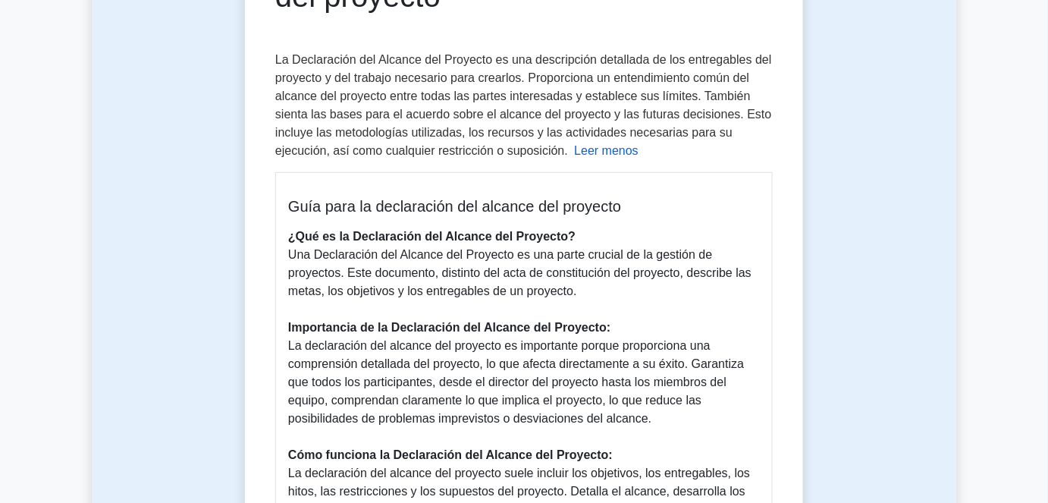
scroll to position [238, 0]
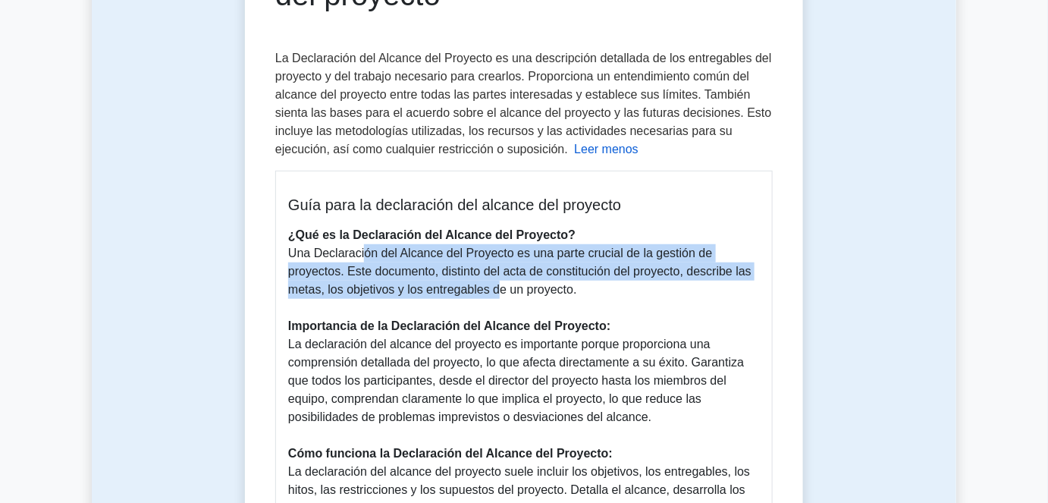
drag, startPoint x: 360, startPoint y: 259, endPoint x: 496, endPoint y: 282, distance: 138.4
click at [494, 283] on font "Una Declaración del Alcance del Proyecto es una parte crucial de la gestión de …" at bounding box center [519, 271] width 463 height 49
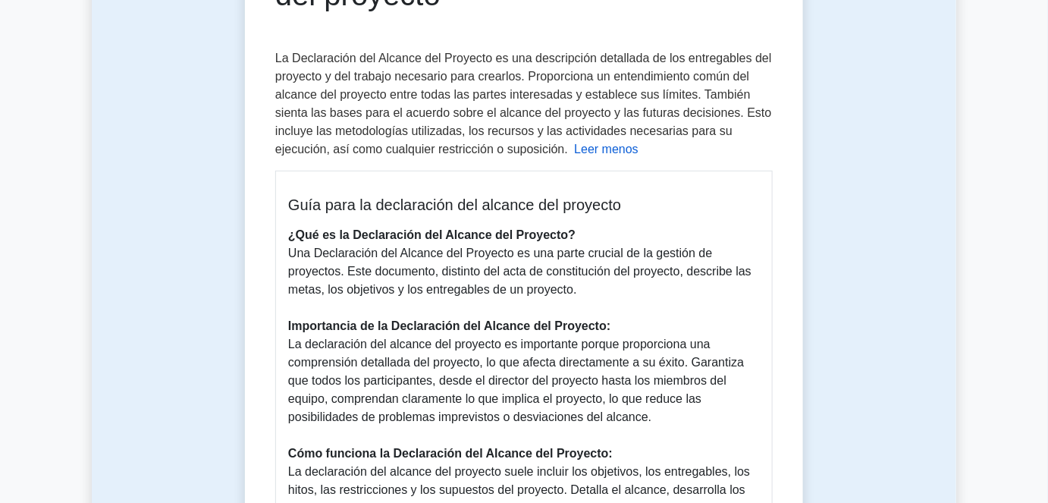
click at [611, 287] on p "¿Qué es la Declaración del Alcance del Proyecto? Una Declaración del Alcance de…" at bounding box center [524, 481] width 472 height 510
drag, startPoint x: 608, startPoint y: 287, endPoint x: 291, endPoint y: 196, distance: 330.1
click at [291, 196] on div "Guía para la declaración del alcance del proyecto ¿Qué es la Declaración del Al…" at bounding box center [524, 466] width 498 height 590
click at [457, 247] on font "Una Declaración del Alcance del Proyecto es una parte crucial de la gestión de …" at bounding box center [519, 271] width 463 height 49
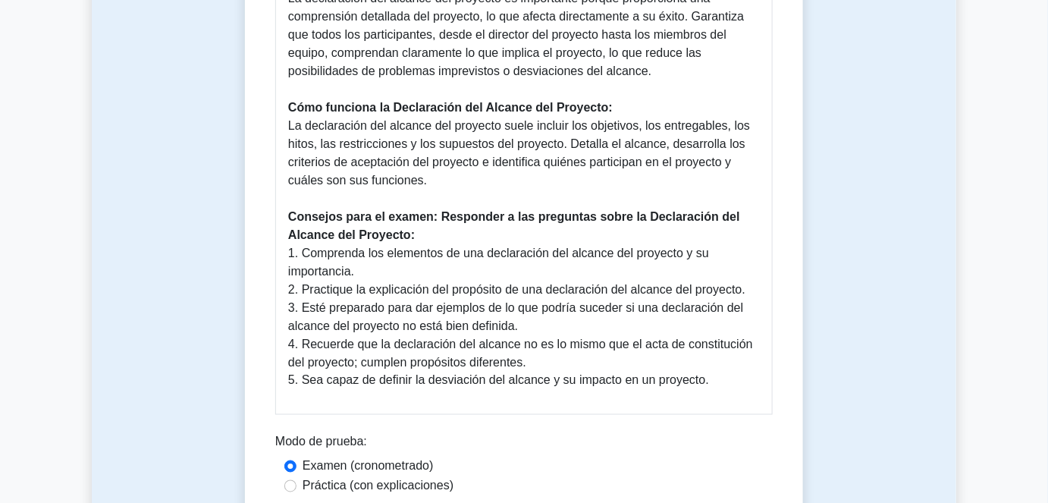
scroll to position [583, 0]
drag, startPoint x: 293, startPoint y: 114, endPoint x: 520, endPoint y: 182, distance: 236.8
click at [520, 182] on p "¿Qué es la Declaración del Alcance del Proyecto? Una Declaración del Alcance de…" at bounding box center [524, 136] width 472 height 510
click at [449, 182] on p "¿Qué es la Declaración del Alcance del Proyecto? Una Declaración del Alcance de…" at bounding box center [524, 136] width 472 height 510
drag, startPoint x: 463, startPoint y: 174, endPoint x: 287, endPoint y: 112, distance: 186.9
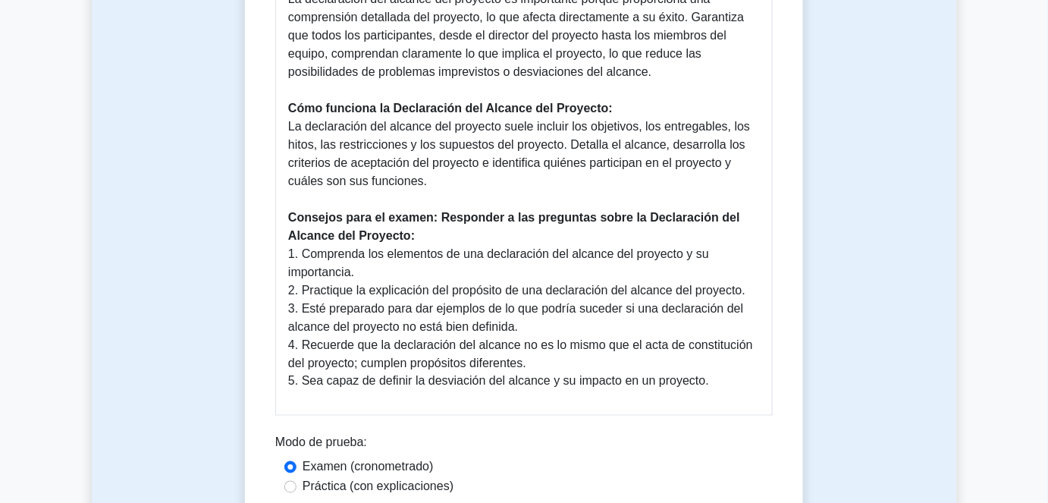
click at [287, 112] on div "Guía para la declaración del alcance del proyecto ¿Qué es la Declaración del Al…" at bounding box center [524, 121] width 498 height 590
click at [476, 215] on font "Consejos para el examen: Responder a las preguntas sobre la Declaración del Alc…" at bounding box center [514, 226] width 452 height 31
drag, startPoint x: 463, startPoint y: 186, endPoint x: 279, endPoint y: 108, distance: 199.5
click at [279, 108] on div "Guía para la declaración del alcance del proyecto ¿Qué es la Declaración del Al…" at bounding box center [524, 121] width 498 height 590
drag, startPoint x: 507, startPoint y: 187, endPoint x: 494, endPoint y: 181, distance: 14.6
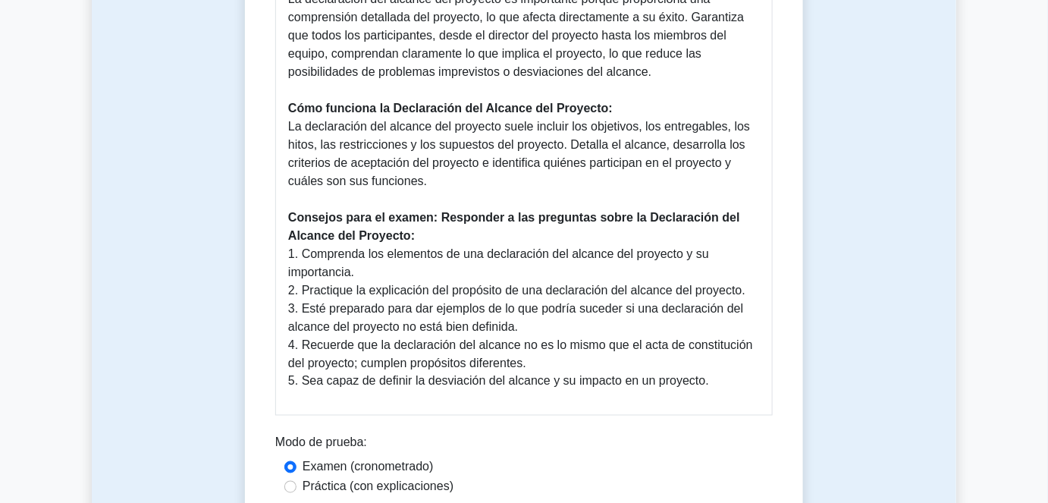
click at [505, 187] on p "¿Qué es la Declaración del Alcance del Proyecto? Una Declaración del Alcance de…" at bounding box center [524, 136] width 472 height 510
click at [483, 179] on p "¿Qué es la Declaración del Alcance del Proyecto? Una Declaración del Alcance de…" at bounding box center [524, 136] width 472 height 510
drag, startPoint x: 495, startPoint y: 188, endPoint x: 285, endPoint y: 108, distance: 224.0
click at [285, 108] on div "Guía para la declaración del alcance del proyecto ¿Qué es la Declaración del Al…" at bounding box center [524, 121] width 498 height 590
click at [473, 166] on font "La declaración del alcance del proyecto suele incluir los objetivos, los entreg…" at bounding box center [519, 154] width 462 height 68
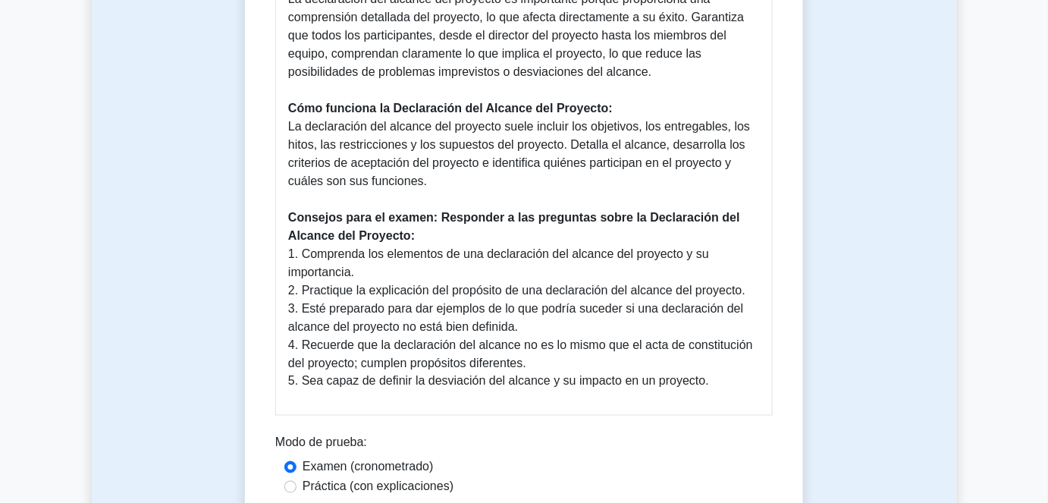
drag, startPoint x: 477, startPoint y: 184, endPoint x: 281, endPoint y: 115, distance: 208.0
click at [281, 115] on div "Guía para la declaración del alcance del proyecto ¿Qué es la Declaración del Al…" at bounding box center [524, 121] width 498 height 590
click at [416, 172] on font "La declaración del alcance del proyecto suele incluir los objetivos, los entreg…" at bounding box center [519, 154] width 462 height 68
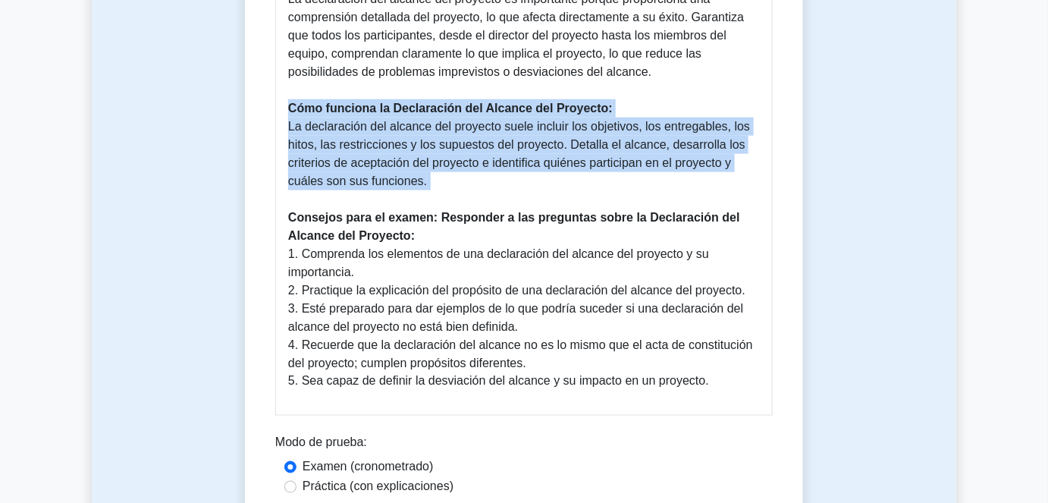
drag, startPoint x: 510, startPoint y: 193, endPoint x: 281, endPoint y: 115, distance: 242.3
click at [281, 115] on div "Guía para la declaración del alcance del proyecto ¿Qué es la Declaración del Al…" at bounding box center [524, 121] width 498 height 590
click at [487, 178] on p "¿Qué es la Declaración del Alcance del Proyecto? Una Declaración del Alcance de…" at bounding box center [524, 136] width 472 height 510
drag, startPoint x: 536, startPoint y: 189, endPoint x: 262, endPoint y: 112, distance: 283.6
click at [262, 112] on div "Declaración del alcance del proyecto 5 minutos 5 preguntas Leer menos" at bounding box center [524, 72] width 546 height 1002
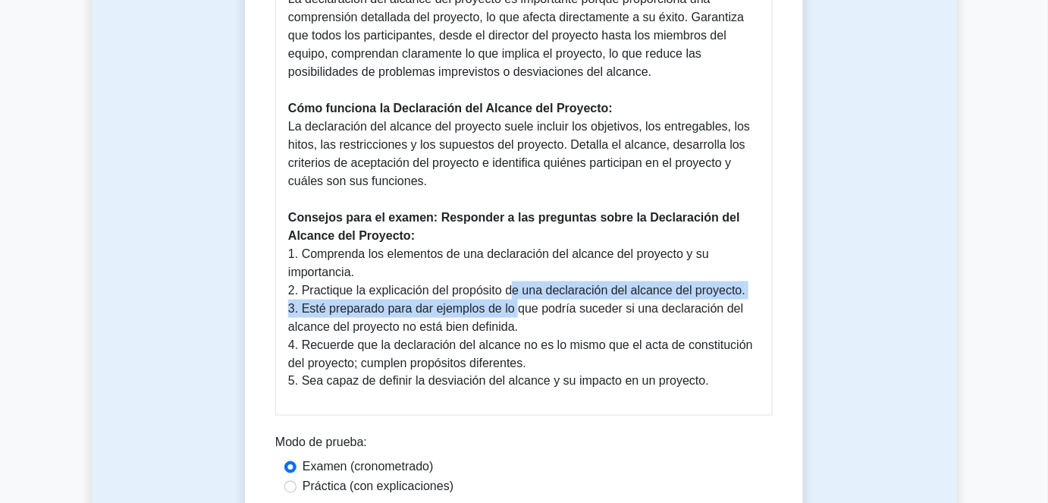
drag, startPoint x: 510, startPoint y: 294, endPoint x: 514, endPoint y: 315, distance: 21.6
click at [514, 315] on p "¿Qué es la Declaración del Alcance del Proyecto? Una Declaración del Alcance de…" at bounding box center [524, 136] width 472 height 510
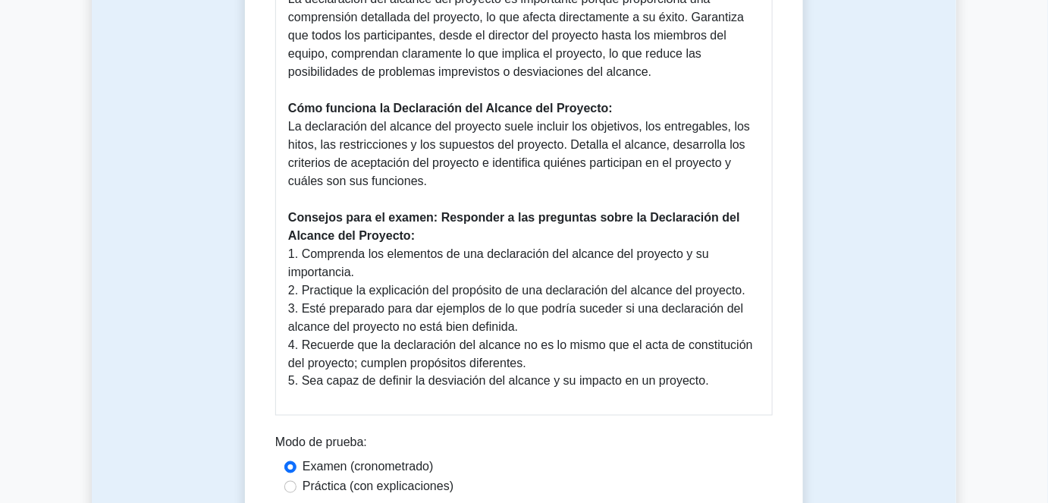
click at [536, 322] on p "¿Qué es la Declaración del Alcance del Proyecto? Una Declaración del Alcance de…" at bounding box center [524, 136] width 472 height 510
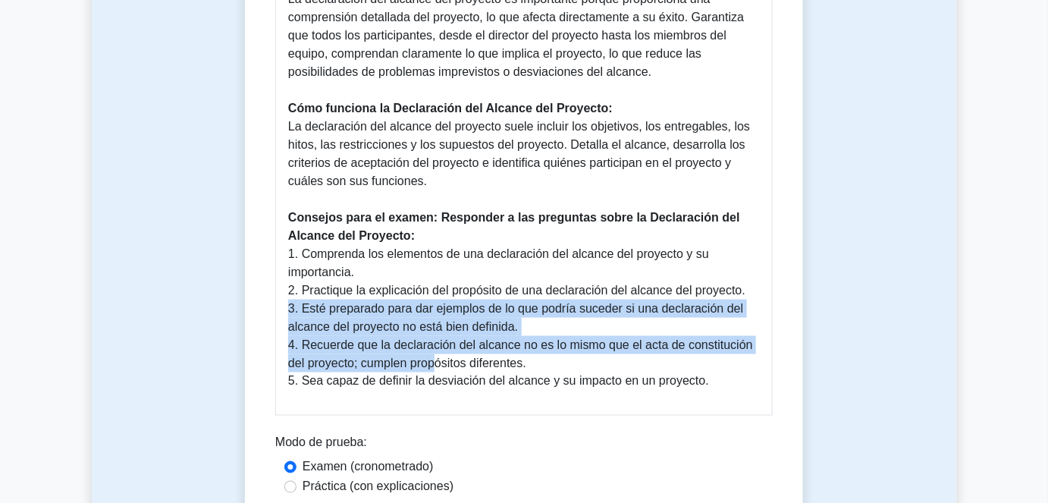
drag, startPoint x: 532, startPoint y: 325, endPoint x: 434, endPoint y: 359, distance: 103.4
click at [434, 359] on p "¿Qué es la Declaración del Alcance del Proyecto? Una Declaración del Alcance de…" at bounding box center [524, 136] width 472 height 510
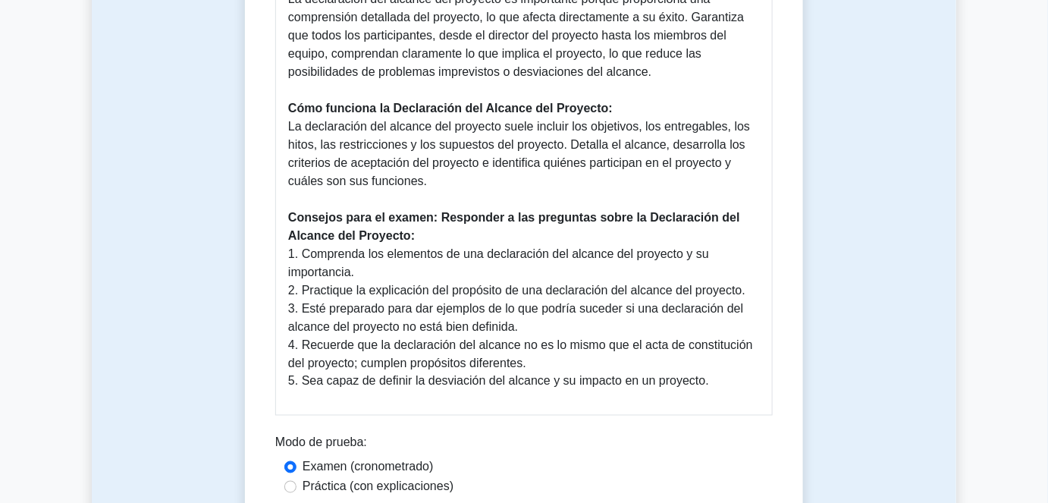
click at [555, 369] on p "¿Qué es la Declaración del Alcance del Proyecto? Una Declaración del Alcance de…" at bounding box center [524, 136] width 472 height 510
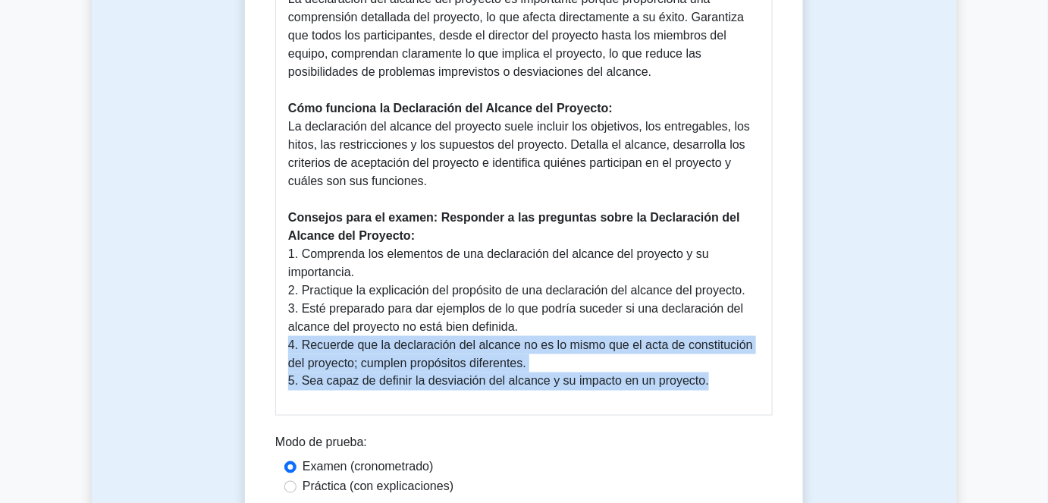
drag, startPoint x: 535, startPoint y: 360, endPoint x: 705, endPoint y: 397, distance: 173.9
click at [705, 397] on div "Guía para la declaración del alcance del proyecto ¿Qué es la Declaración del Al…" at bounding box center [524, 121] width 498 height 590
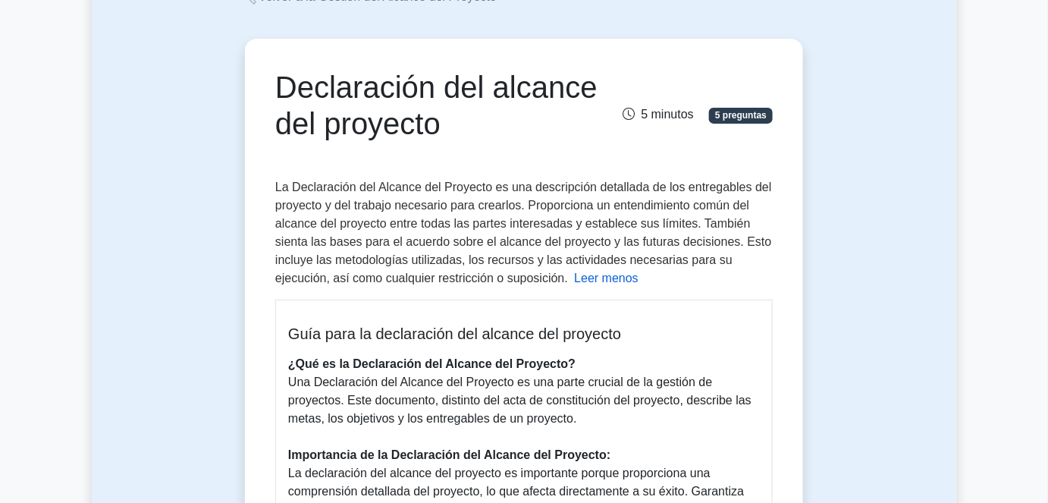
scroll to position [101, 0]
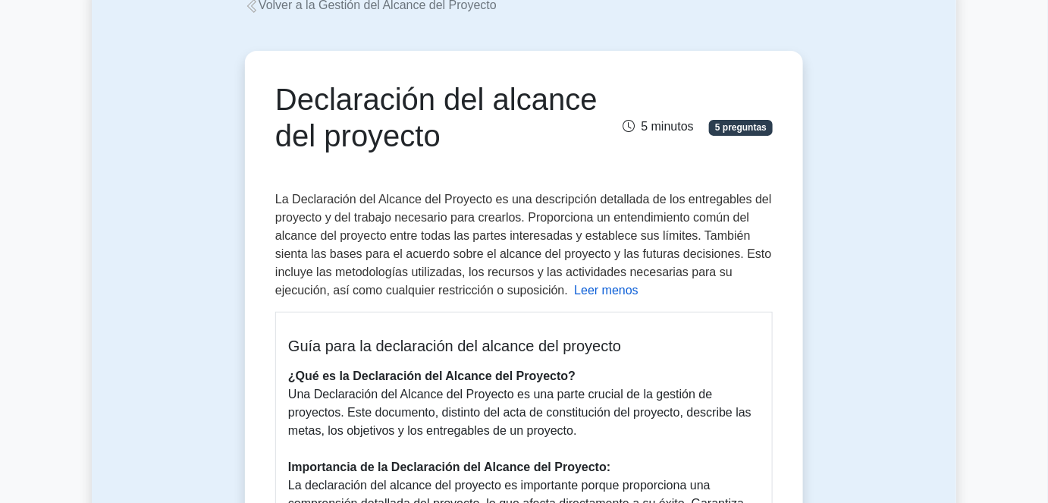
click at [600, 284] on font "Leer menos" at bounding box center [606, 290] width 64 height 13
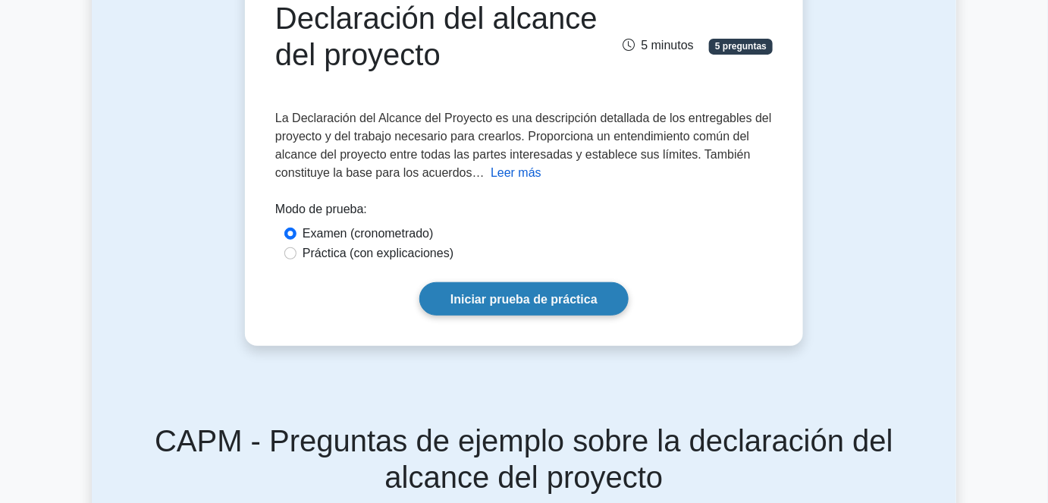
scroll to position [0, 0]
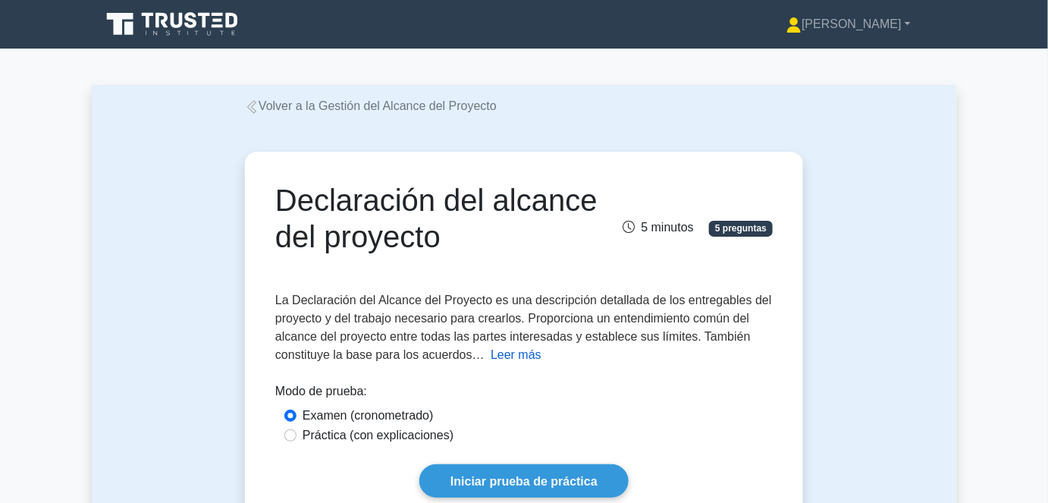
click at [325, 115] on div "Declaración del alcance del proyecto 5 minutos 5 preguntas Leer más" at bounding box center [524, 339] width 576 height 448
click at [325, 108] on font "Volver a la Gestión del Alcance del Proyecto" at bounding box center [378, 105] width 238 height 13
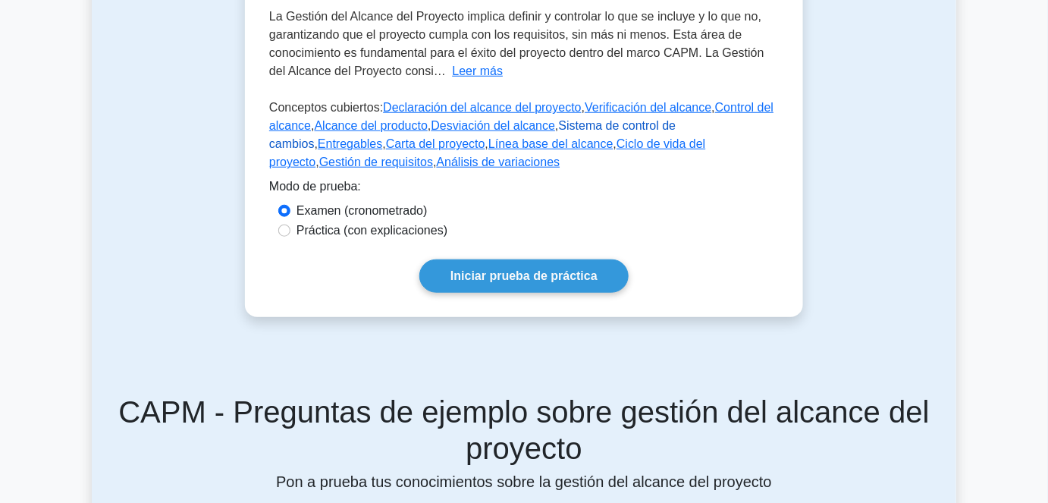
scroll to position [344, 0]
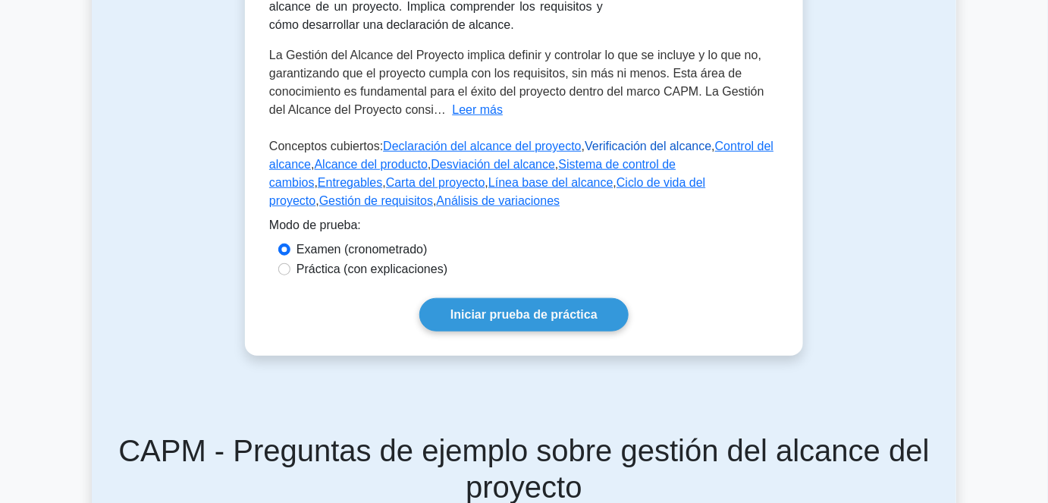
click at [611, 140] on font "Verificación del alcance" at bounding box center [648, 146] width 127 height 13
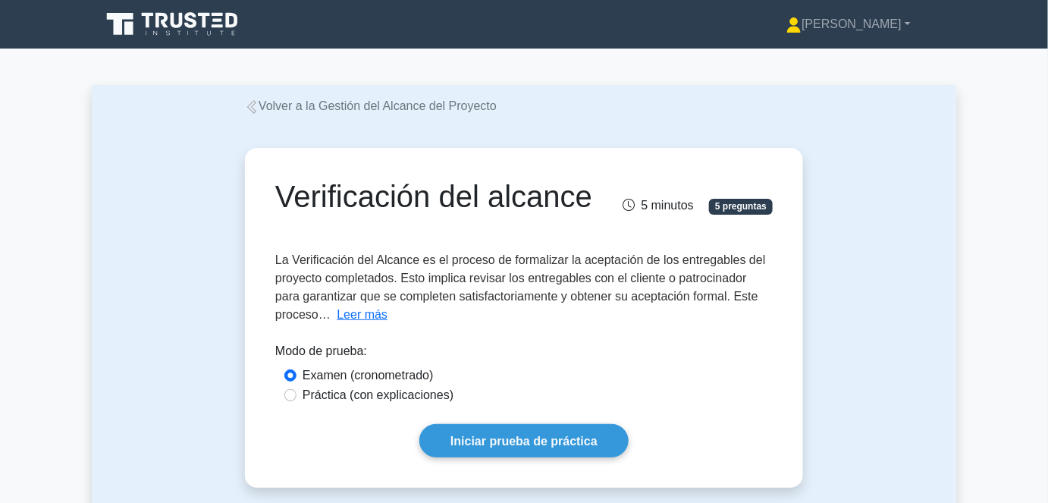
click at [368, 324] on div "Verificación del alcance 5 minutos 5 preguntas La Verificación del Alcance es e…" at bounding box center [524, 317] width 546 height 327
click at [368, 315] on font "Leer más" at bounding box center [362, 314] width 51 height 13
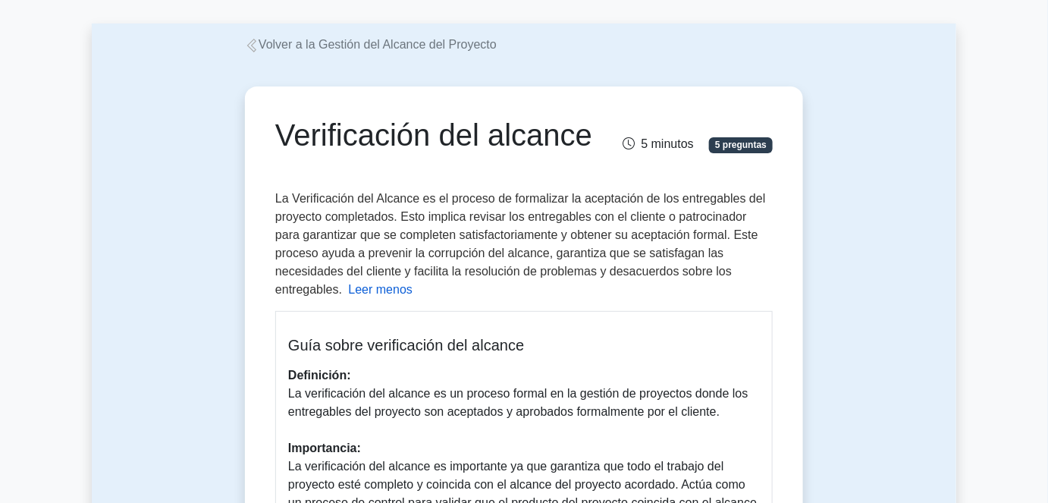
scroll to position [206, 0]
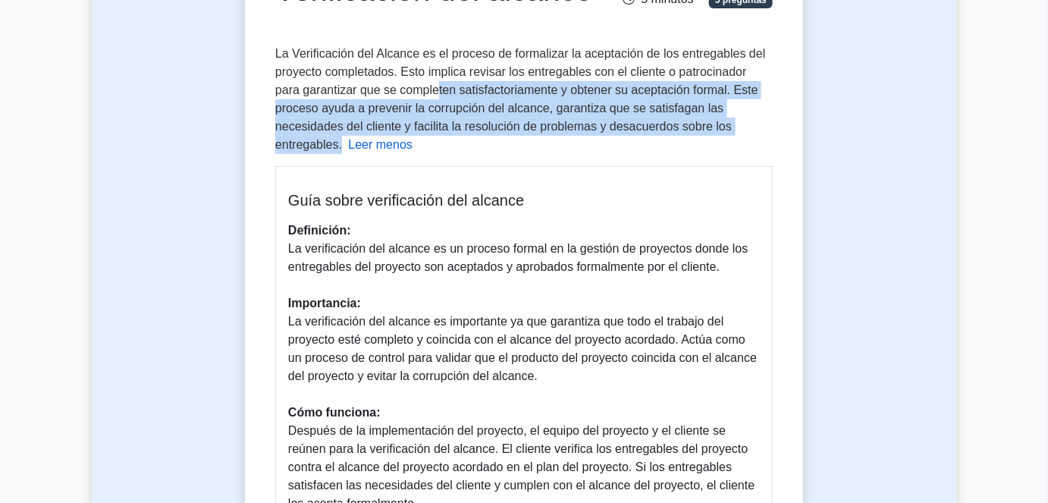
drag, startPoint x: 410, startPoint y: 96, endPoint x: 716, endPoint y: 130, distance: 307.5
click at [716, 130] on div "La Verificación del Alcance es el proceso de formalizar la aceptación de los en…" at bounding box center [524, 437] width 498 height 784
click at [709, 132] on div "La Verificación del Alcance es el proceso de formalizar la aceptación de los en…" at bounding box center [524, 437] width 498 height 784
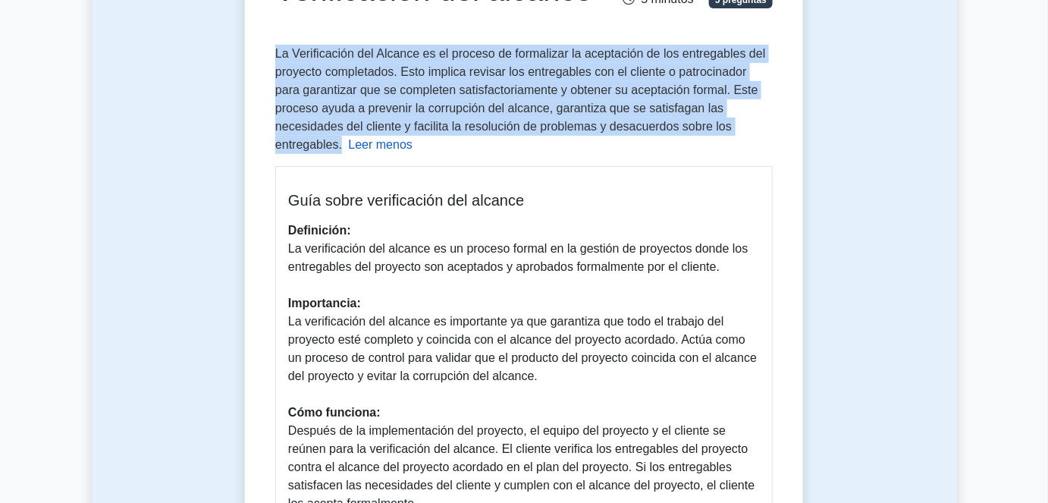
drag, startPoint x: 709, startPoint y: 131, endPoint x: 275, endPoint y: 42, distance: 443.7
click at [275, 42] on div "Verificación del alcance 5 minutos 5 preguntas La Verificación del Alcance es e…" at bounding box center [524, 467] width 546 height 1038
click at [555, 121] on font "La Verificación del Alcance es el proceso de formalizar la aceptación de los en…" at bounding box center [520, 99] width 491 height 104
drag, startPoint x: 746, startPoint y: 126, endPoint x: 268, endPoint y: 58, distance: 482.7
click at [268, 58] on div "Verificación del alcance 5 minutos 5 preguntas La Verificación del Alcance es e…" at bounding box center [524, 467] width 546 height 1038
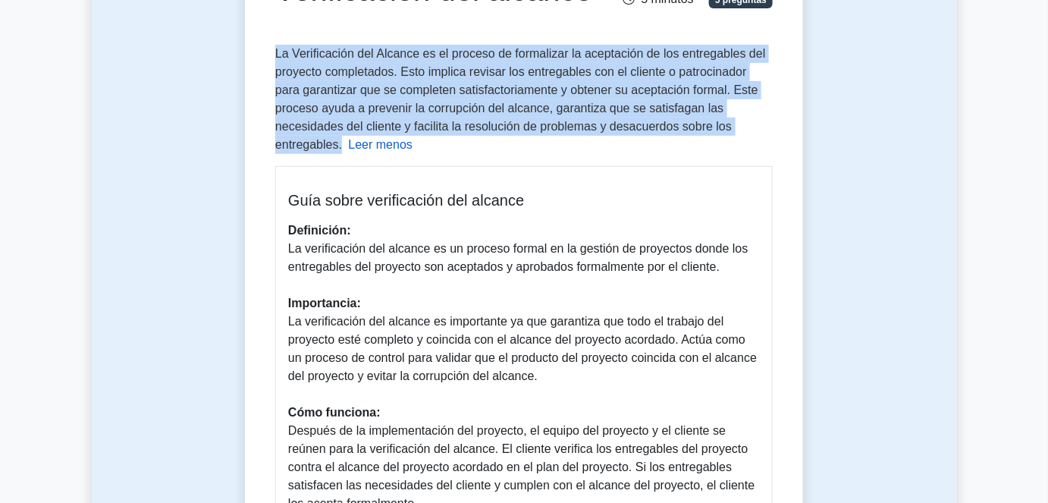
click at [718, 130] on div "La Verificación del Alcance es el proceso de formalizar la aceptación de los en…" at bounding box center [524, 437] width 498 height 784
drag, startPoint x: 621, startPoint y: 117, endPoint x: 256, endPoint y: 62, distance: 368.9
click at [256, 62] on div "Verificación del alcance 5 minutos 5 preguntas La Verificación del Alcance es e…" at bounding box center [524, 467] width 546 height 1038
click at [611, 114] on font "La Verificación del Alcance es el proceso de formalizar la aceptación de los en…" at bounding box center [520, 99] width 491 height 104
drag, startPoint x: 710, startPoint y: 128, endPoint x: 276, endPoint y: 53, distance: 440.3
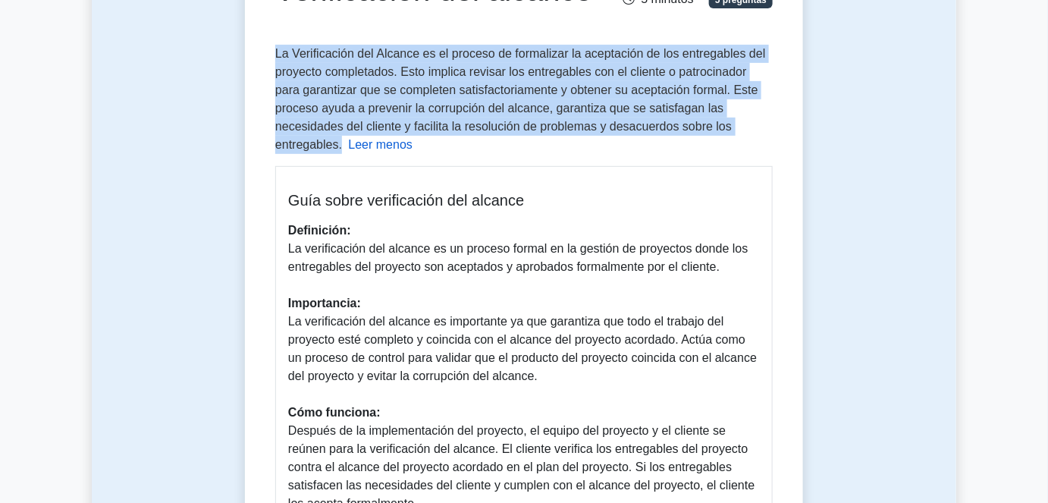
click at [276, 53] on div "La Verificación del Alcance es el proceso de formalizar la aceptación de los en…" at bounding box center [524, 437] width 498 height 784
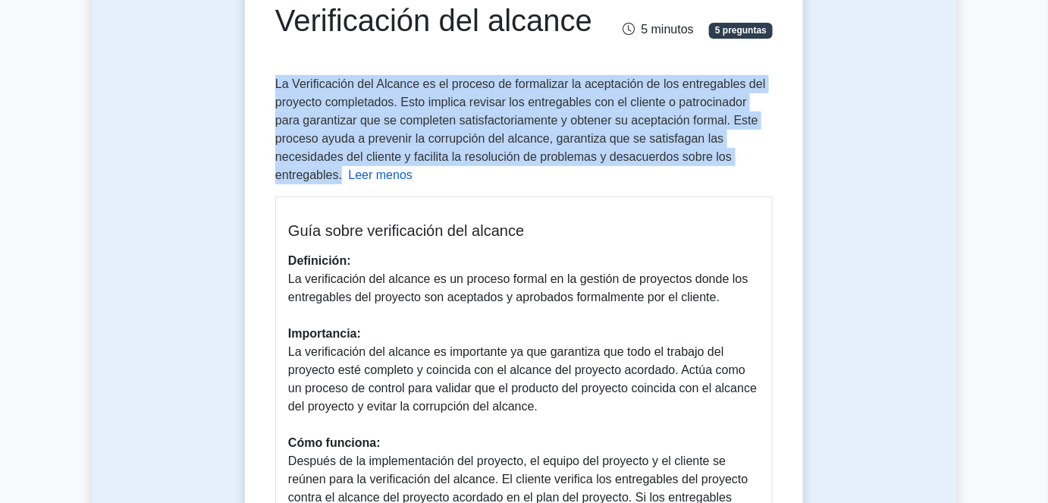
scroll to position [137, 0]
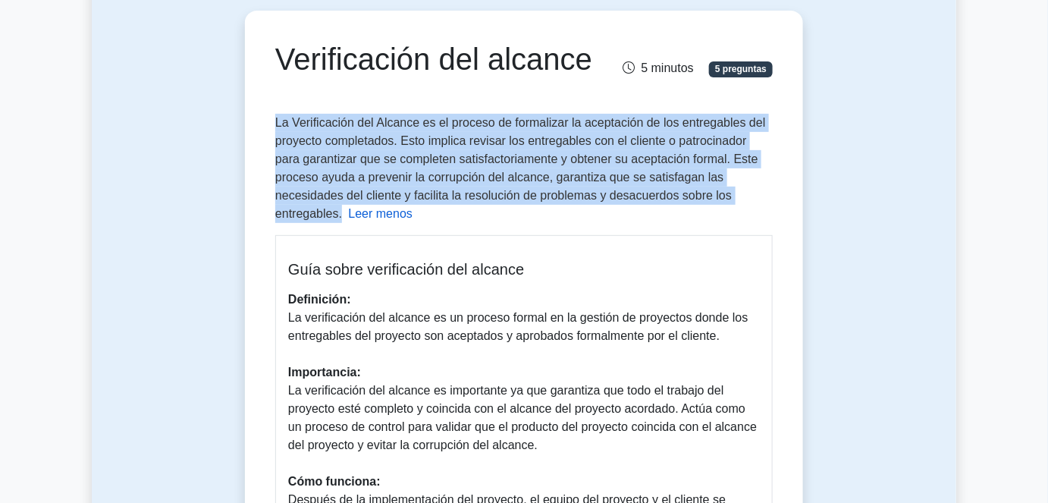
click at [699, 172] on font "La Verificación del Alcance es el proceso de formalizar la aceptación de los en…" at bounding box center [520, 168] width 491 height 104
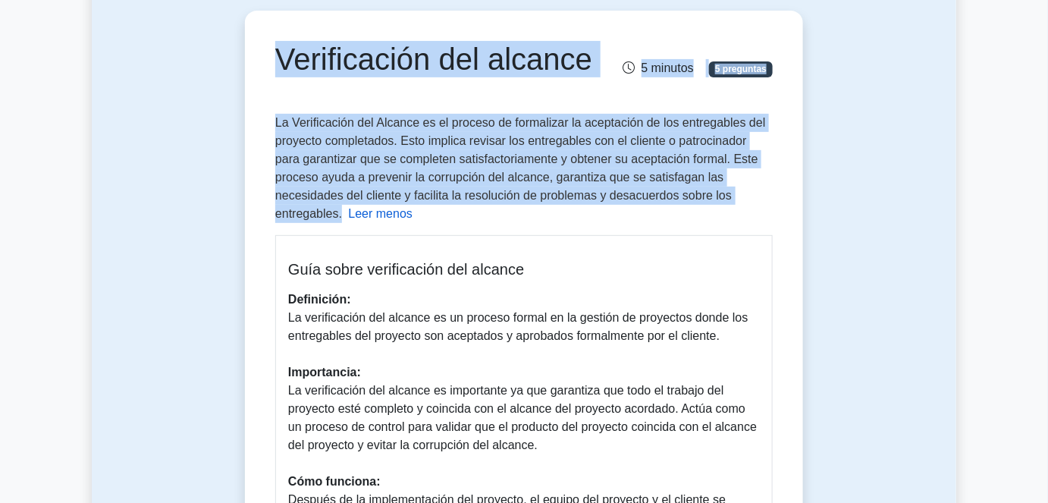
drag, startPoint x: 726, startPoint y: 195, endPoint x: 275, endPoint y: 57, distance: 471.2
click at [355, 116] on font "La Verificación del Alcance es el proceso de formalizar la aceptación de los en…" at bounding box center [520, 168] width 491 height 104
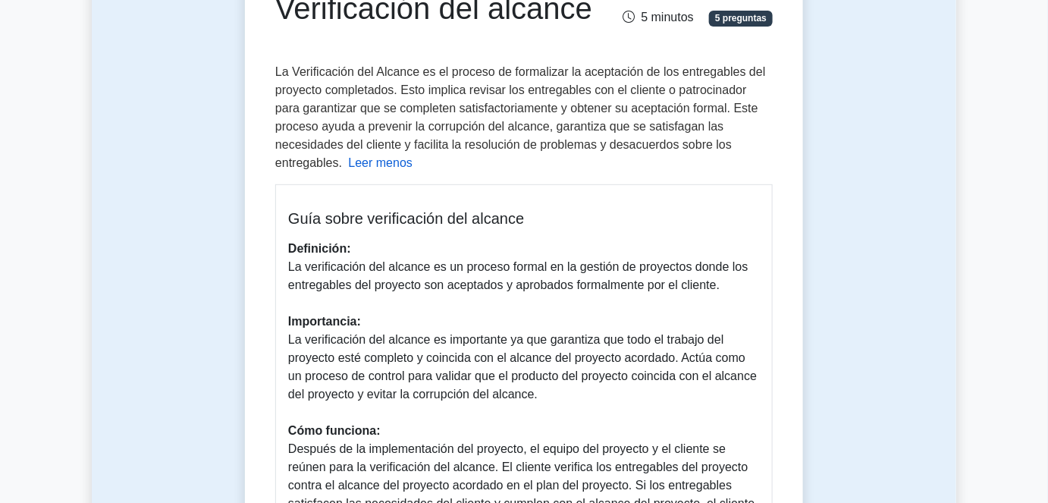
scroll to position [0, 0]
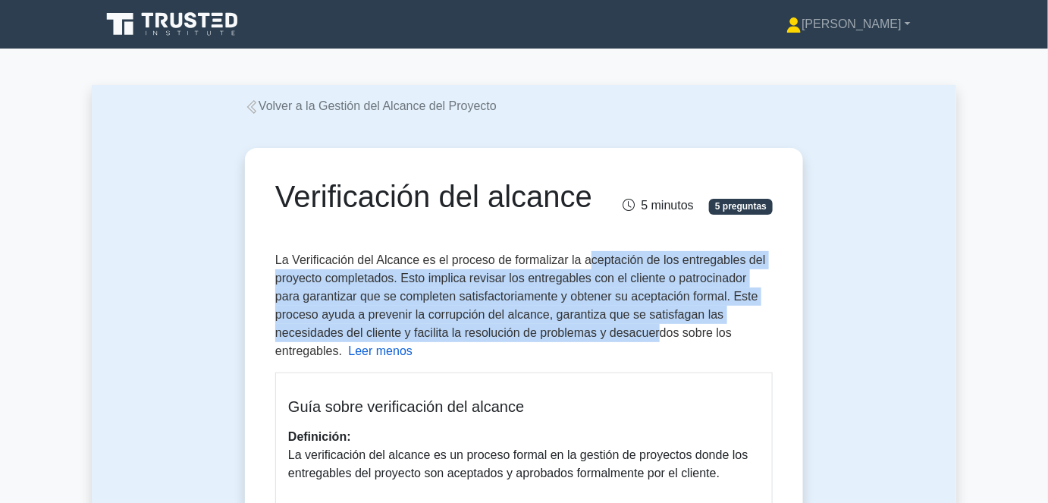
drag, startPoint x: 583, startPoint y: 265, endPoint x: 568, endPoint y: 324, distance: 60.9
click at [568, 324] on font "La Verificación del Alcance es el proceso de formalizar la aceptación de los en…" at bounding box center [520, 305] width 491 height 104
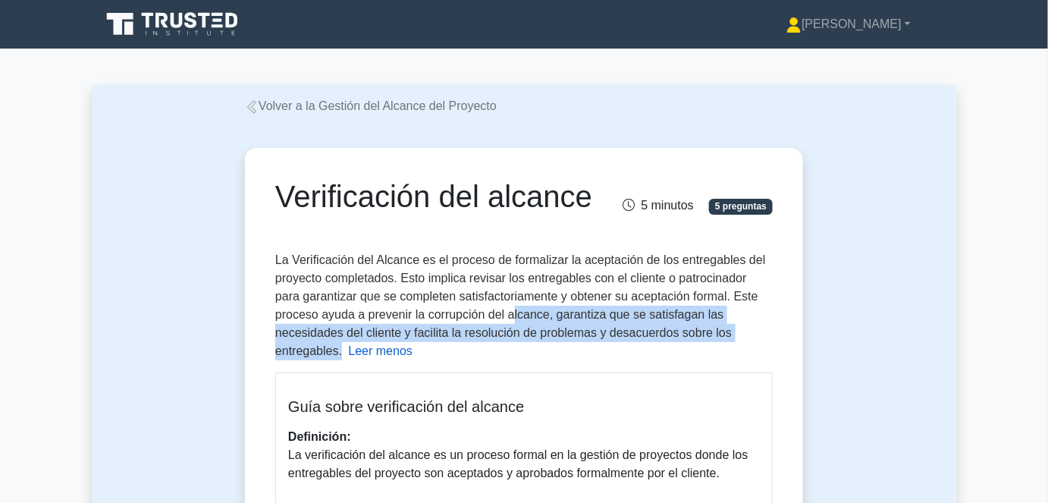
drag, startPoint x: 708, startPoint y: 337, endPoint x: 464, endPoint y: 307, distance: 245.3
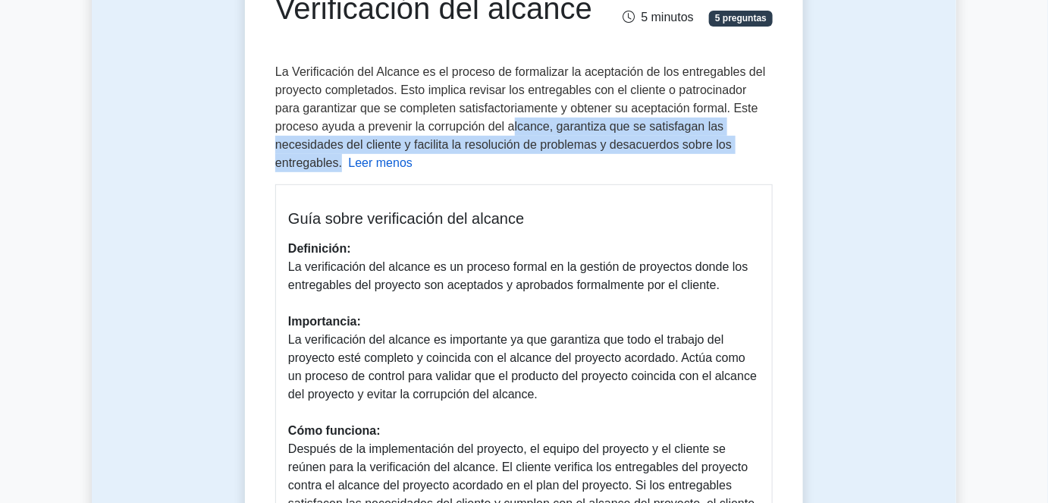
scroll to position [206, 0]
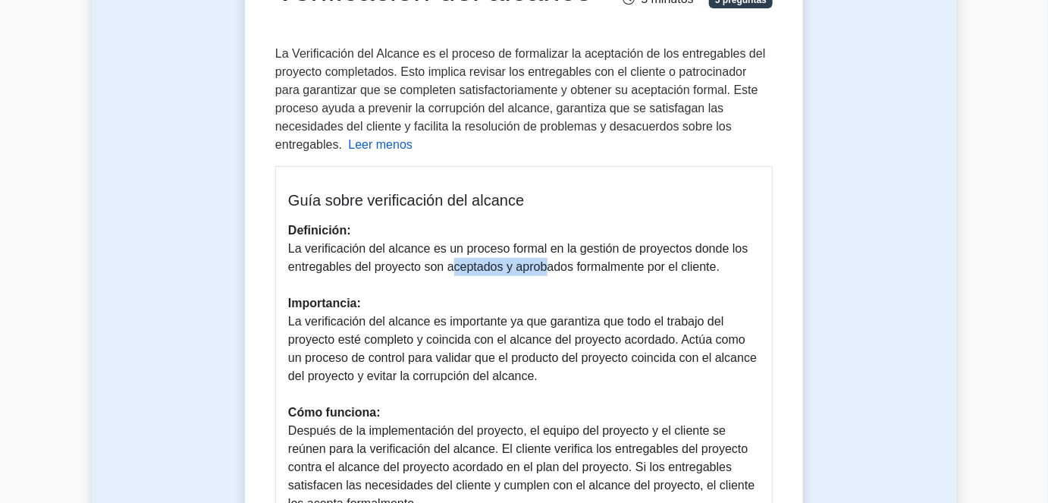
drag, startPoint x: 510, startPoint y: 265, endPoint x: 547, endPoint y: 268, distance: 36.5
click at [539, 269] on font "La verificación del alcance es un proceso formal en la gestión de proyectos don…" at bounding box center [518, 257] width 460 height 31
click at [724, 263] on p "Definición: La verificación del alcance es un proceso formal en la gestión de p…" at bounding box center [524, 512] width 472 height 583
drag, startPoint x: 732, startPoint y: 263, endPoint x: 285, endPoint y: 201, distance: 451.1
click at [285, 201] on div "Guía sobre verificación del alcance Definición: La verificación del alcance es …" at bounding box center [524, 497] width 498 height 663
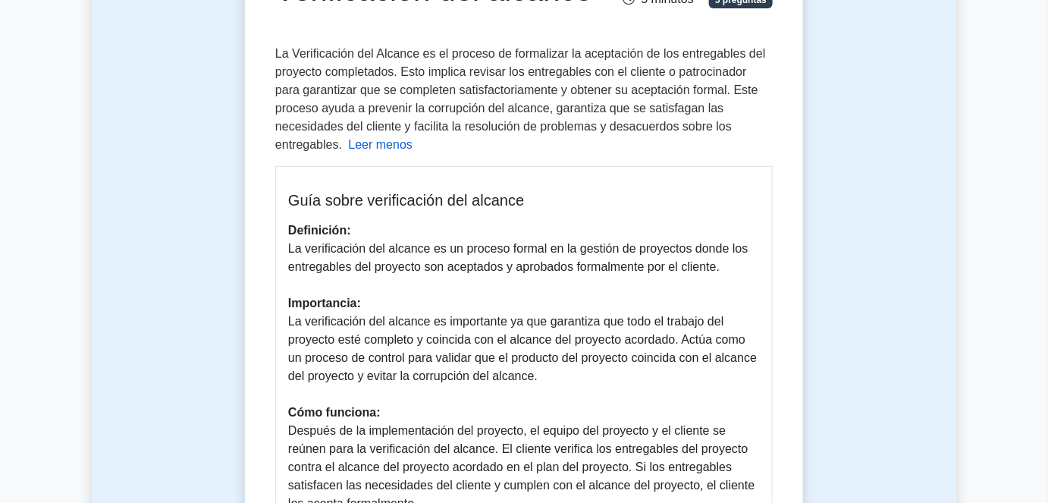
click at [532, 281] on p "Definición: La verificación del alcance es un proceso formal en la gestión de p…" at bounding box center [524, 512] width 472 height 583
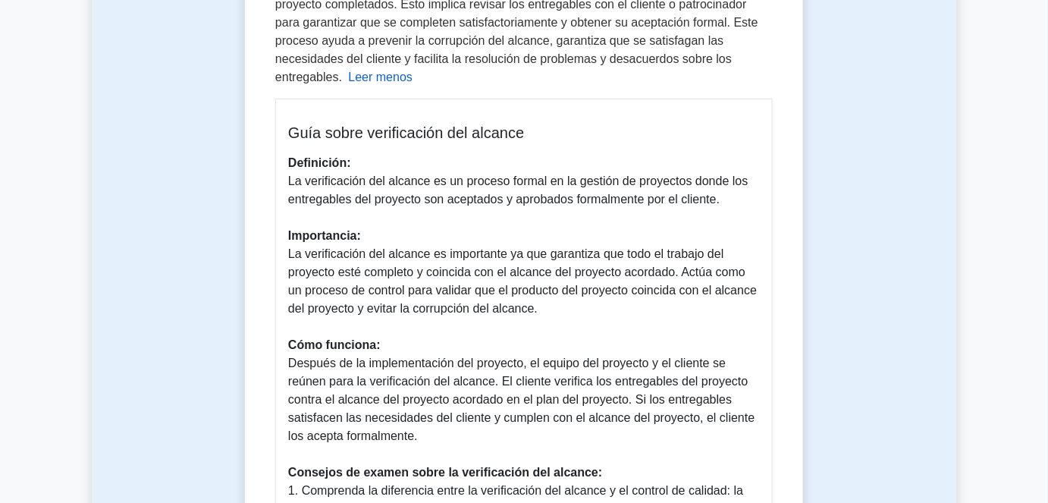
scroll to position [275, 0]
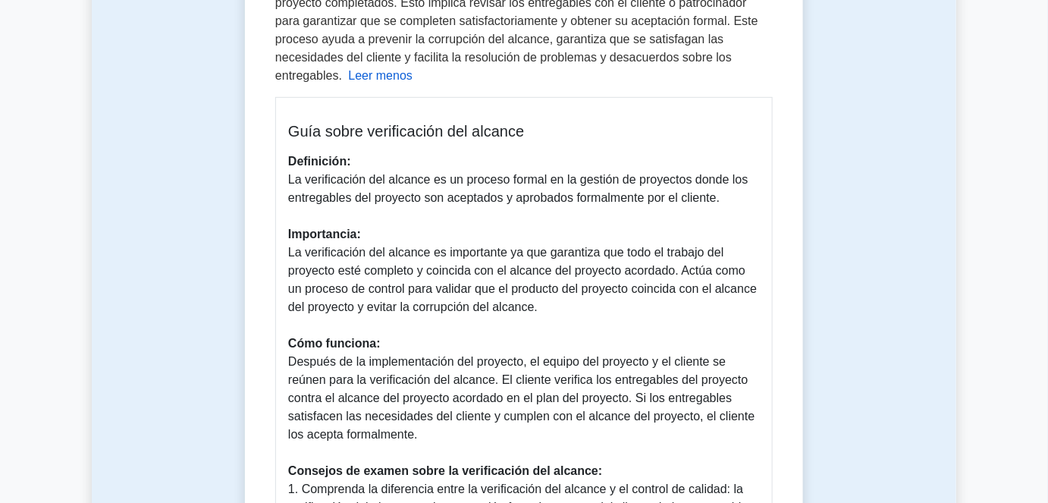
drag, startPoint x: 389, startPoint y: 270, endPoint x: 572, endPoint y: 309, distance: 186.8
click at [572, 309] on p "Definición: La verificación del alcance es un proceso formal en la gestión de p…" at bounding box center [524, 443] width 472 height 583
click at [539, 311] on p "Definición: La verificación del alcance es un proceso formal en la gestión de p…" at bounding box center [524, 443] width 472 height 583
drag, startPoint x: 554, startPoint y: 304, endPoint x: 251, endPoint y: 225, distance: 312.9
click at [251, 225] on div "Verificación del alcance 5 minutos 5 preguntas La Verificación del Alcance es e…" at bounding box center [524, 398] width 546 height 1038
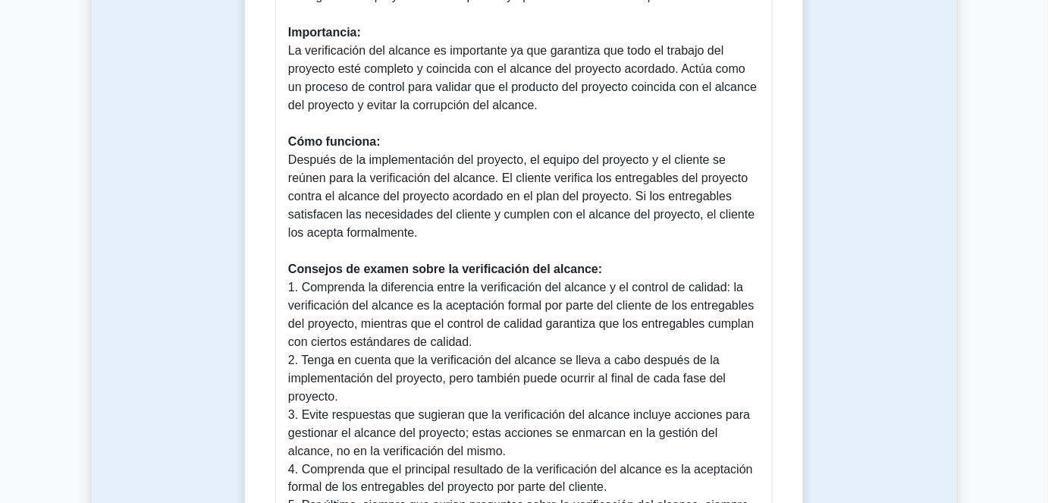
scroll to position [482, 0]
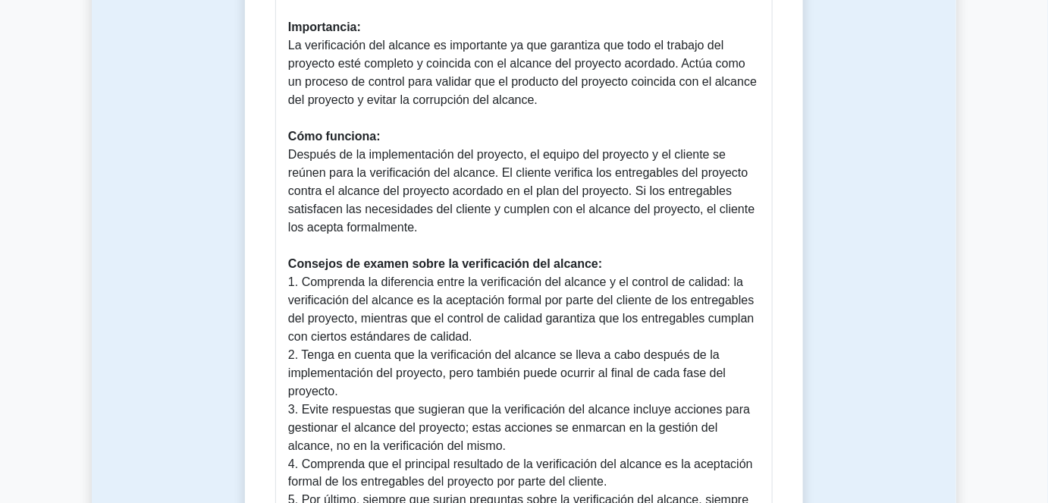
click at [311, 170] on font "Después de la implementación del proyecto, el equipo del proyecto y el cliente …" at bounding box center [521, 191] width 466 height 86
drag, startPoint x: 282, startPoint y: 135, endPoint x: 437, endPoint y: 228, distance: 180.7
click at [437, 228] on div "Guía sobre verificación del alcance Definición: La verificación del alcance es …" at bounding box center [524, 221] width 498 height 663
click at [458, 234] on p "Definición: La verificación del alcance es un proceso formal en la gestión de p…" at bounding box center [524, 236] width 472 height 583
click at [457, 234] on p "Definición: La verificación del alcance es un proceso formal en la gestión de p…" at bounding box center [524, 236] width 472 height 583
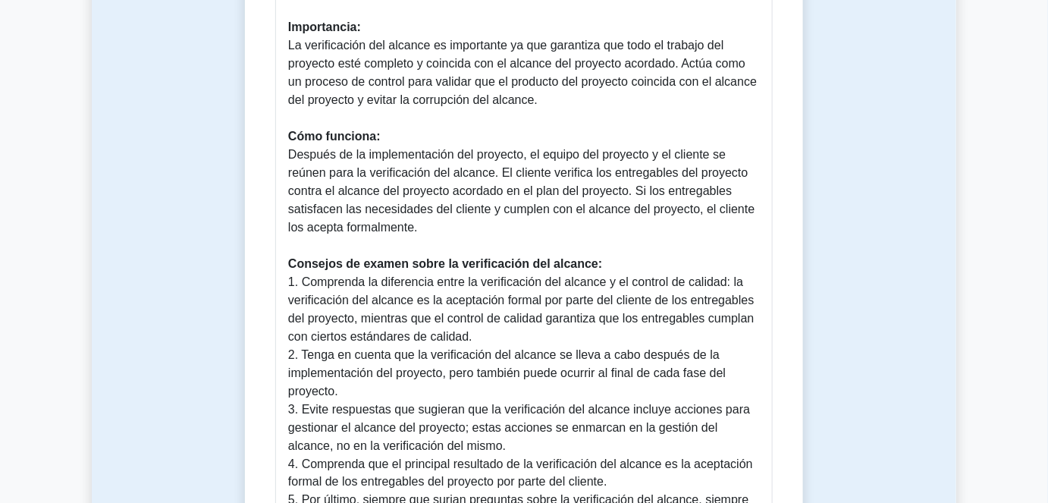
drag, startPoint x: 453, startPoint y: 227, endPoint x: 252, endPoint y: 140, distance: 219.1
click at [252, 140] on div "Verificación del alcance 5 minutos 5 preguntas La Verificación del Alcance es e…" at bounding box center [524, 191] width 546 height 1038
click at [444, 217] on font "Después de la implementación del proyecto, el equipo del proyecto y el cliente …" at bounding box center [521, 191] width 466 height 86
drag, startPoint x: 444, startPoint y: 231, endPoint x: 283, endPoint y: 127, distance: 191.7
click at [283, 127] on div "Guía sobre verificación del alcance Definición: La verificación del alcance es …" at bounding box center [524, 221] width 498 height 663
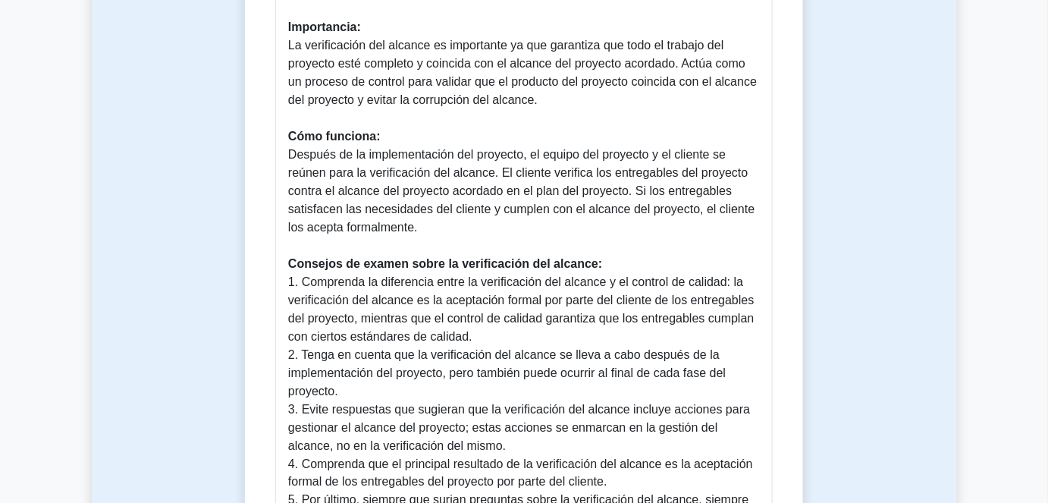
click at [473, 201] on font "Después de la implementación del proyecto, el equipo del proyecto y el cliente …" at bounding box center [521, 191] width 466 height 86
drag, startPoint x: 481, startPoint y: 231, endPoint x: 278, endPoint y: 132, distance: 225.3
click at [278, 132] on div "Guía sobre verificación del alcance Definición: La verificación del alcance es …" at bounding box center [524, 221] width 498 height 663
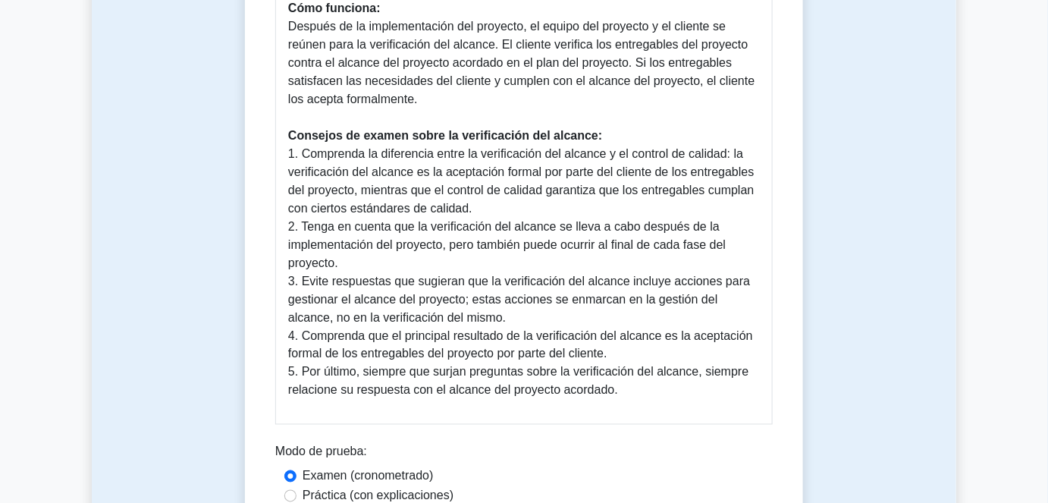
scroll to position [620, 0]
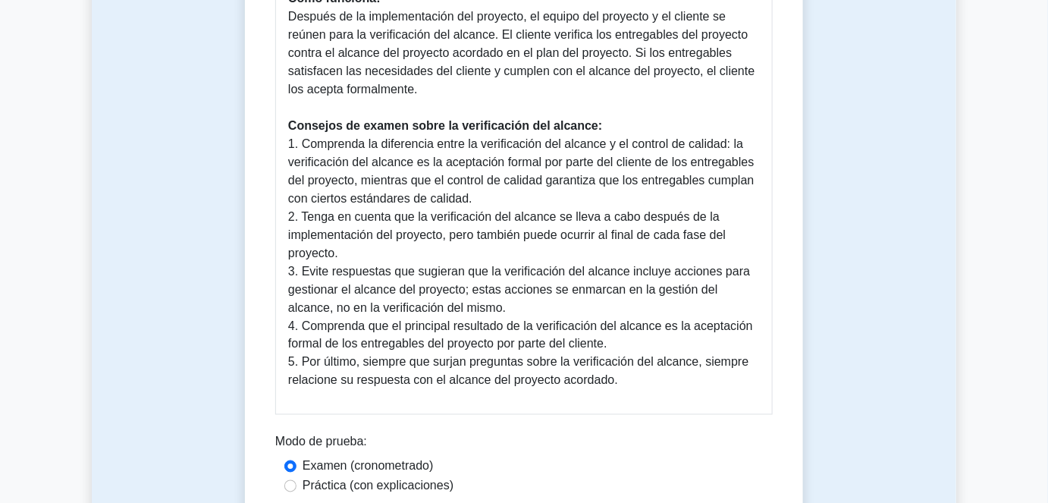
drag, startPoint x: 291, startPoint y: 130, endPoint x: 470, endPoint y: 191, distance: 189.0
click at [470, 191] on p "Definición: La verificación del alcance es un proceso formal en la gestión de p…" at bounding box center [524, 98] width 472 height 583
click at [481, 194] on p "Definición: La verificación del alcance es un proceso formal en la gestión de p…" at bounding box center [524, 98] width 472 height 583
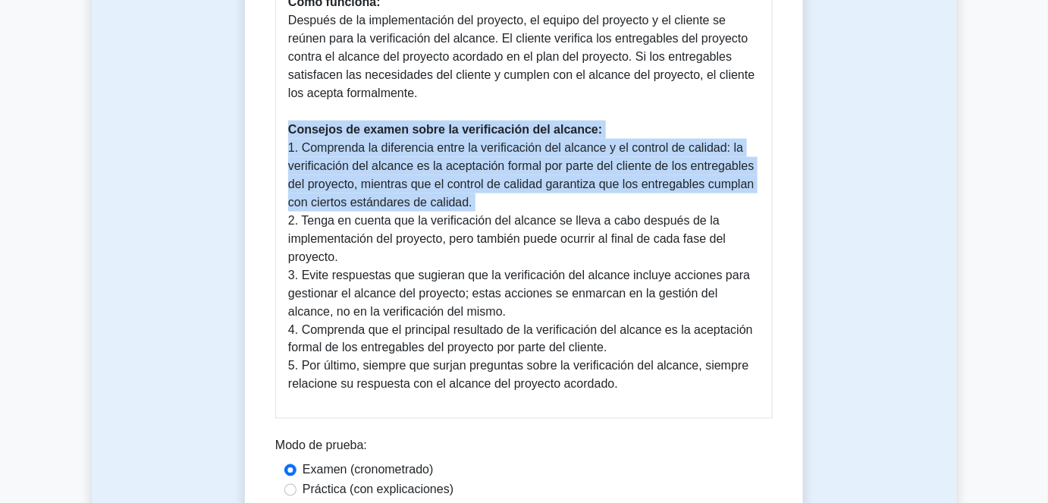
drag, startPoint x: 481, startPoint y: 194, endPoint x: 234, endPoint y: 130, distance: 255.5
click at [234, 130] on div "Verificación del alcance 5 minutos 5 preguntas Leer menos Guía sobre verificaci…" at bounding box center [524, 56] width 865 height 1123
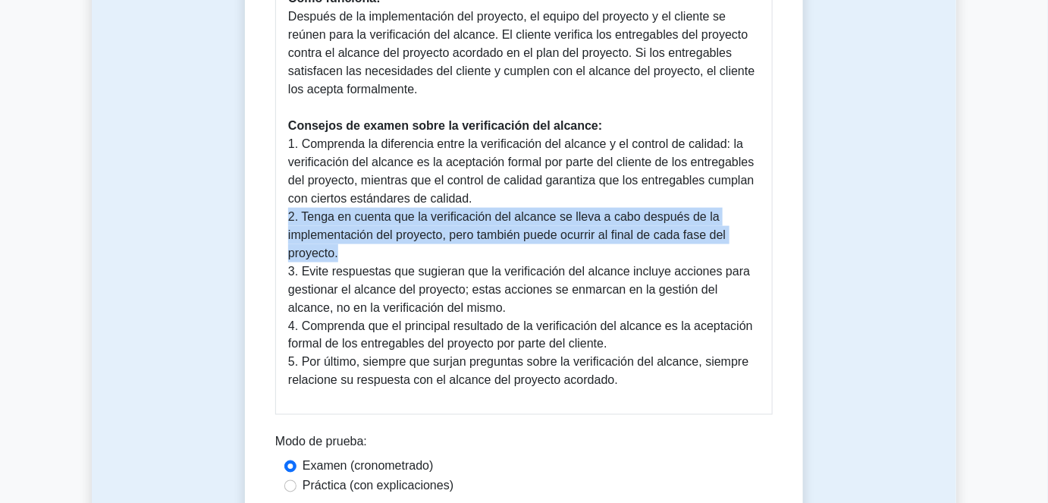
drag, startPoint x: 435, startPoint y: 250, endPoint x: 281, endPoint y: 215, distance: 157.7
click at [281, 215] on div "Guía sobre verificación del alcance Definición: La verificación del alcance es …" at bounding box center [524, 83] width 498 height 663
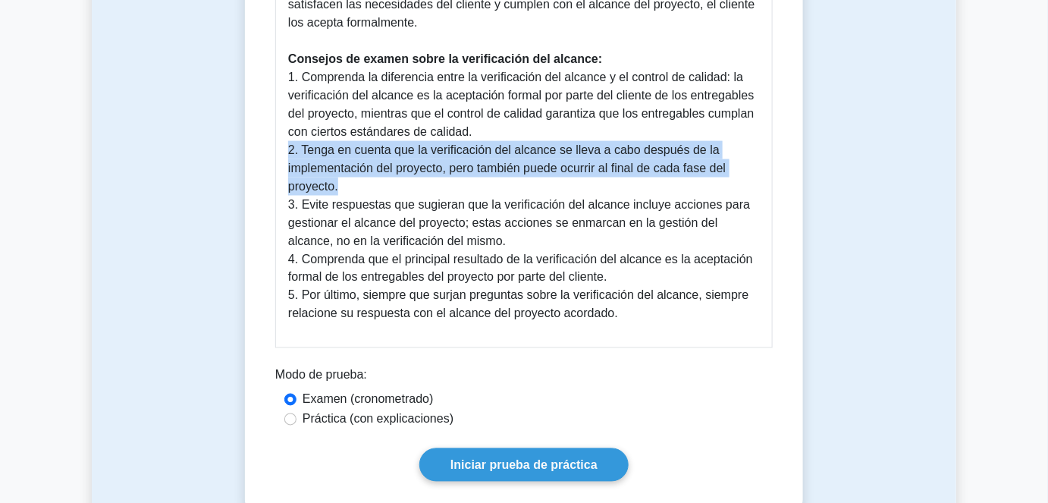
scroll to position [689, 0]
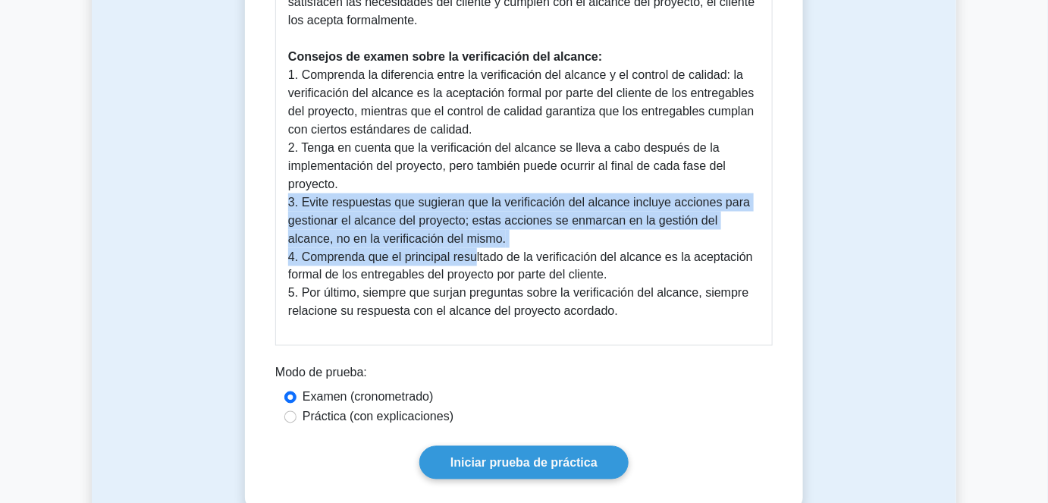
drag, startPoint x: 396, startPoint y: 227, endPoint x: 476, endPoint y: 262, distance: 88.0
click at [476, 262] on p "Definición: La verificación del alcance es un proceso formal en la gestión de p…" at bounding box center [524, 29] width 472 height 583
click at [501, 240] on p "Definición: La verificación del alcance es un proceso formal en la gestión de p…" at bounding box center [524, 29] width 472 height 583
drag, startPoint x: 499, startPoint y: 237, endPoint x: 281, endPoint y: 206, distance: 220.5
click at [281, 206] on div "Guía sobre verificación del alcance Definición: La verificación del alcance es …" at bounding box center [524, 14] width 498 height 663
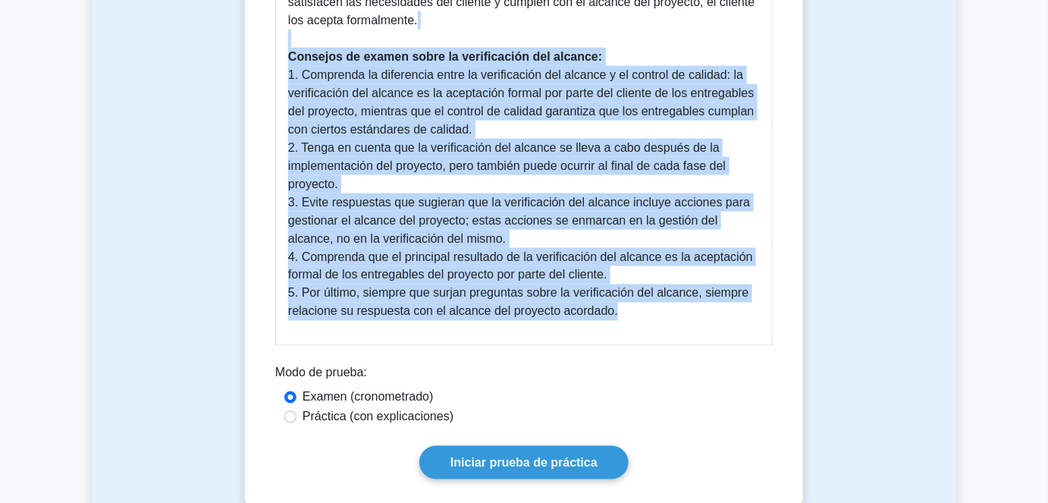
drag, startPoint x: 639, startPoint y: 316, endPoint x: 278, endPoint y: 45, distance: 451.3
click at [278, 45] on div "Guía sobre verificación del alcance Definición: La verificación del alcance es …" at bounding box center [524, 14] width 498 height 663
copy p "Loremips do sitame conse ad elitseddoeiu tem incidid: 3. Utlaboree do magnaaliq…"
